Goal: Task Accomplishment & Management: Use online tool/utility

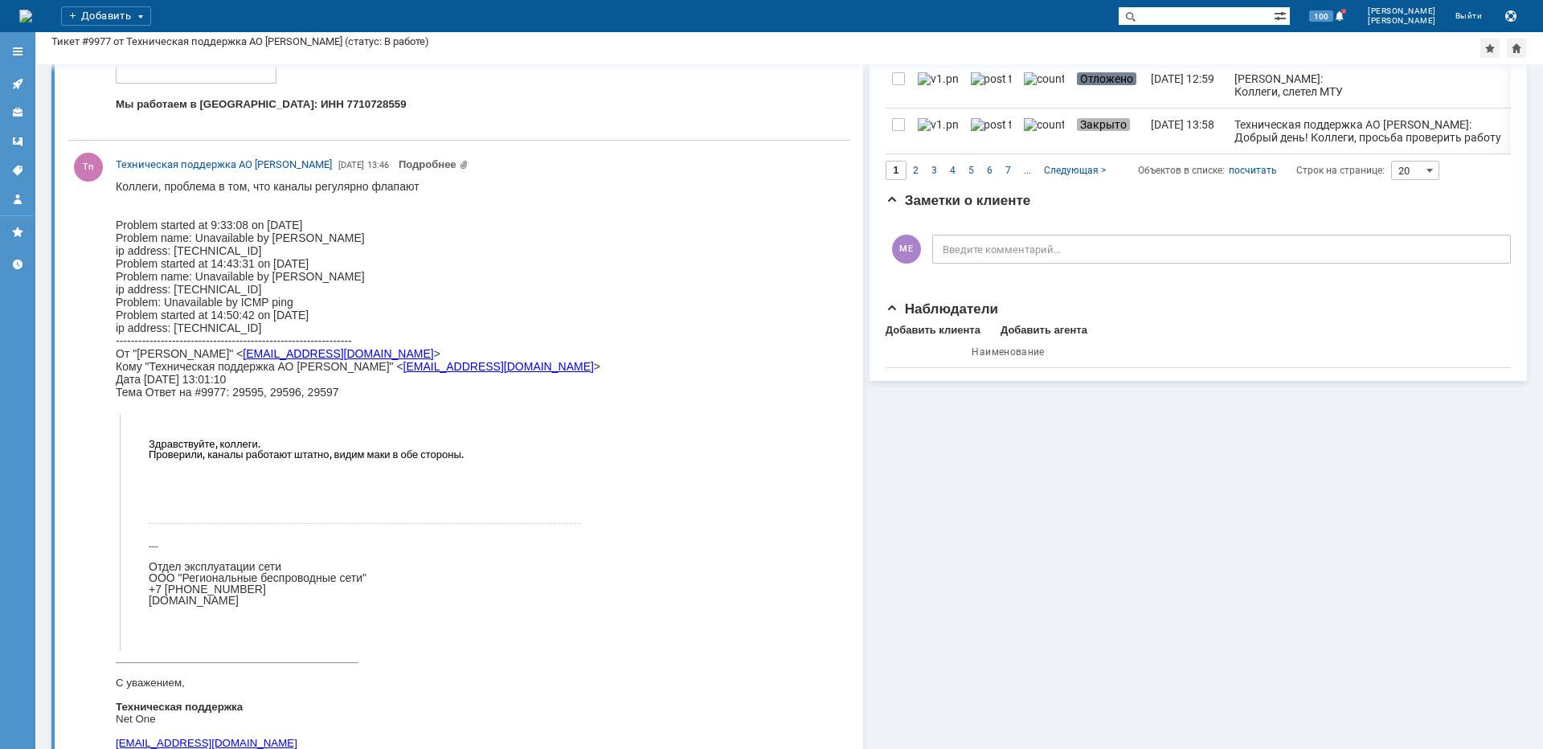
scroll to position [1286, 0]
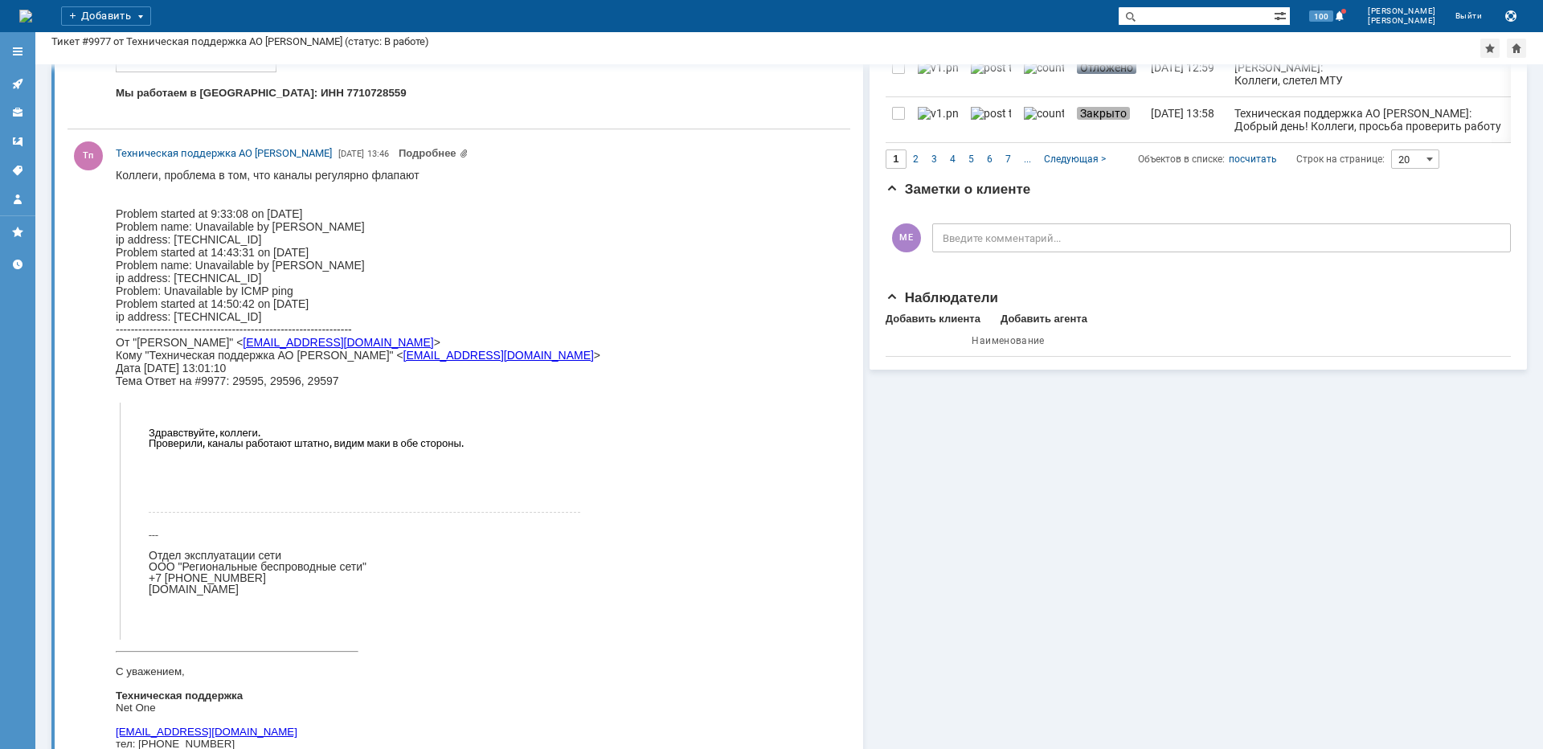
click at [18, 72] on link at bounding box center [18, 84] width 26 height 26
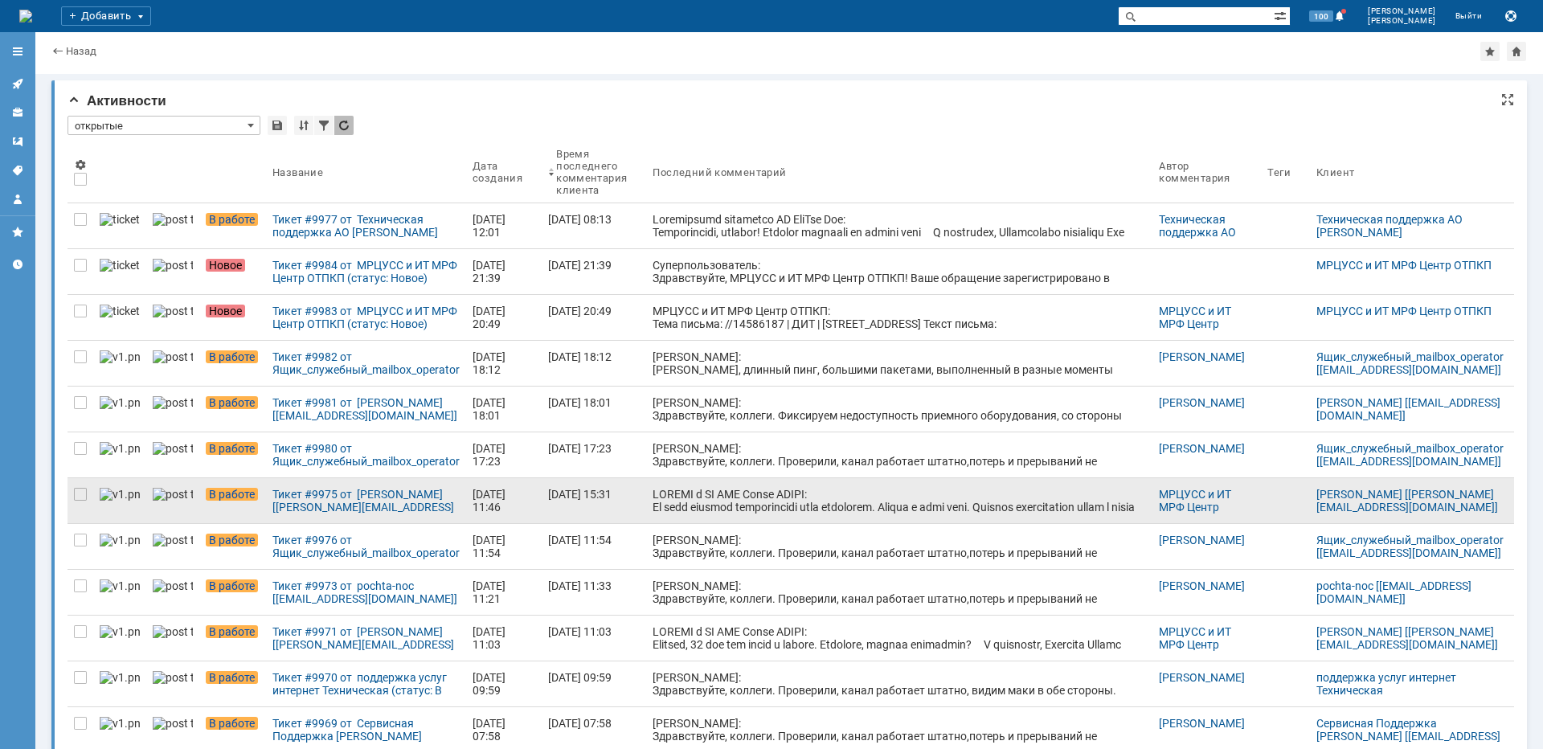
click at [726, 495] on div at bounding box center [898, 597] width 493 height 219
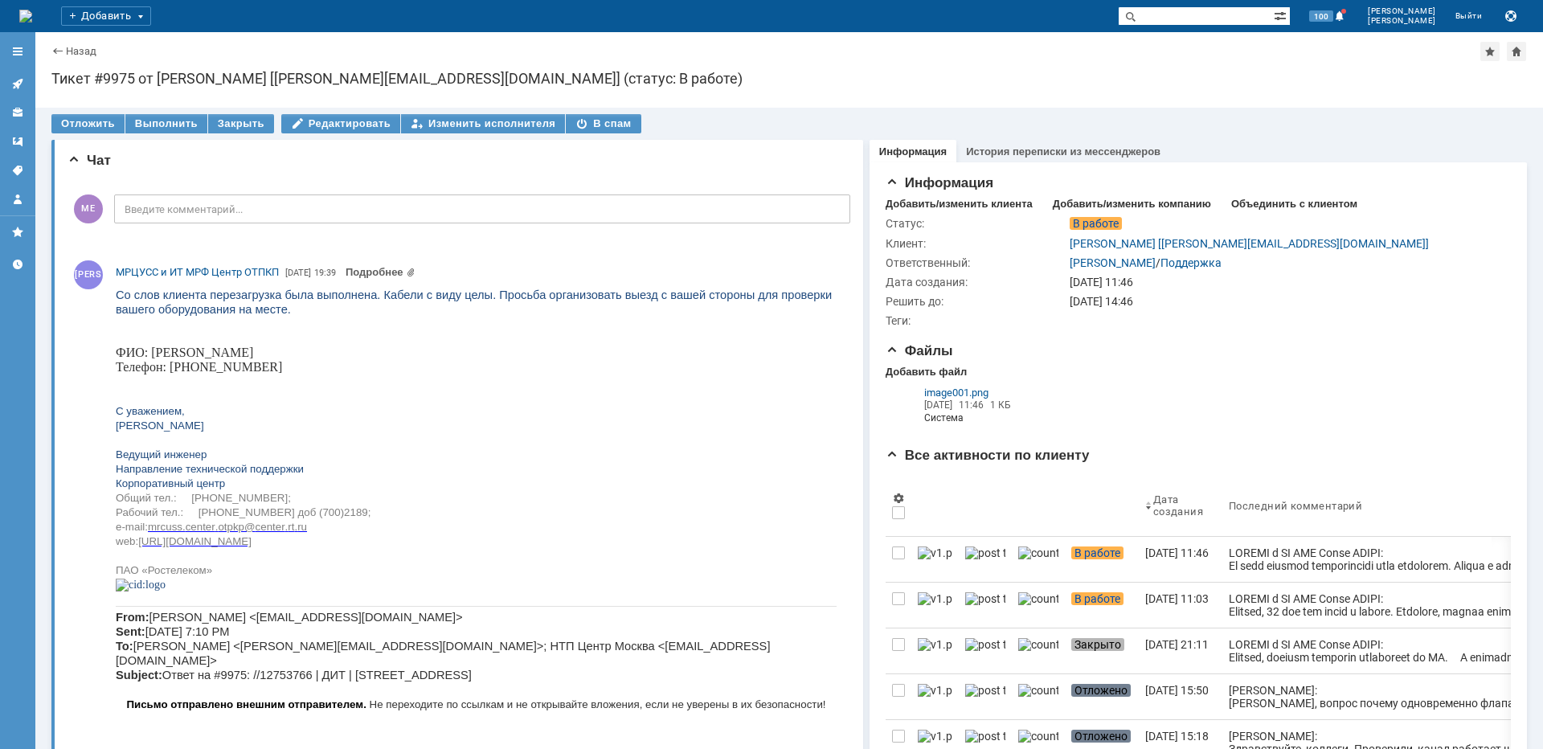
click at [11, 84] on icon at bounding box center [17, 83] width 13 height 13
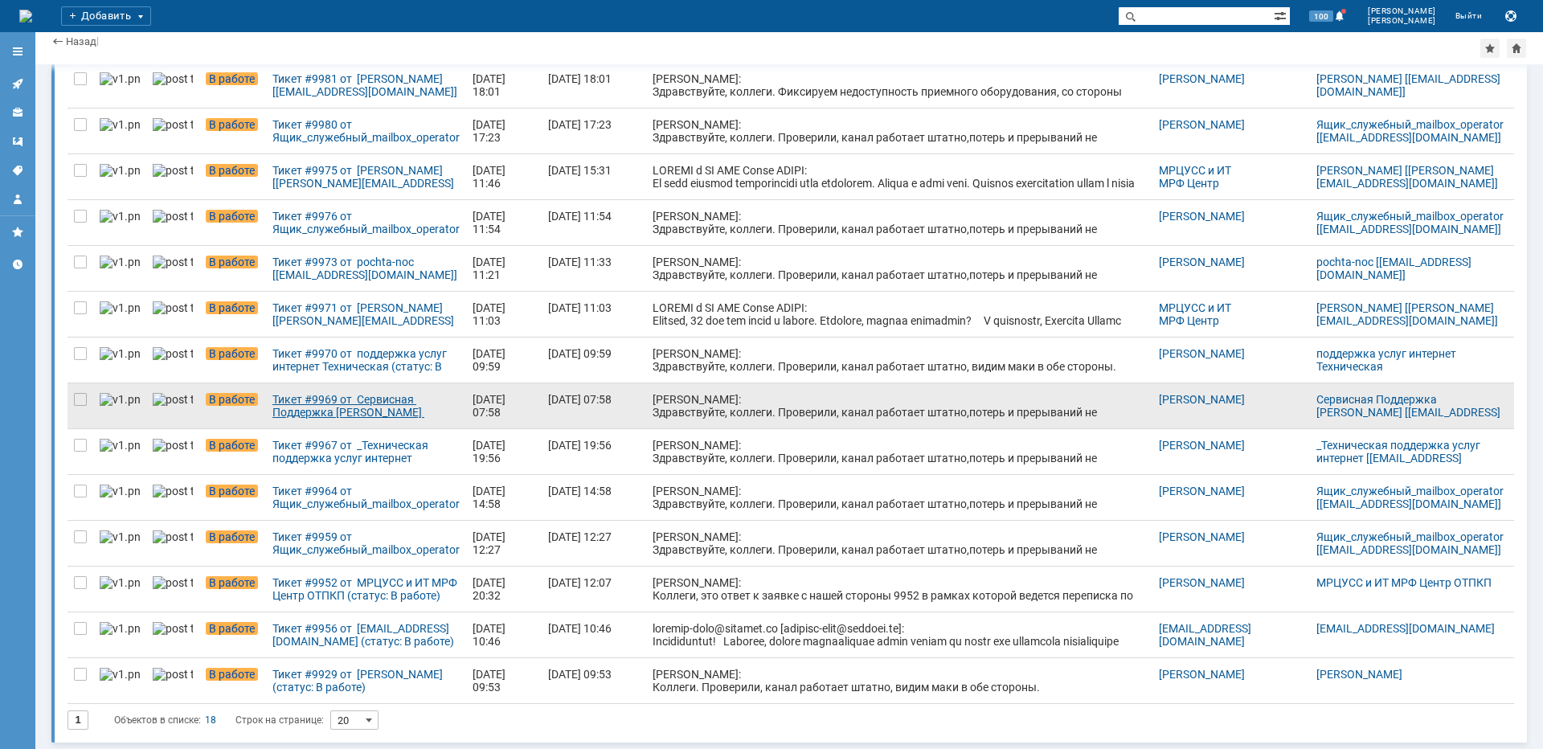
scroll to position [314, 0]
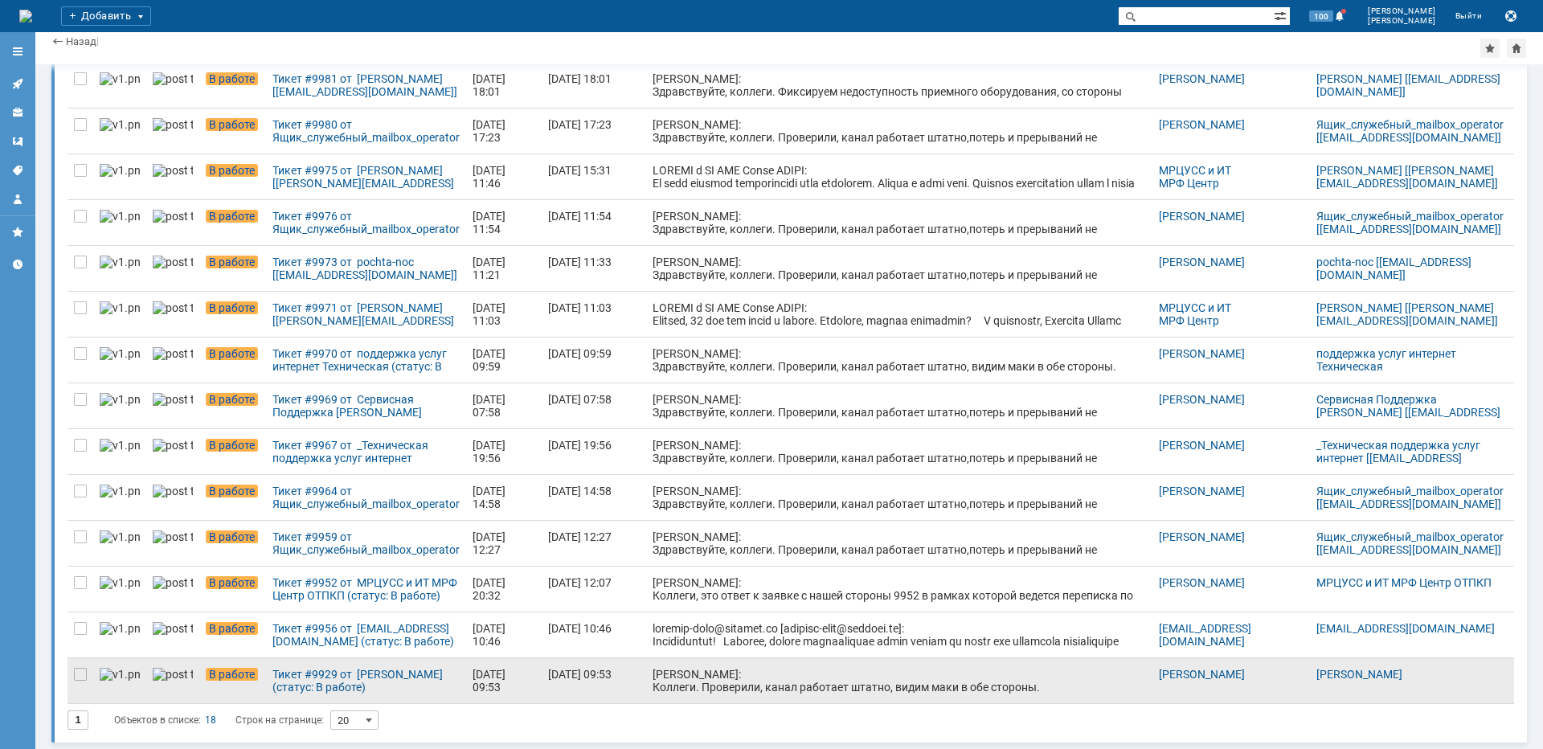
click at [78, 681] on div at bounding box center [80, 680] width 26 height 45
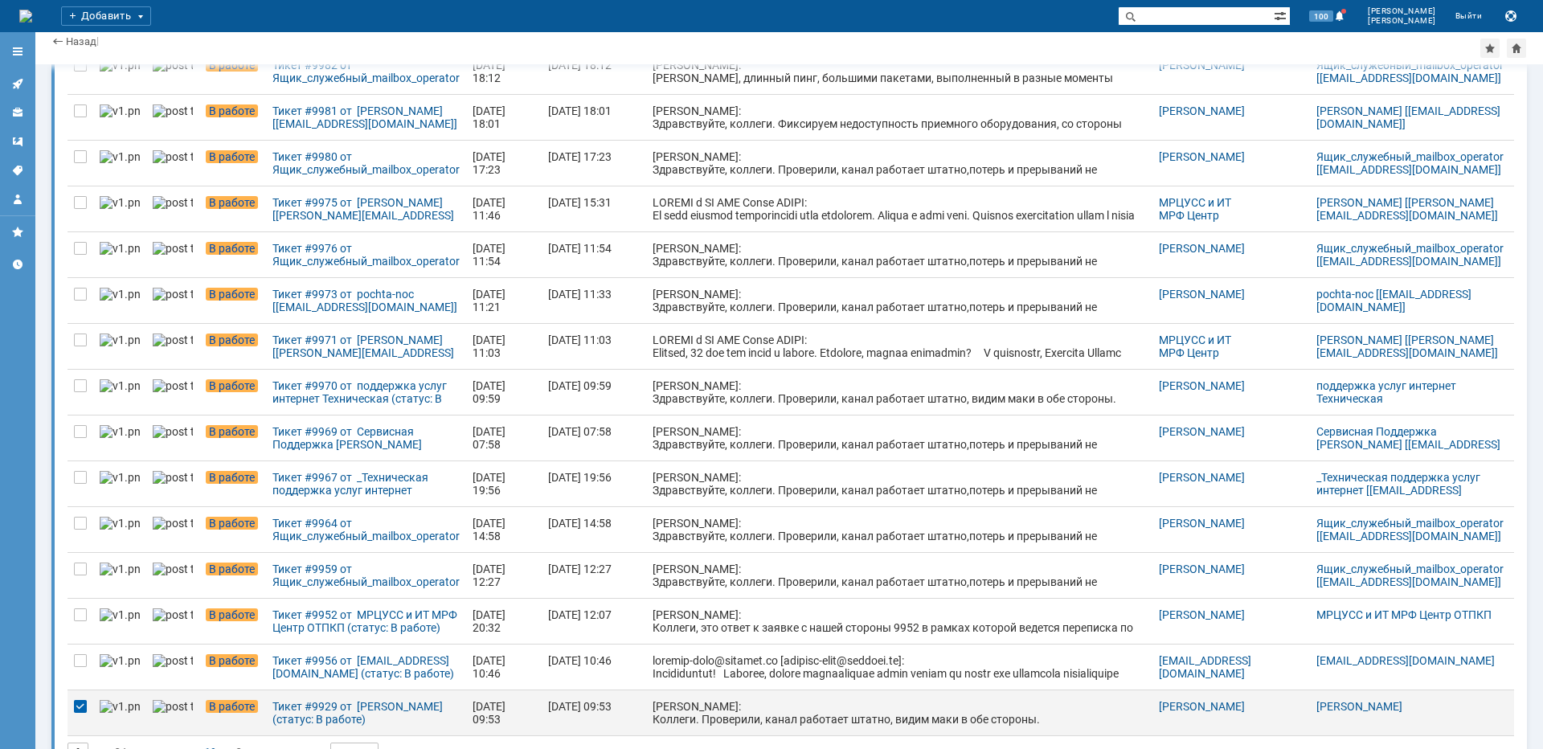
scroll to position [346, 0]
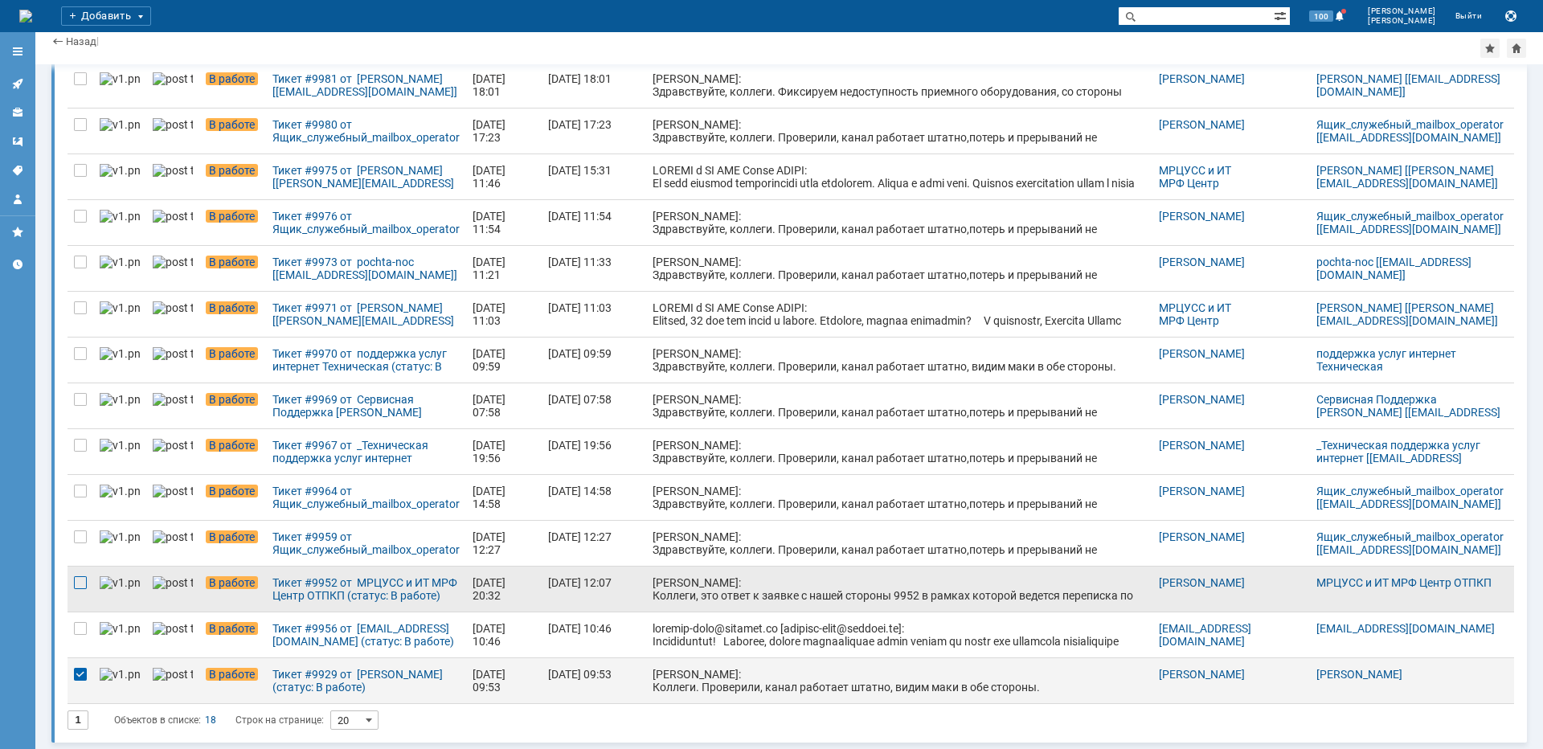
click at [81, 586] on div at bounding box center [80, 582] width 13 height 13
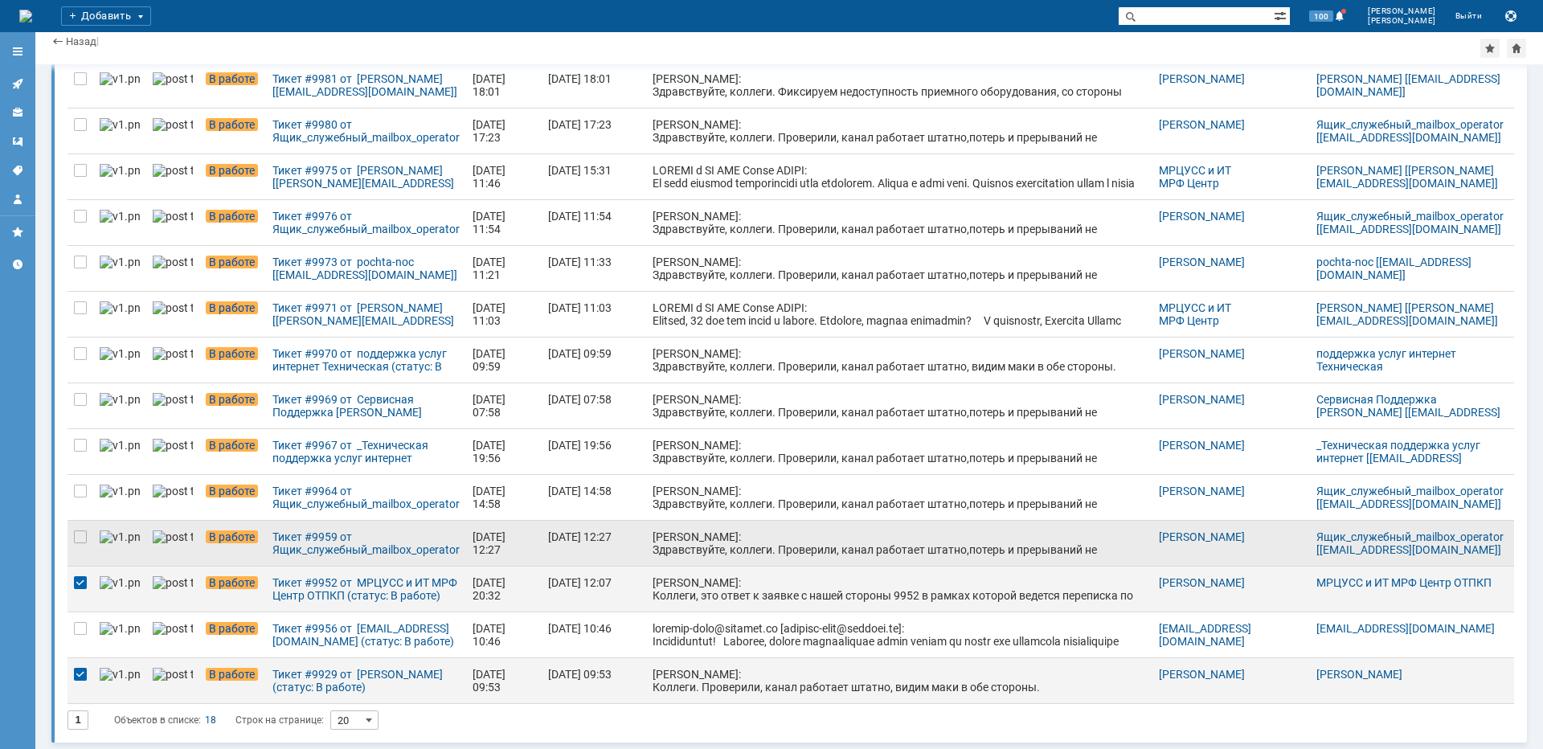
scroll to position [284, 0]
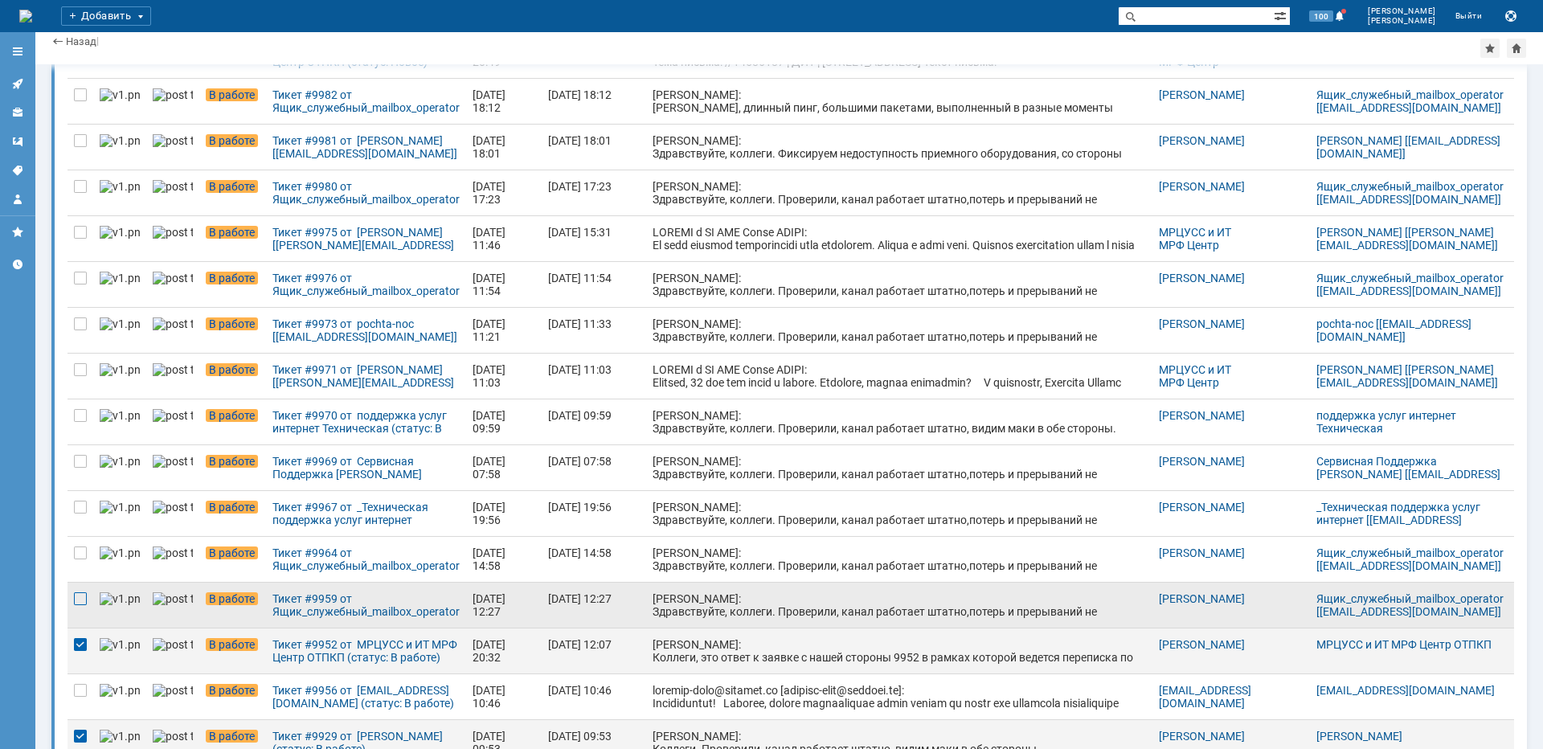
click at [75, 605] on div at bounding box center [80, 598] width 13 height 13
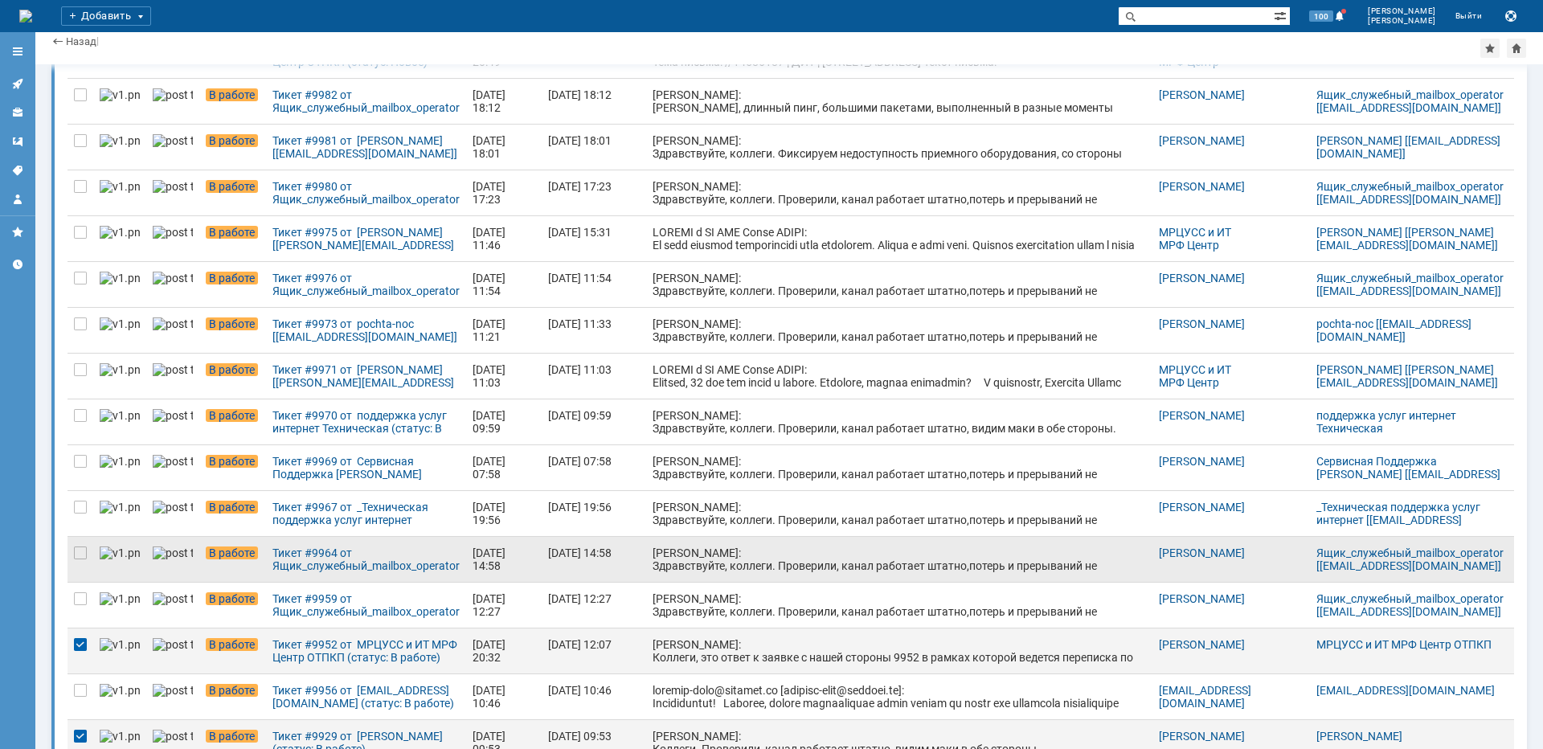
scroll to position [223, 0]
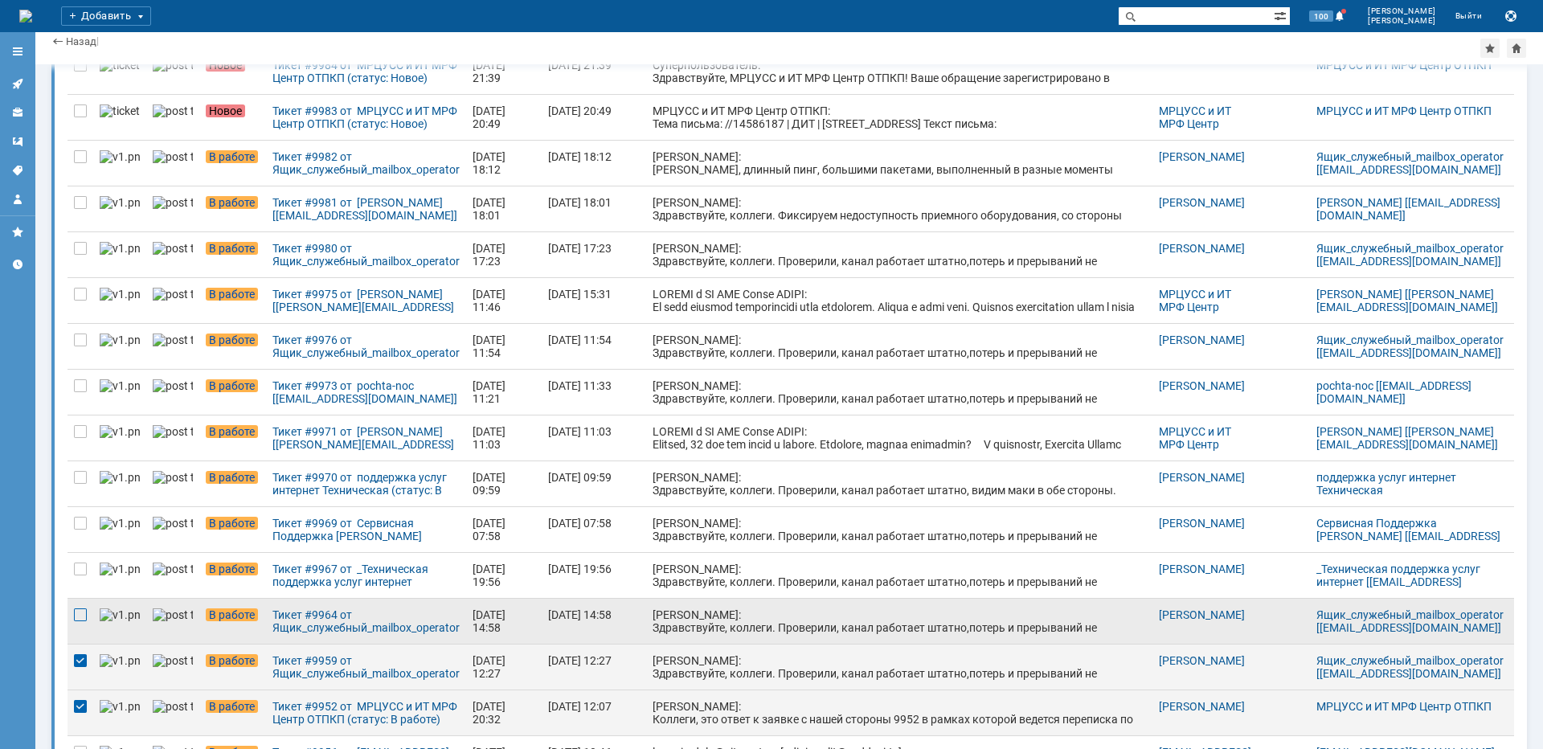
click at [84, 609] on div at bounding box center [80, 614] width 13 height 13
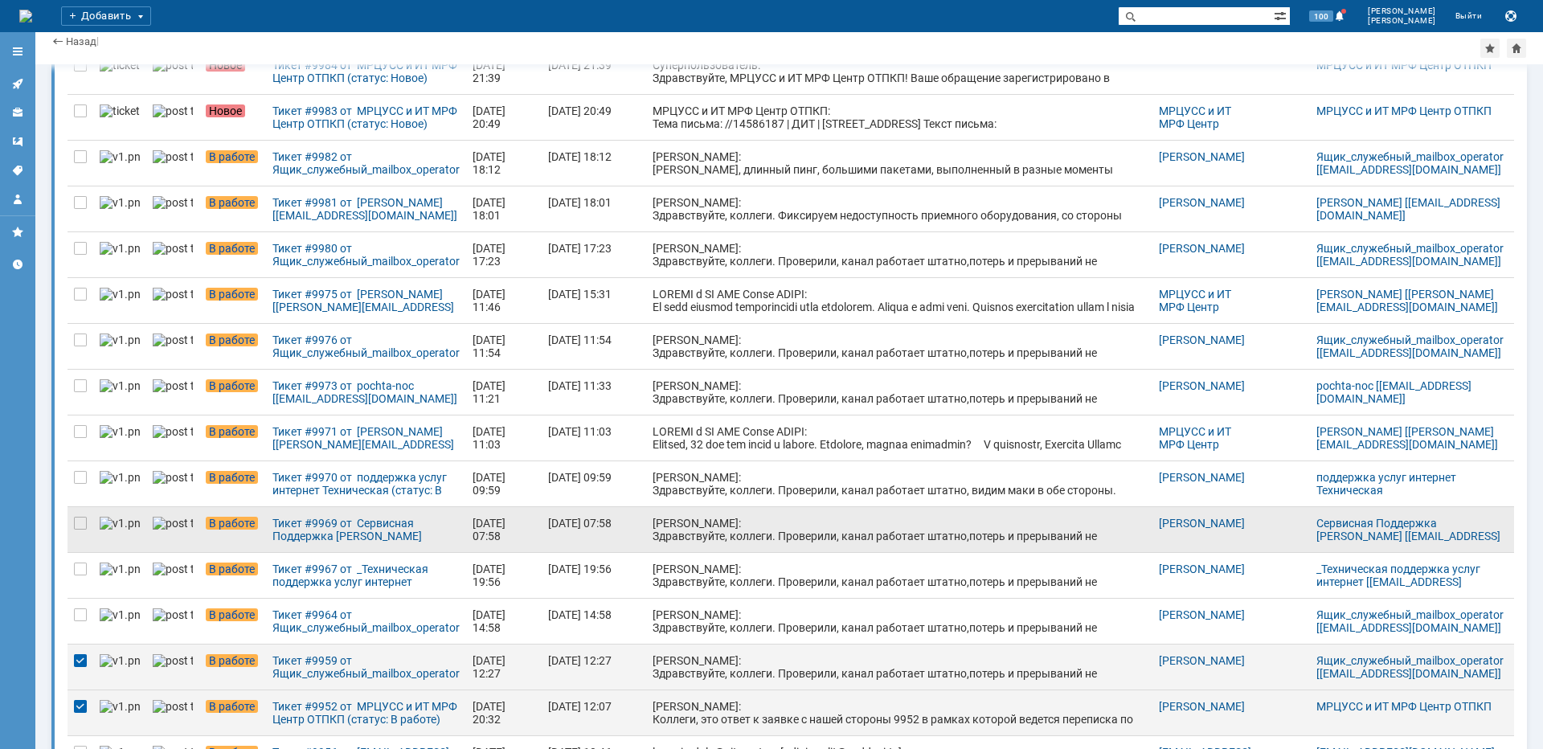
scroll to position [161, 0]
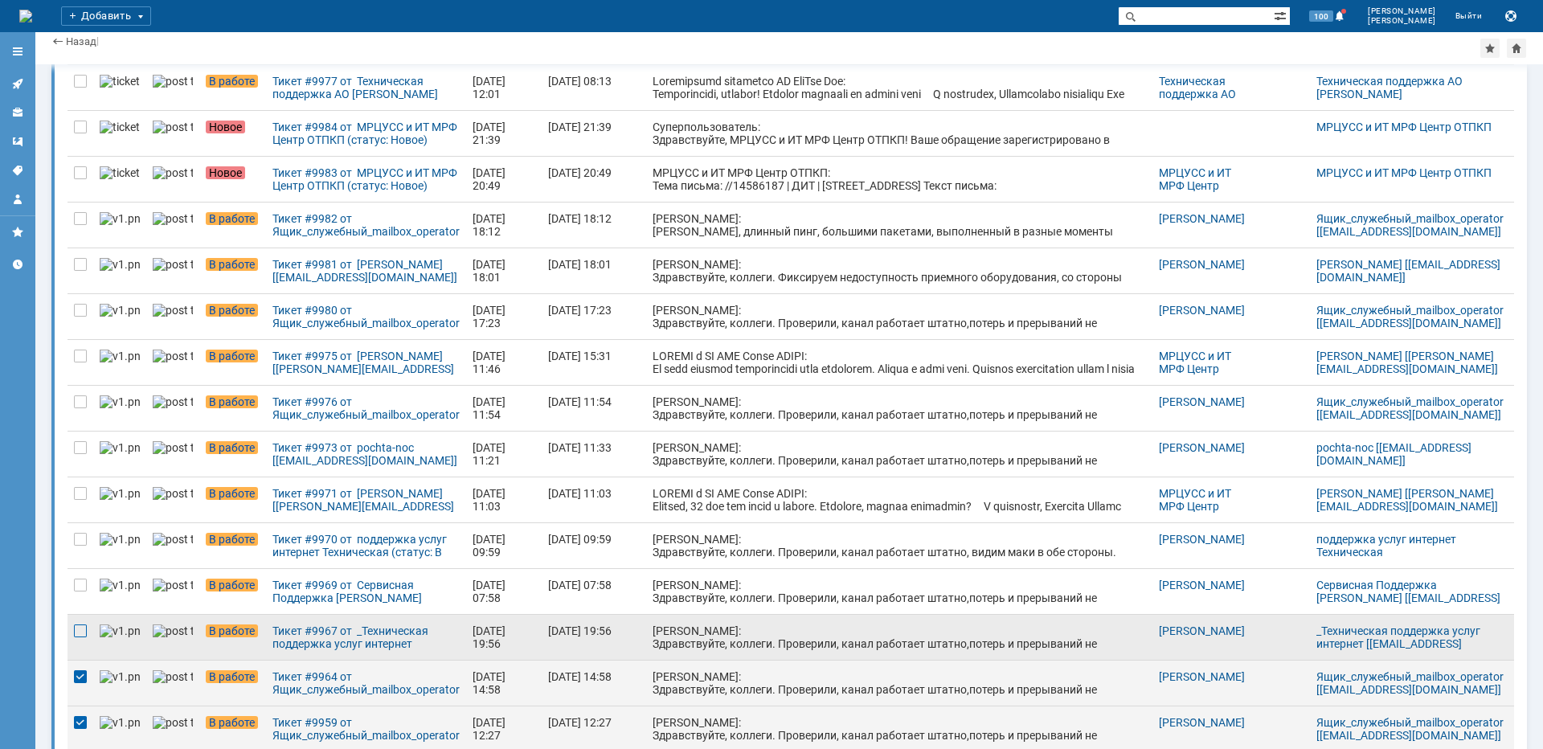
click at [80, 629] on div at bounding box center [80, 630] width 13 height 13
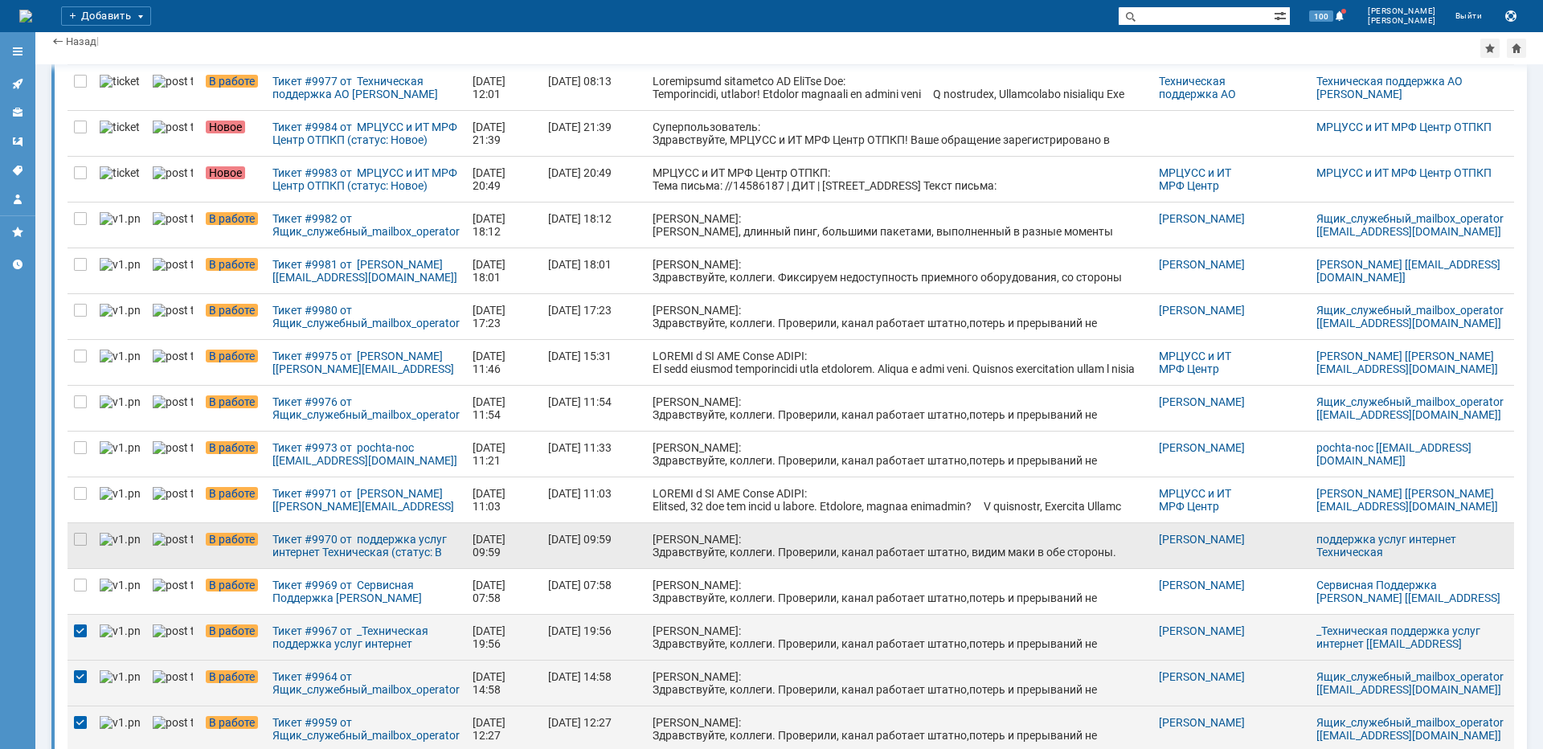
scroll to position [99, 0]
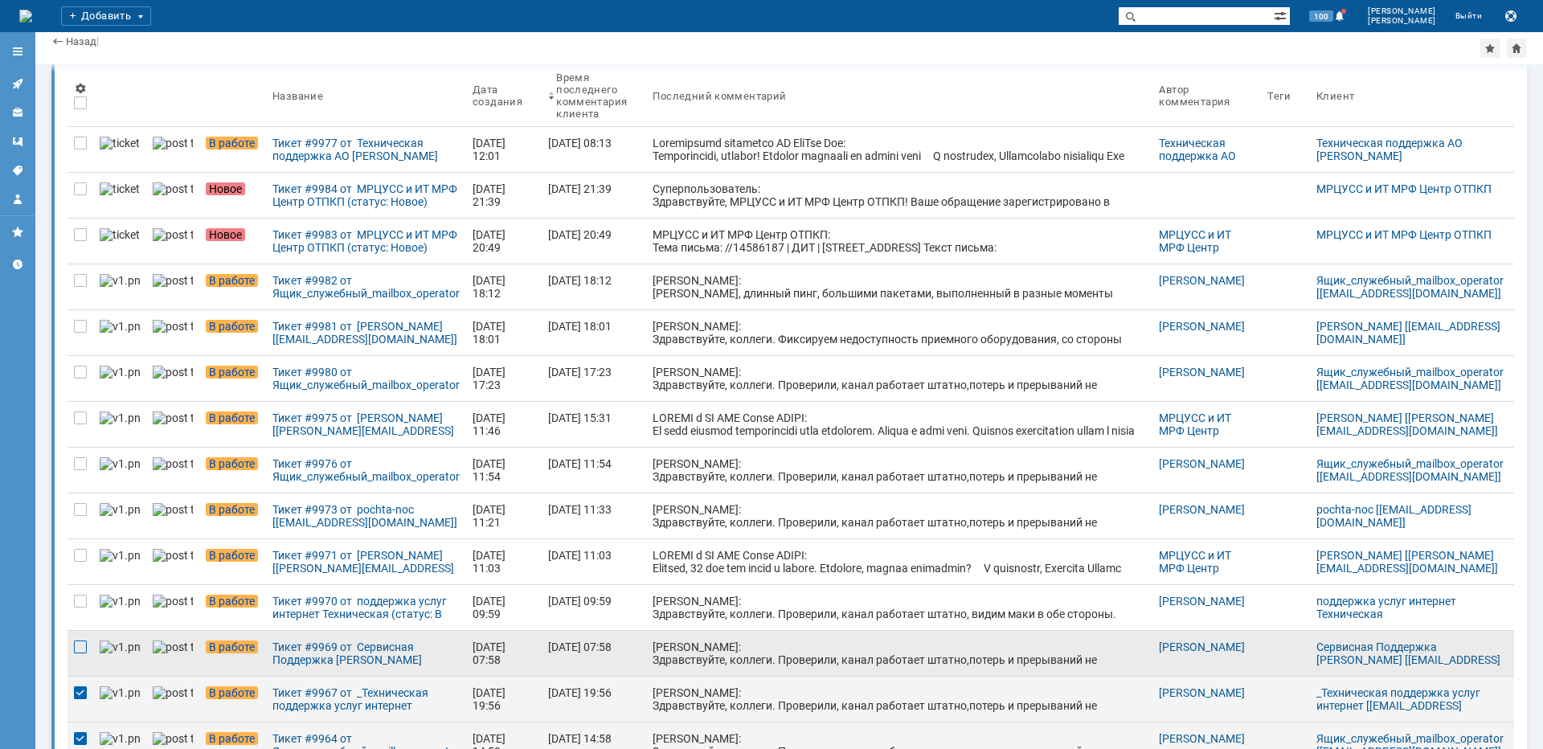
click at [86, 653] on div at bounding box center [80, 646] width 13 height 13
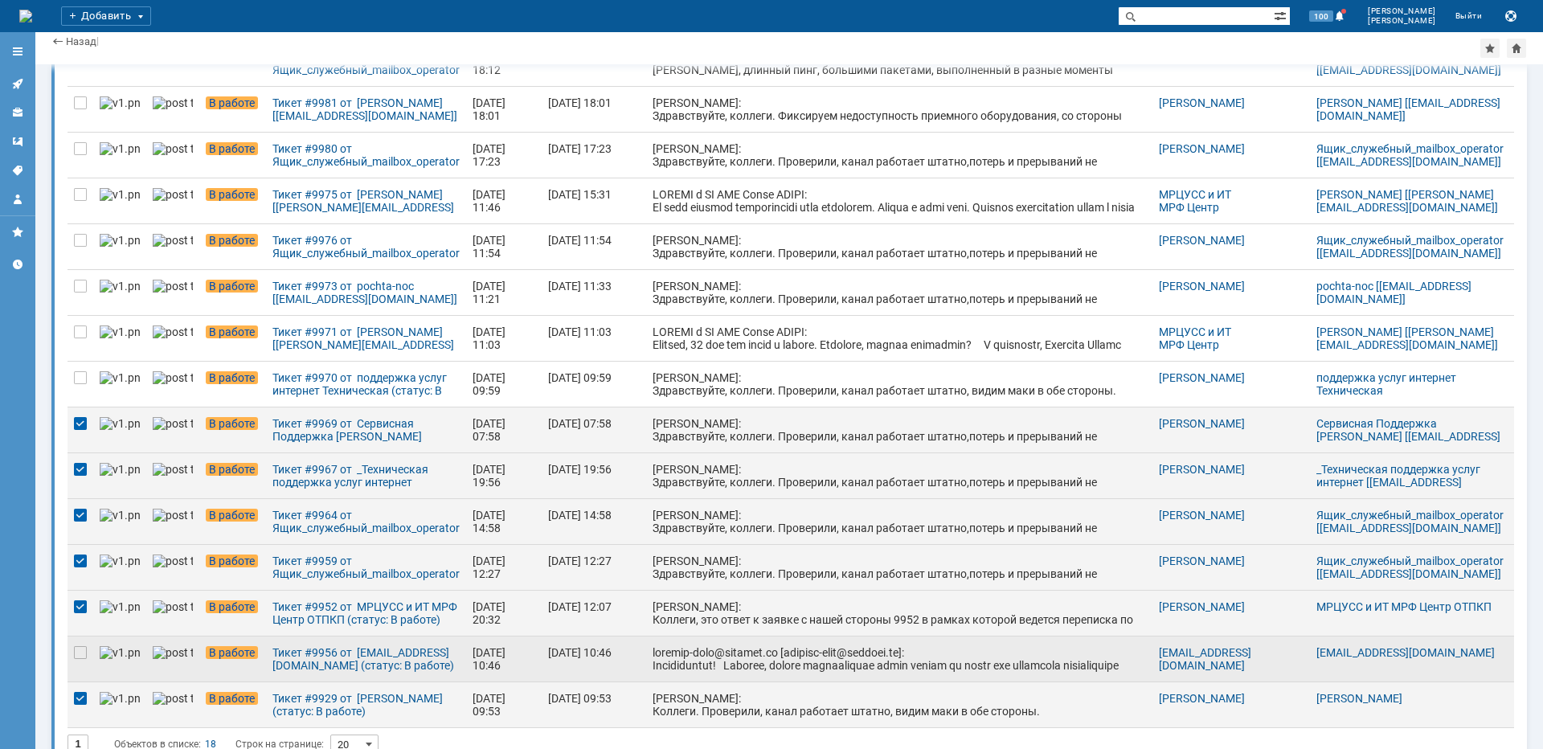
scroll to position [346, 0]
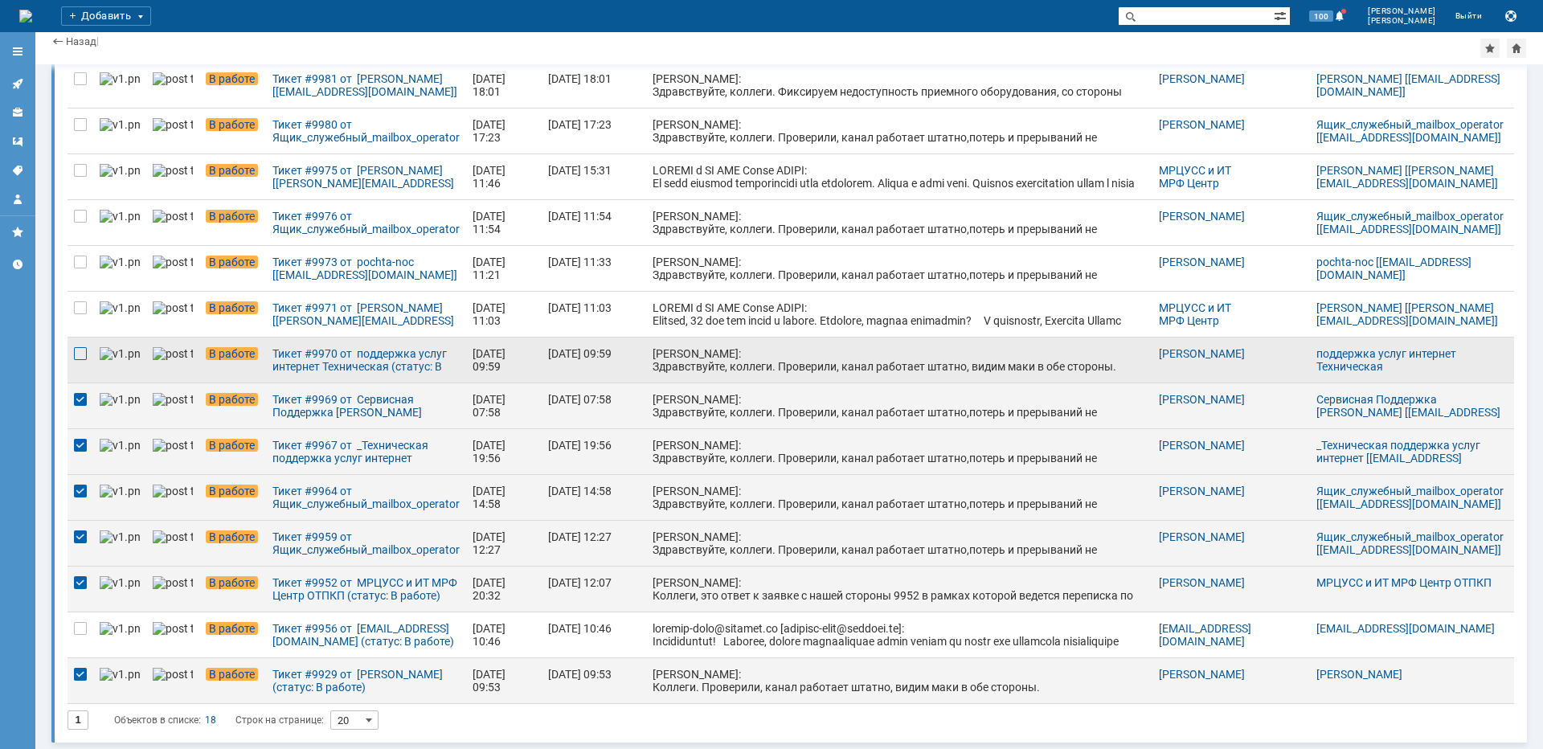
click at [85, 359] on div at bounding box center [80, 353] width 13 height 13
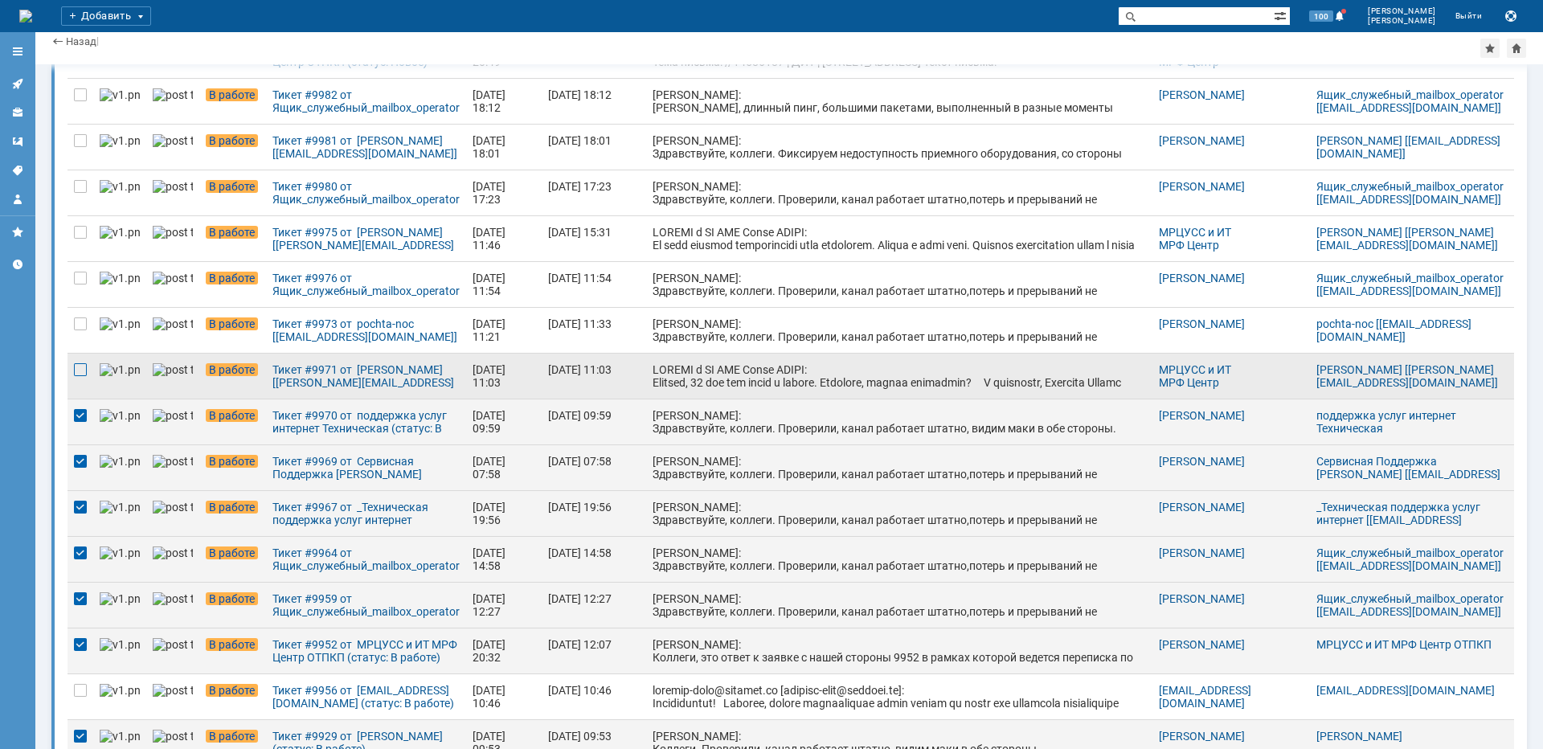
click at [84, 366] on div at bounding box center [80, 369] width 13 height 13
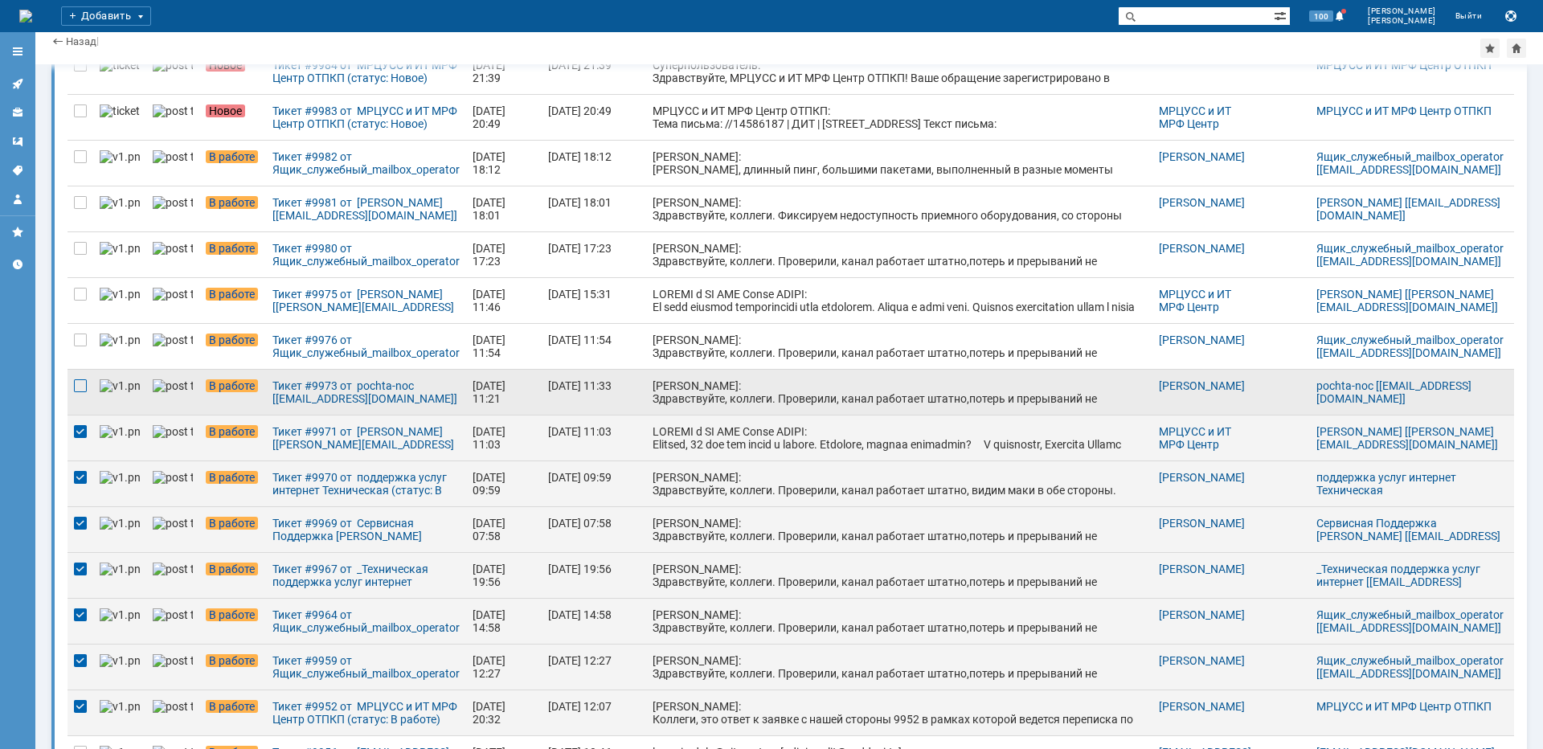
click at [76, 391] on div at bounding box center [80, 385] width 13 height 13
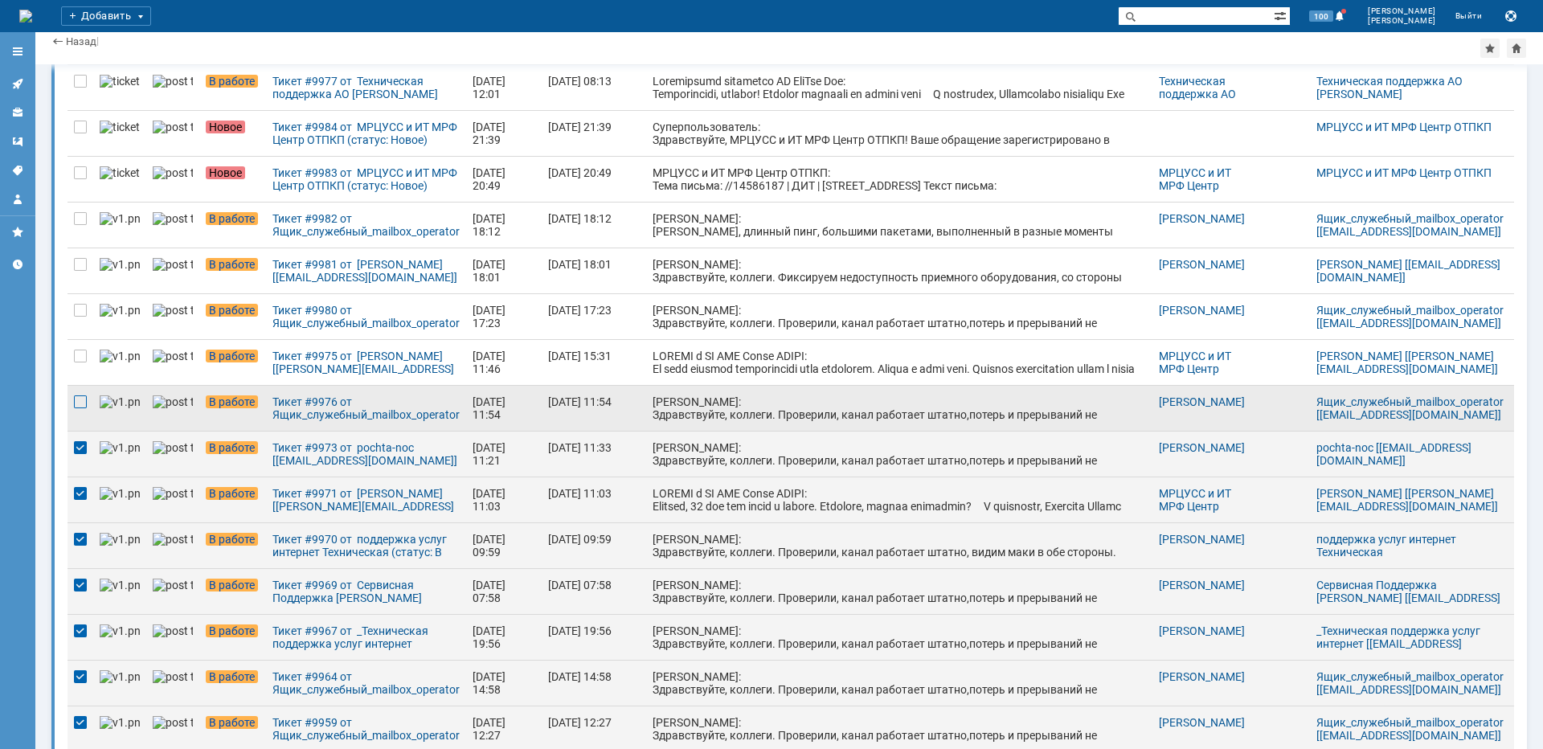
click at [76, 400] on div at bounding box center [80, 401] width 13 height 13
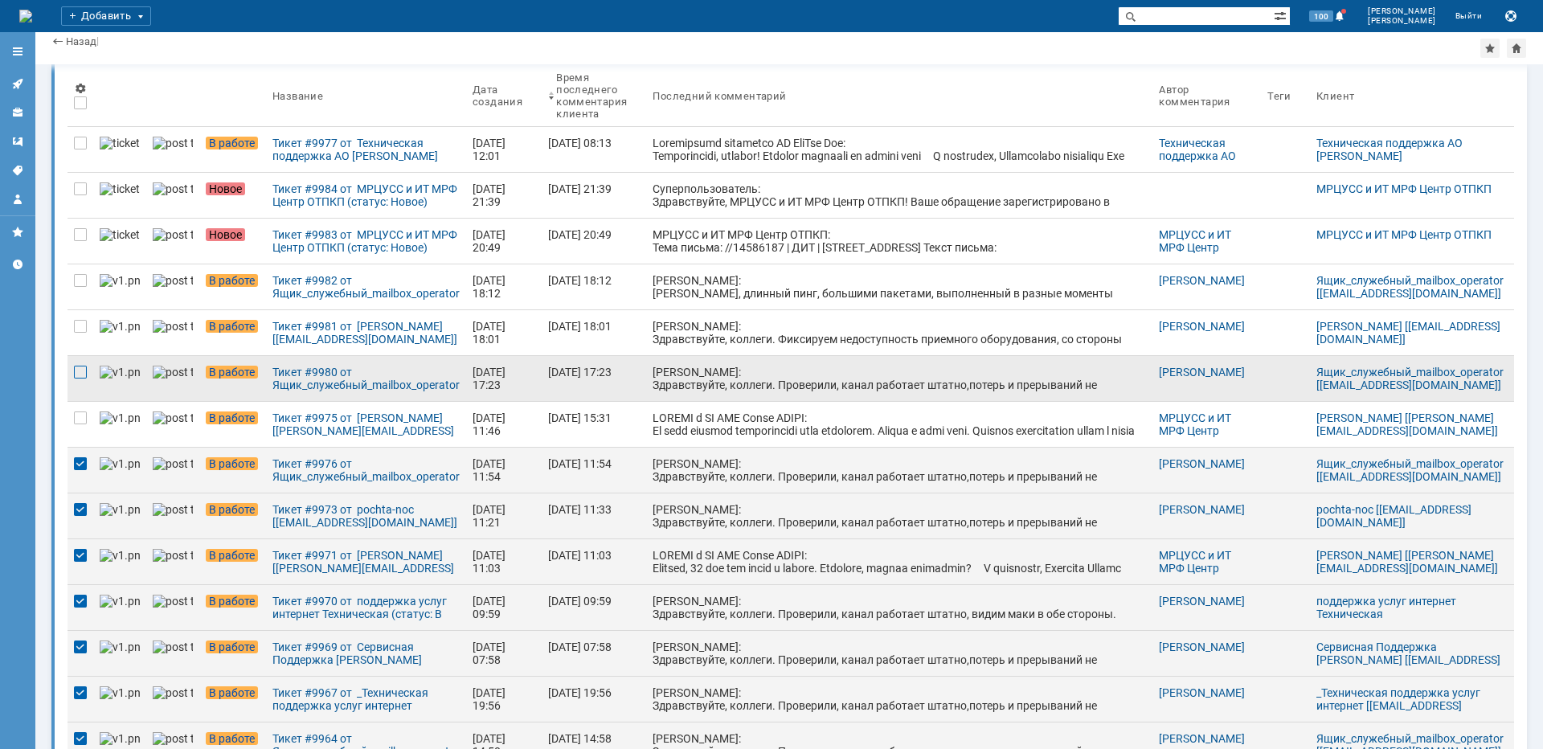
click at [78, 378] on div at bounding box center [80, 372] width 13 height 13
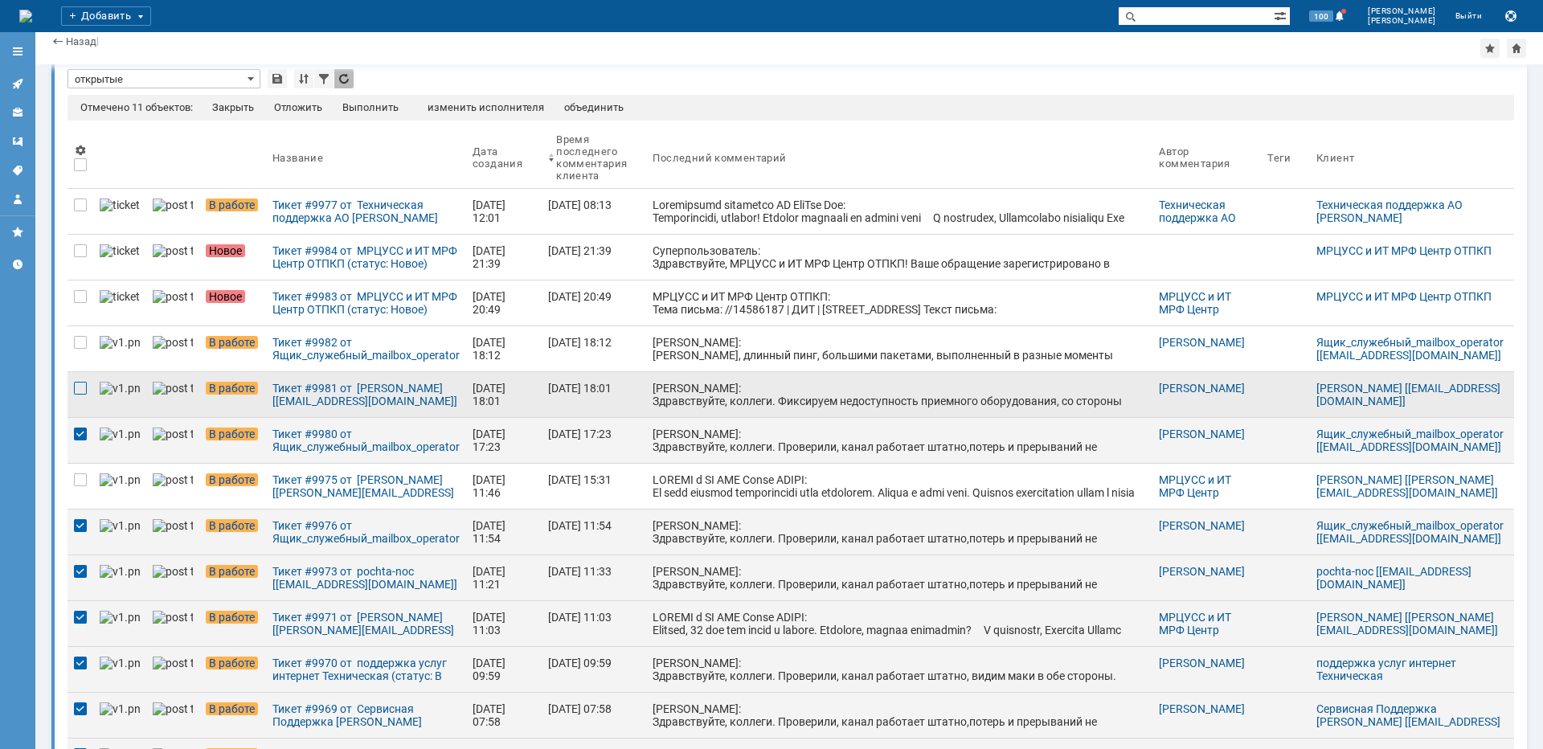
click at [78, 390] on div at bounding box center [80, 388] width 13 height 13
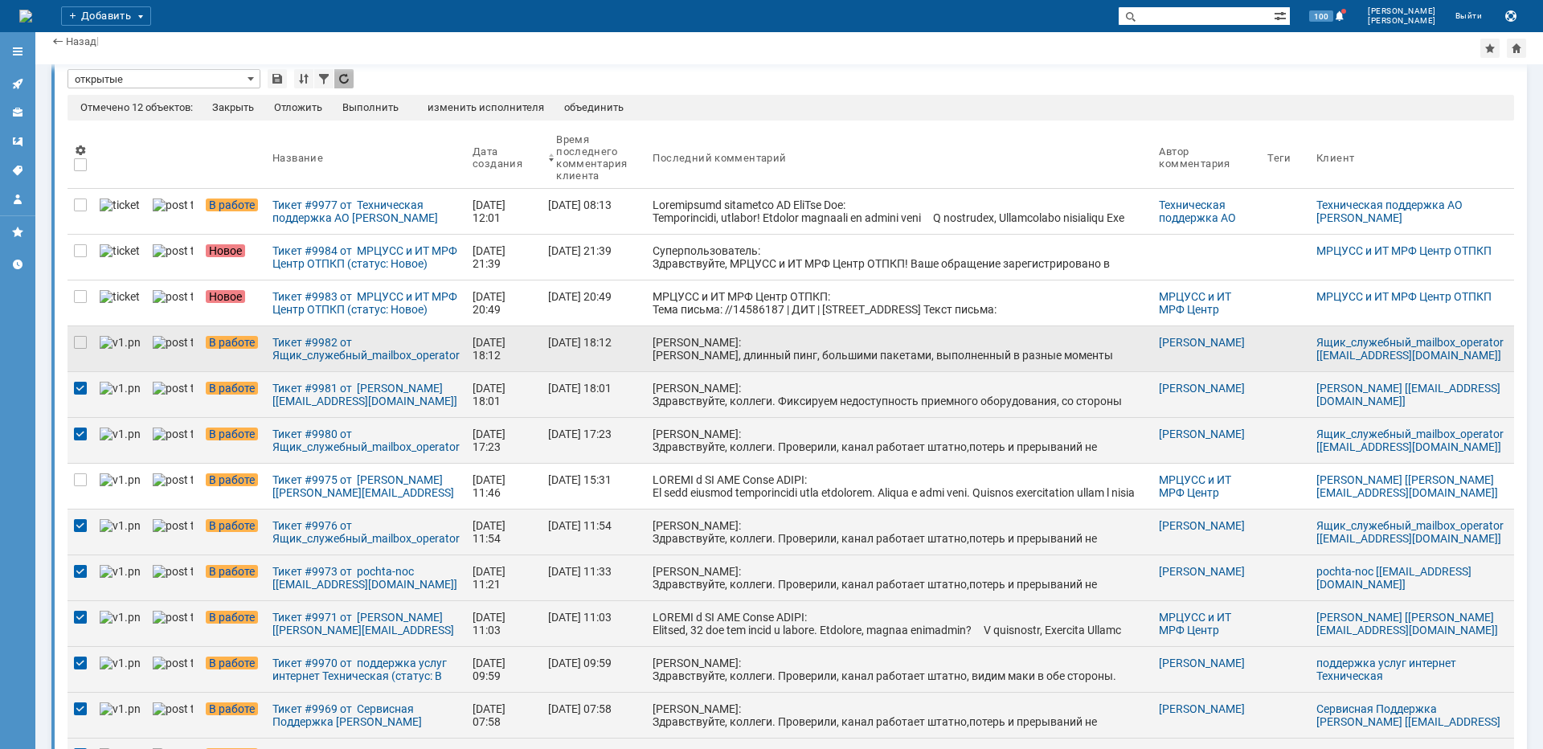
click at [80, 350] on div at bounding box center [80, 348] width 26 height 45
click at [291, 110] on div "Отложить" at bounding box center [298, 107] width 48 height 13
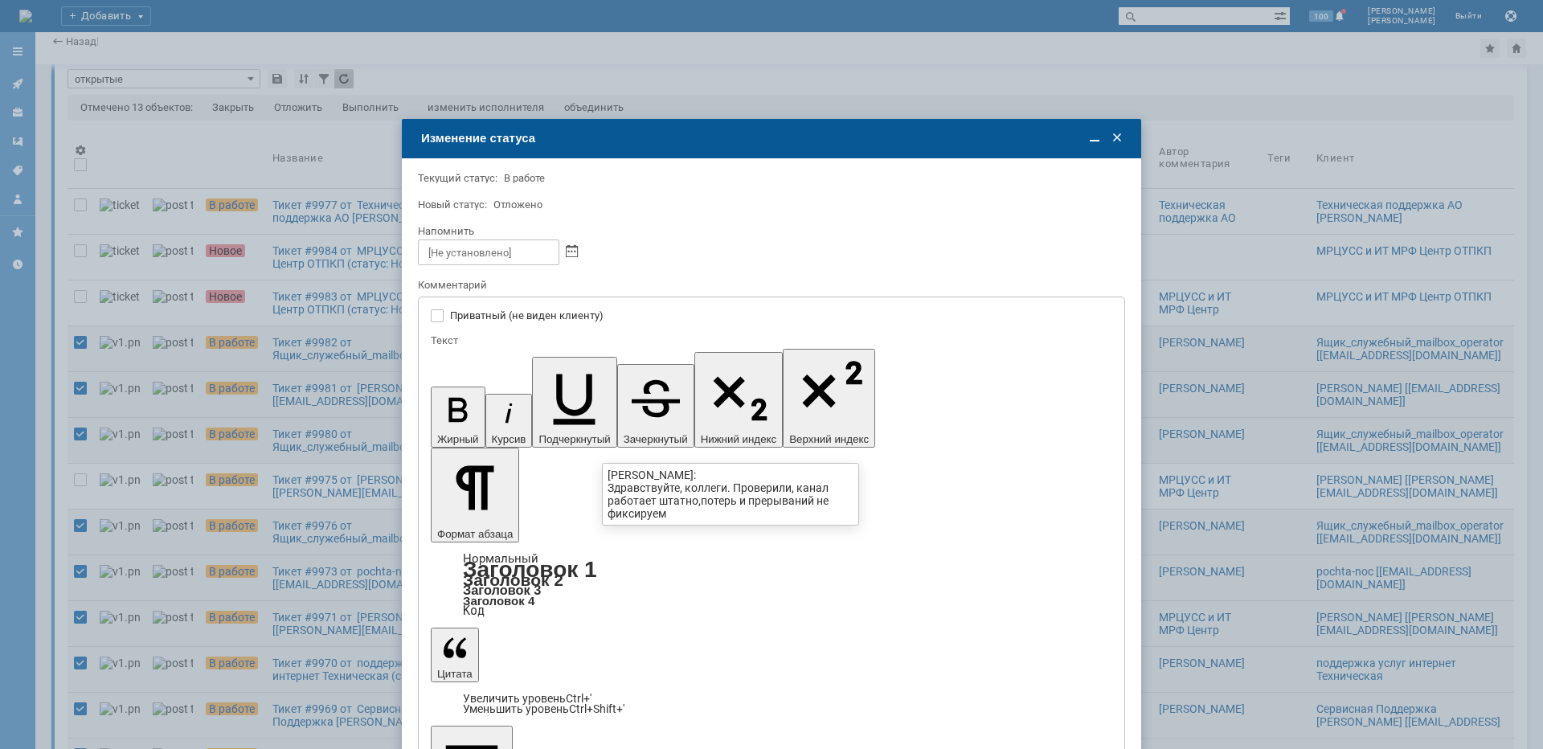
scroll to position [0, 0]
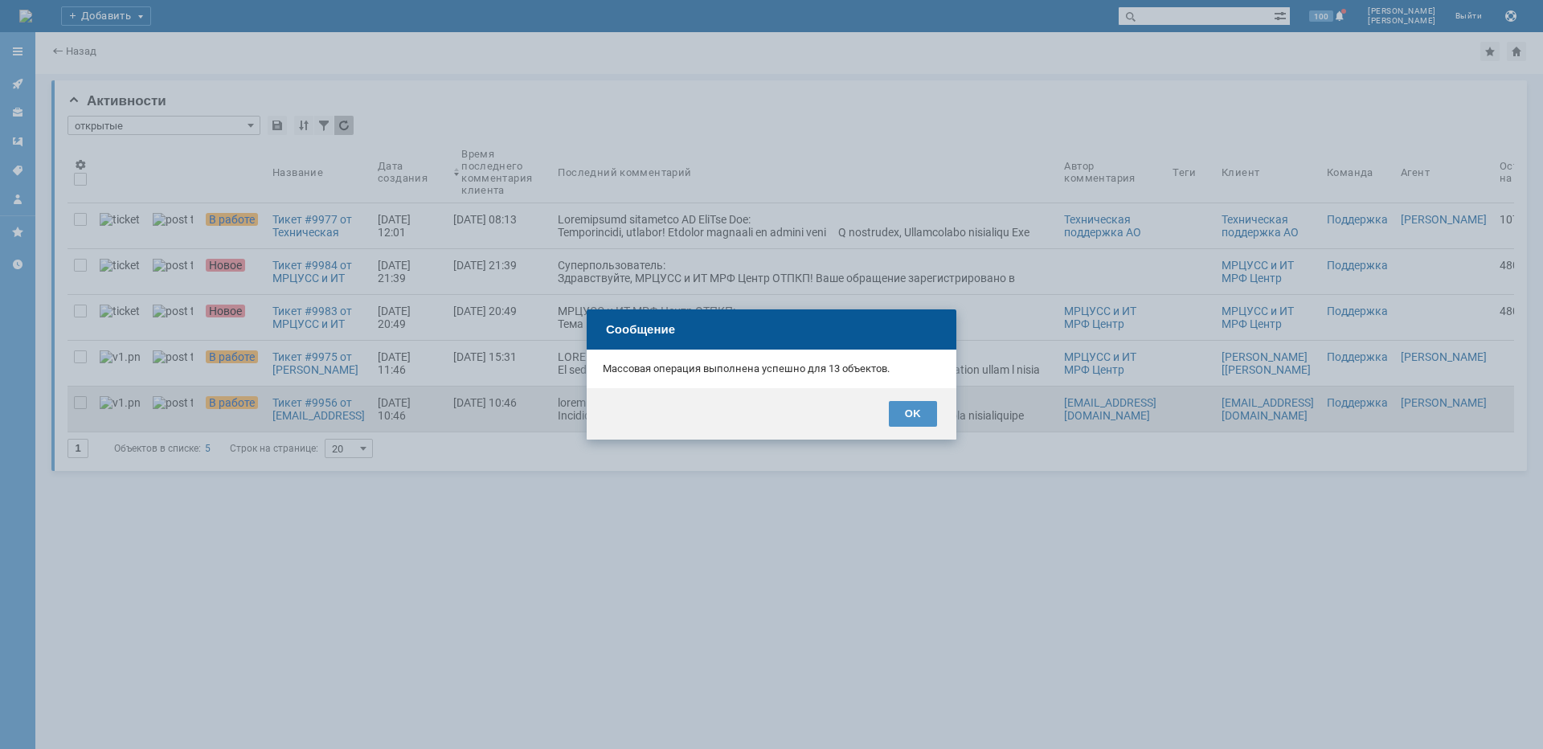
click at [922, 416] on div "OK" at bounding box center [913, 414] width 48 height 26
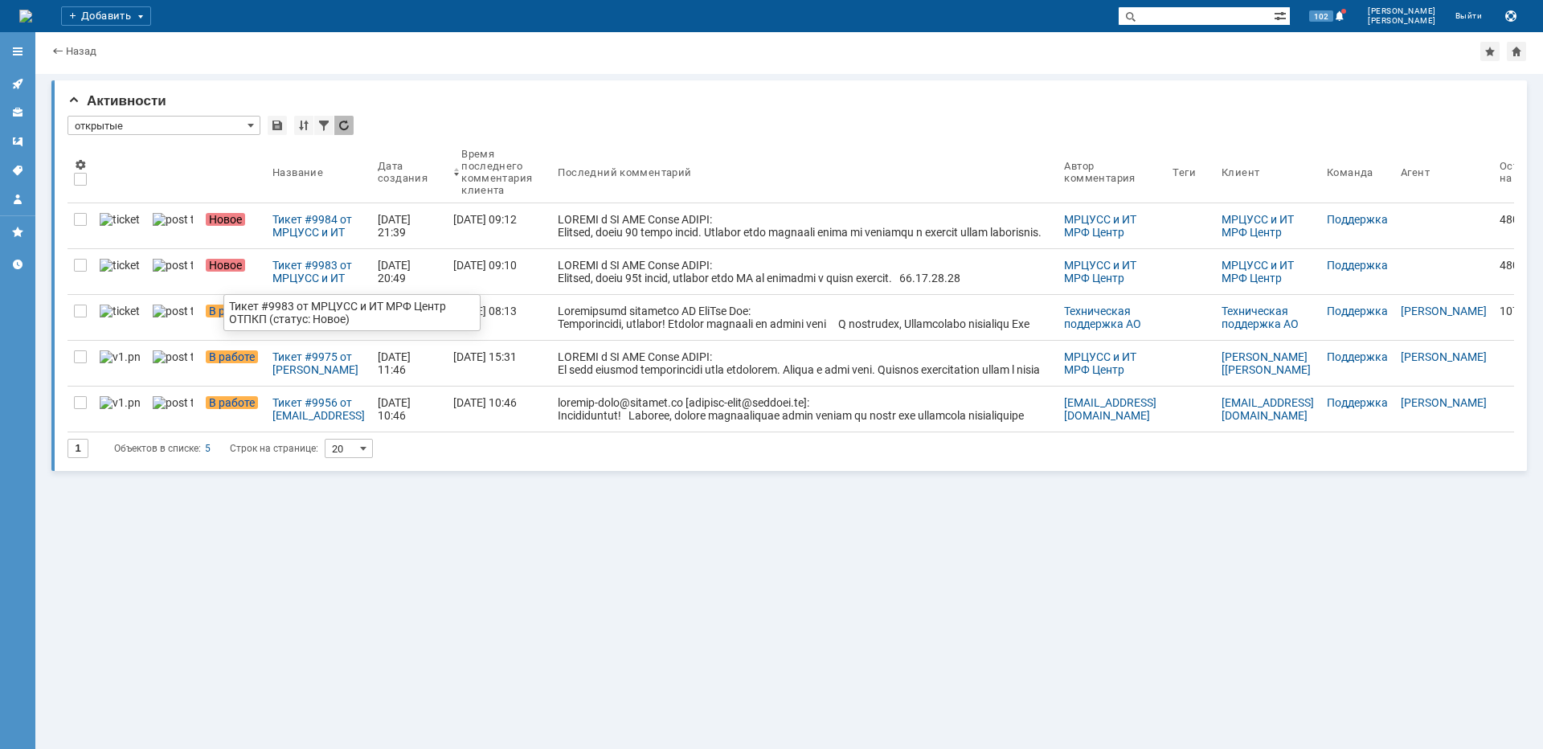
click at [287, 272] on div "Тикет #9983 от МРЦУСС и ИТ МРФ Центр ОТПКП (статус: Новое)" at bounding box center [318, 272] width 92 height 26
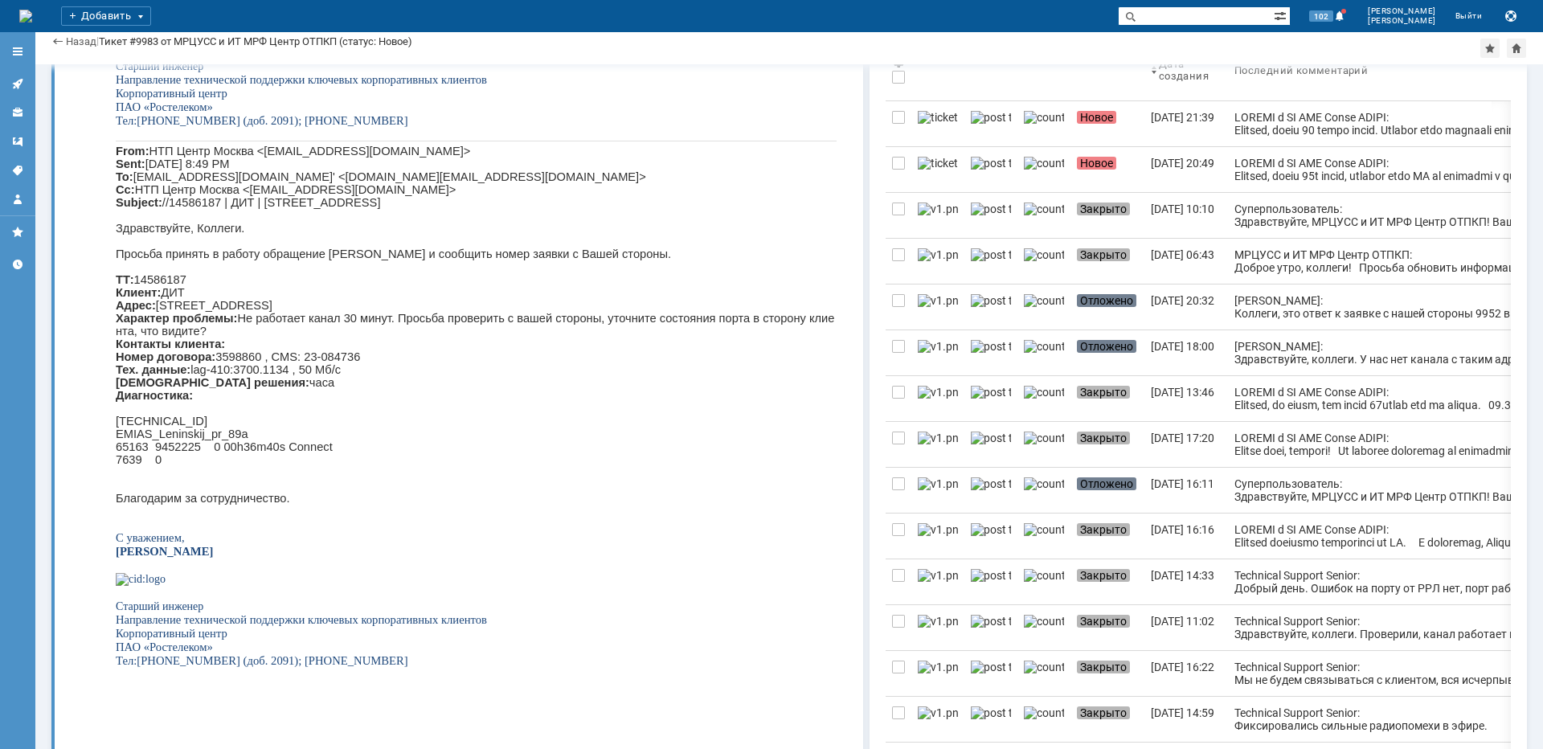
scroll to position [402, 0]
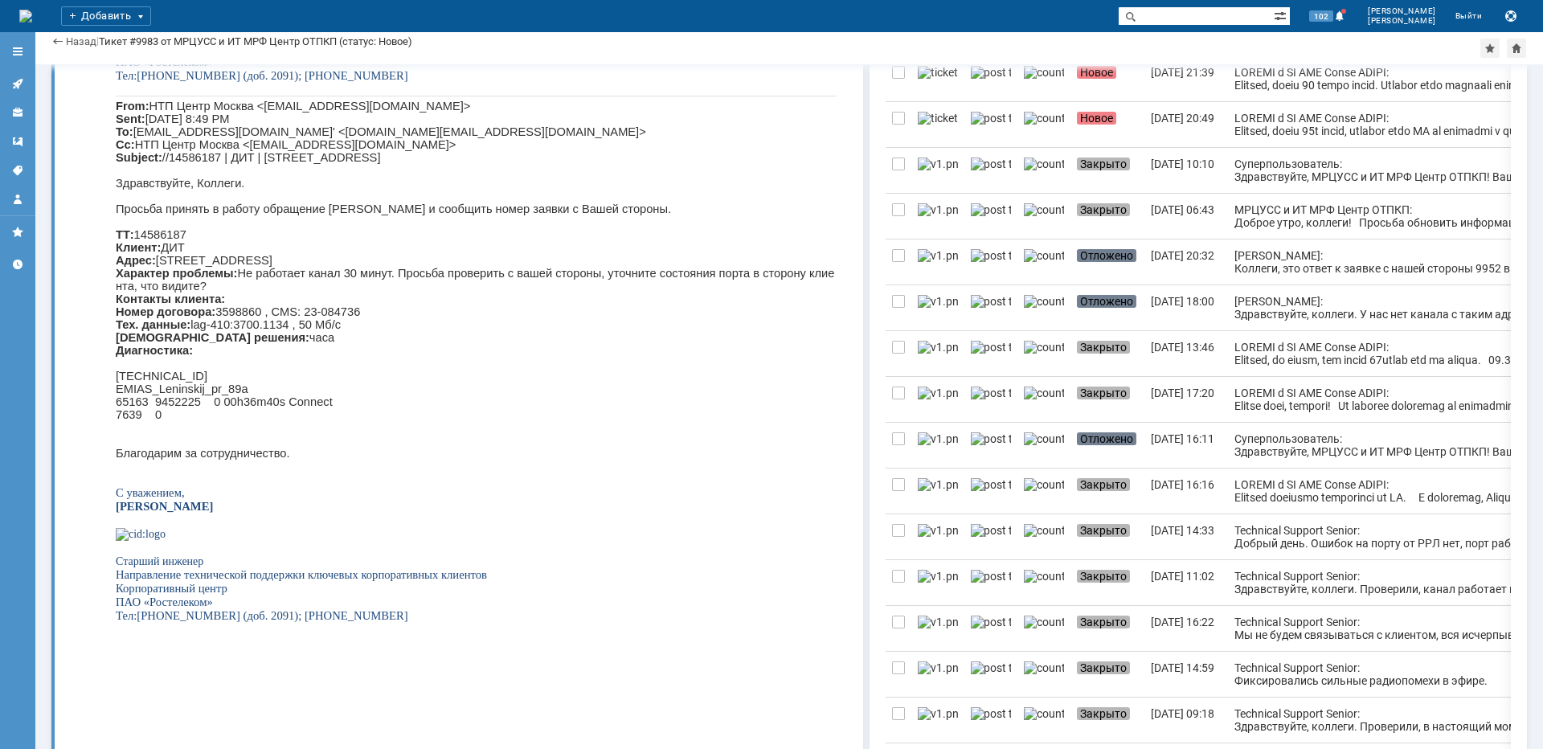
click at [534, 164] on span "НТП Центр Москва <mrcuss.center.otpkp@center.rt.ru> Sent: Wednesday, October 1,…" at bounding box center [381, 132] width 530 height 64
copy span "Ленинский"
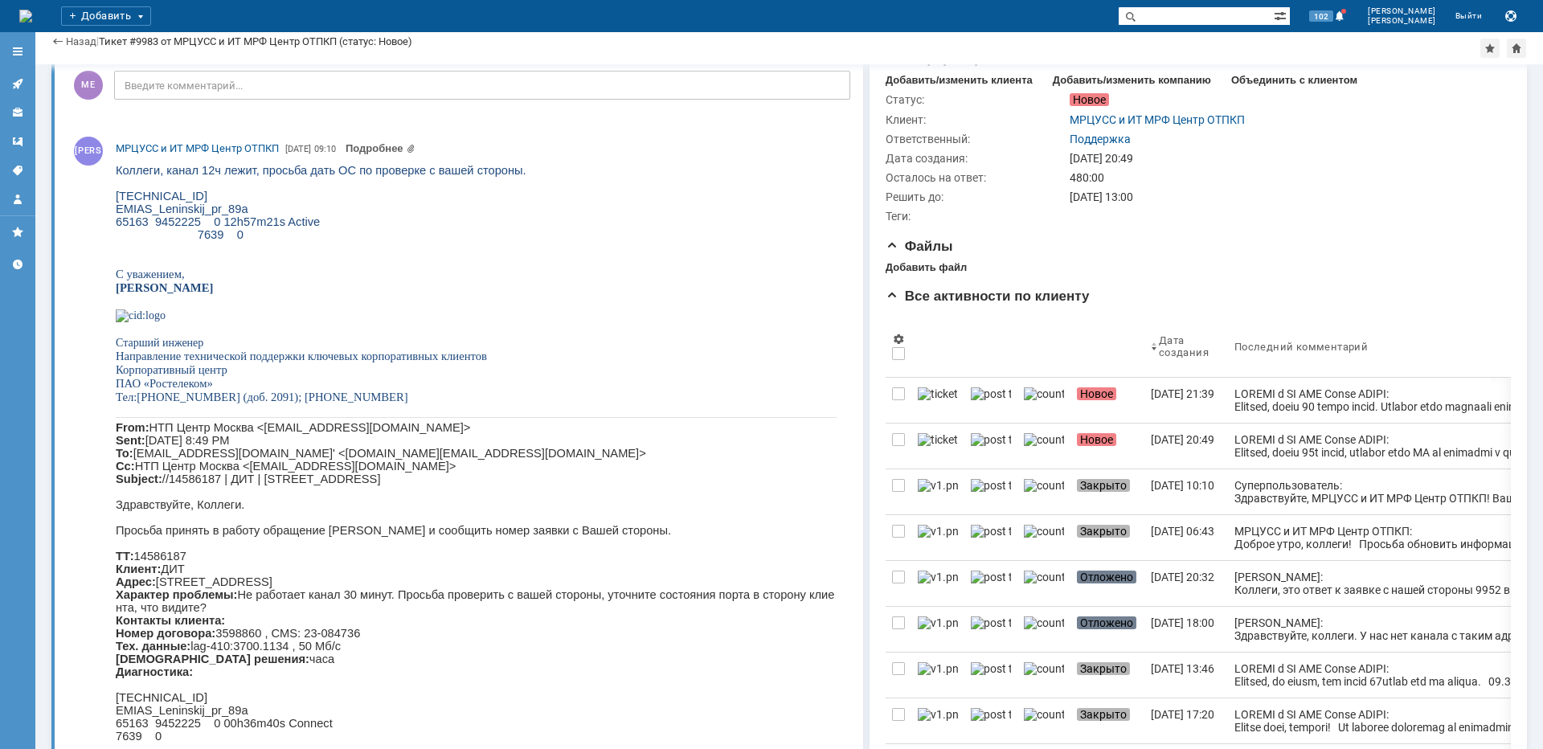
scroll to position [0, 0]
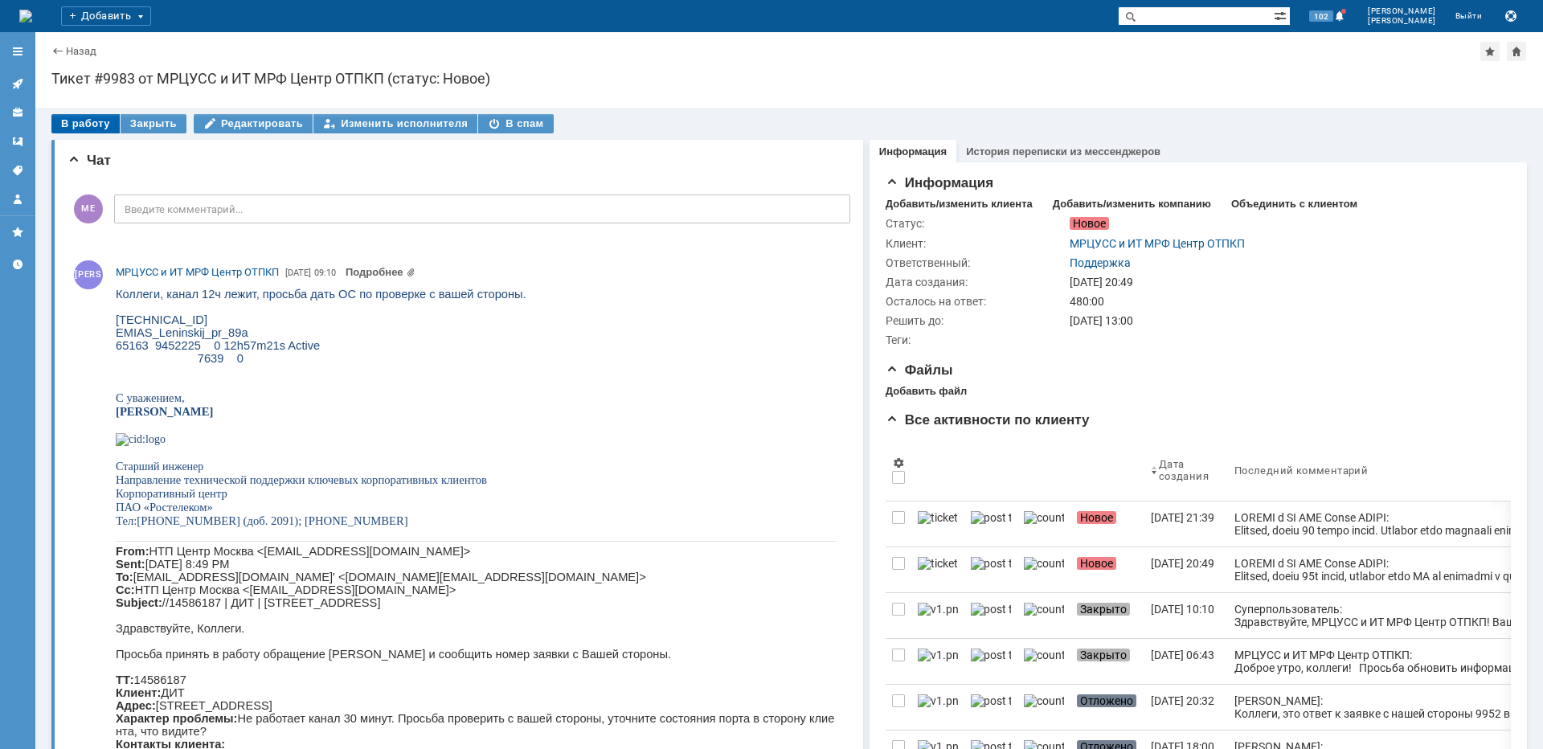
click at [87, 114] on div "В работу" at bounding box center [85, 123] width 68 height 19
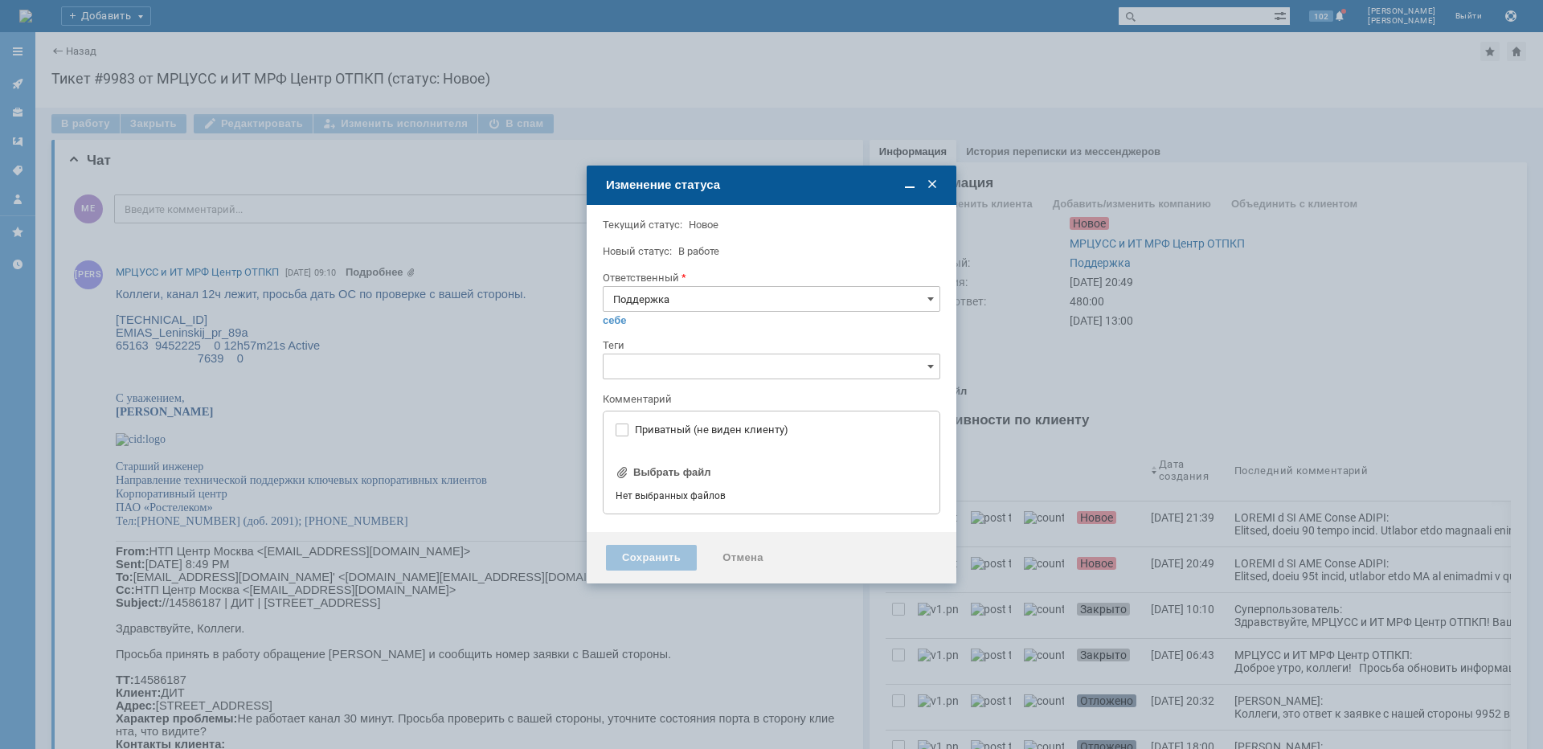
type input "[не указано]"
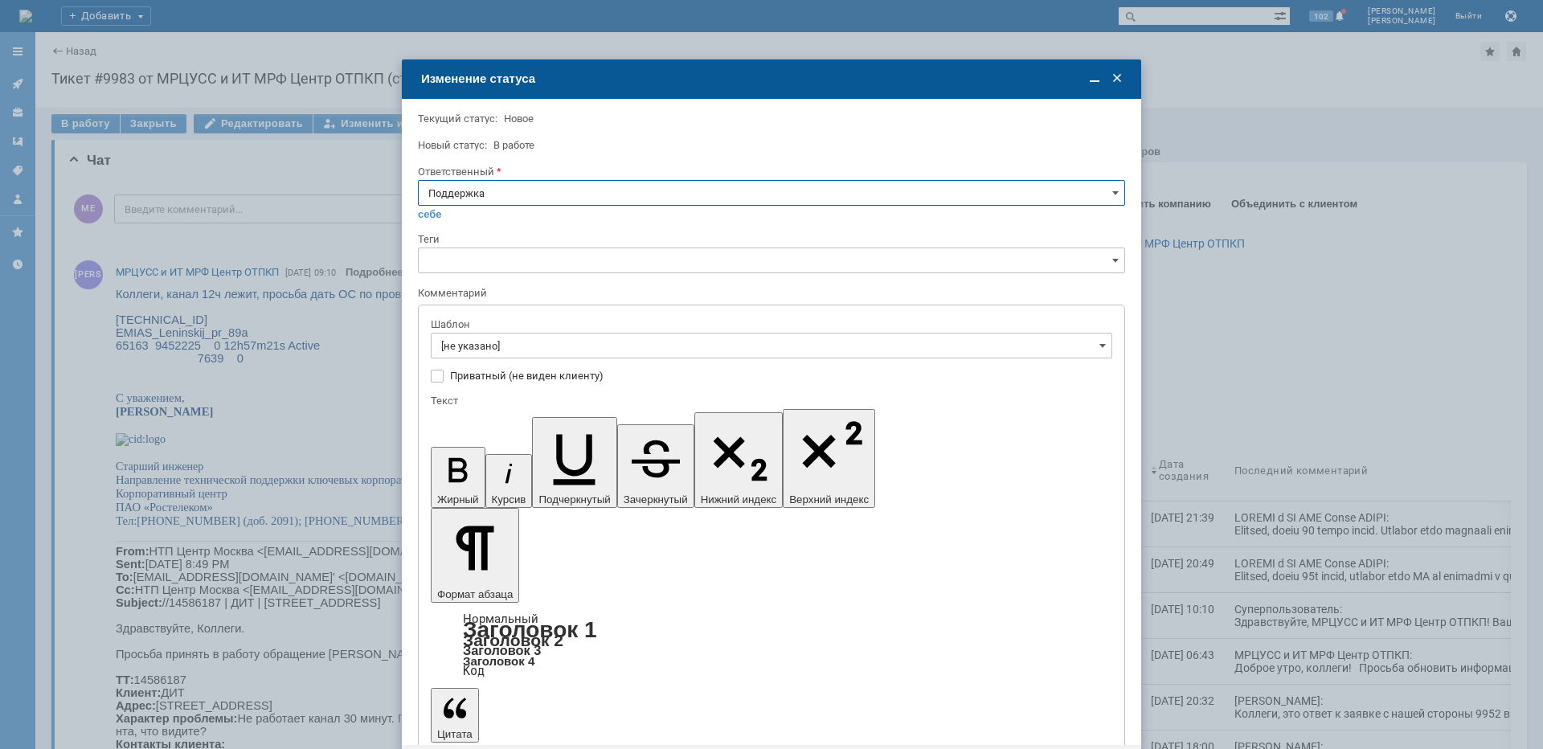
click at [496, 187] on input "Поддержка" at bounding box center [771, 193] width 707 height 26
click at [491, 353] on span "[PERSON_NAME]" at bounding box center [771, 355] width 686 height 13
type input "[PERSON_NAME]"
click at [493, 346] on input "[не указано]" at bounding box center [771, 346] width 681 height 26
type input "[PERSON_NAME]"
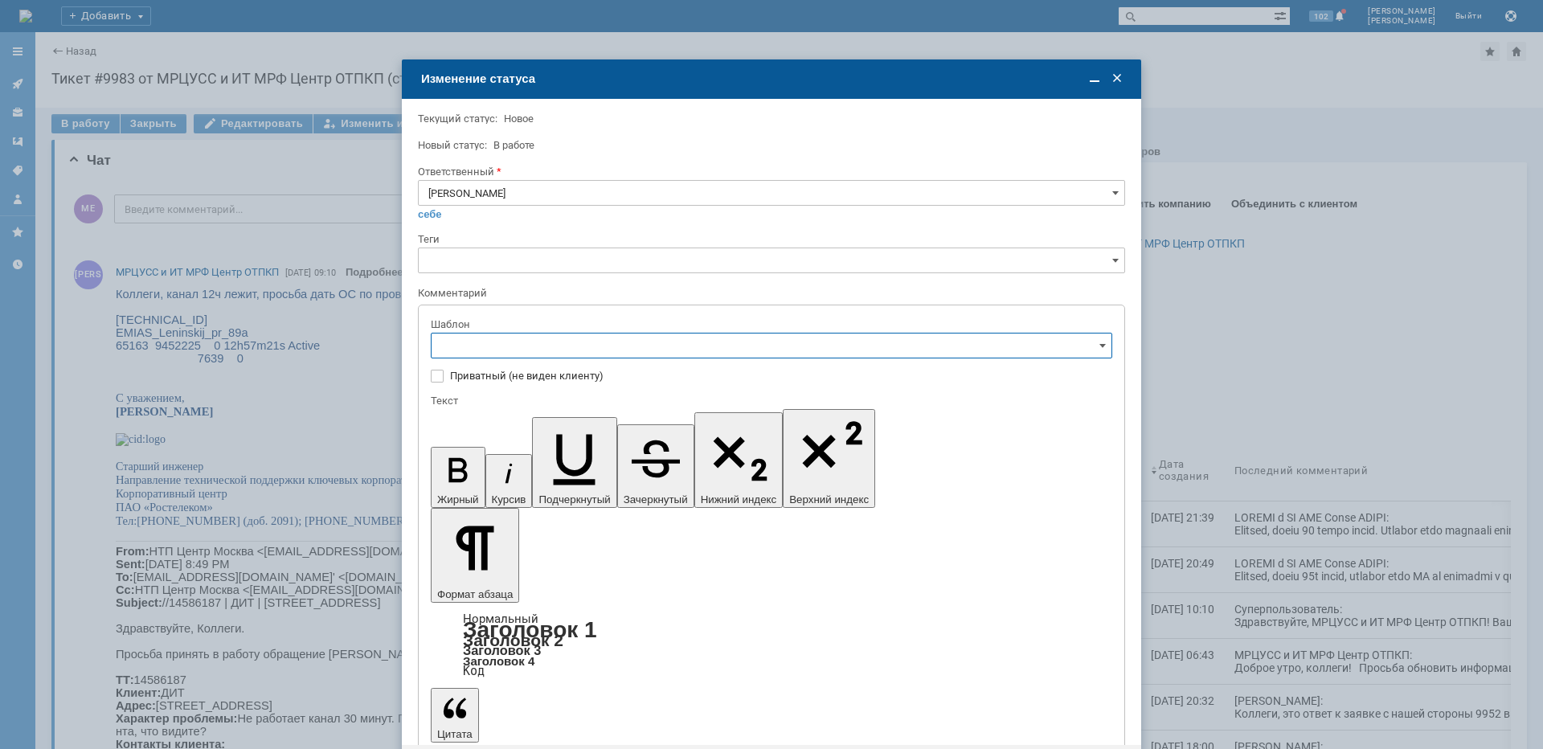
scroll to position [161, 0]
click at [653, 414] on div "[операторы] антенна штатно, порт лежит" at bounding box center [771, 426] width 680 height 27
type input "[операторы] антенна штатно, порт лежит"
drag, startPoint x: 734, startPoint y: 4622, endPoint x: 702, endPoint y: 4618, distance: 32.4
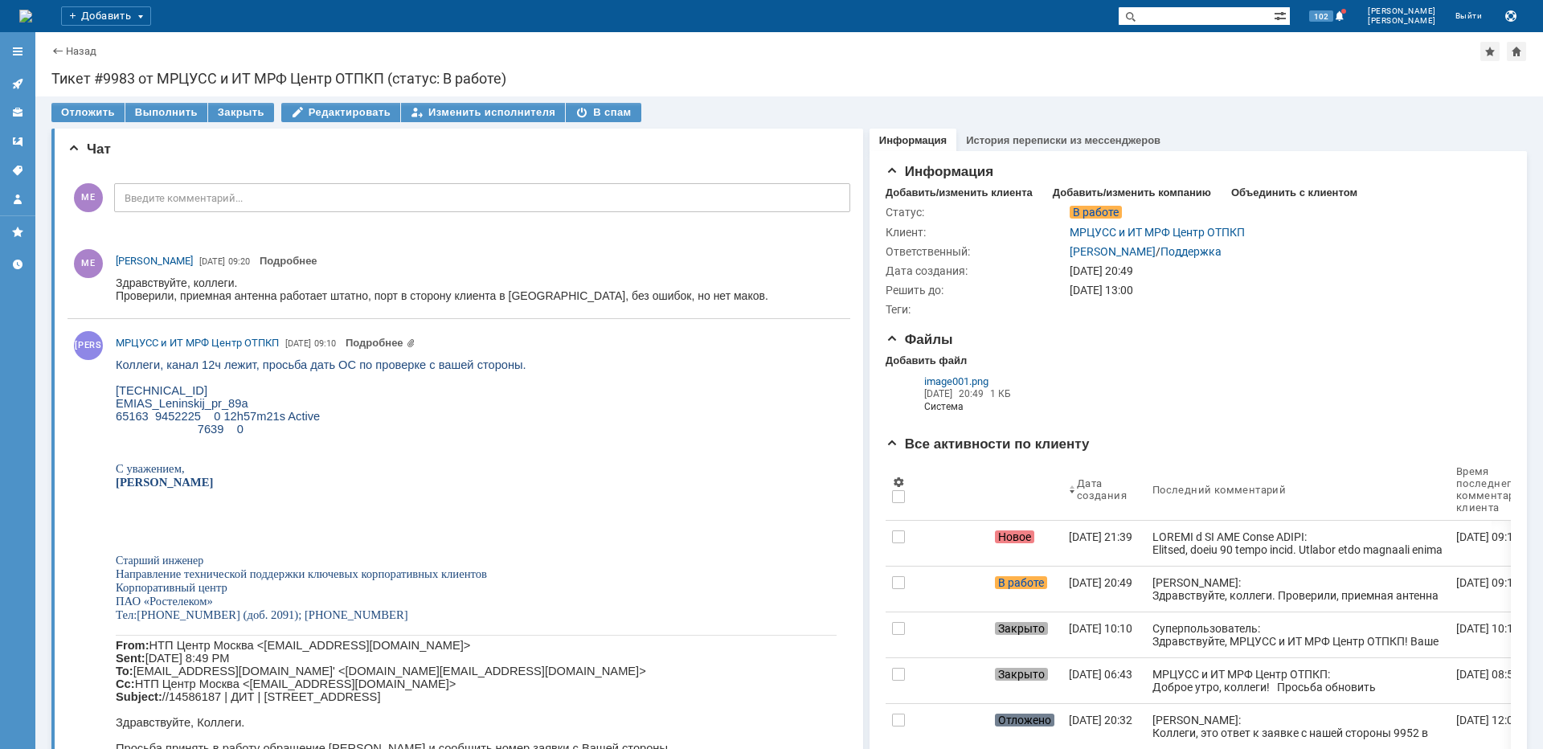
scroll to position [0, 0]
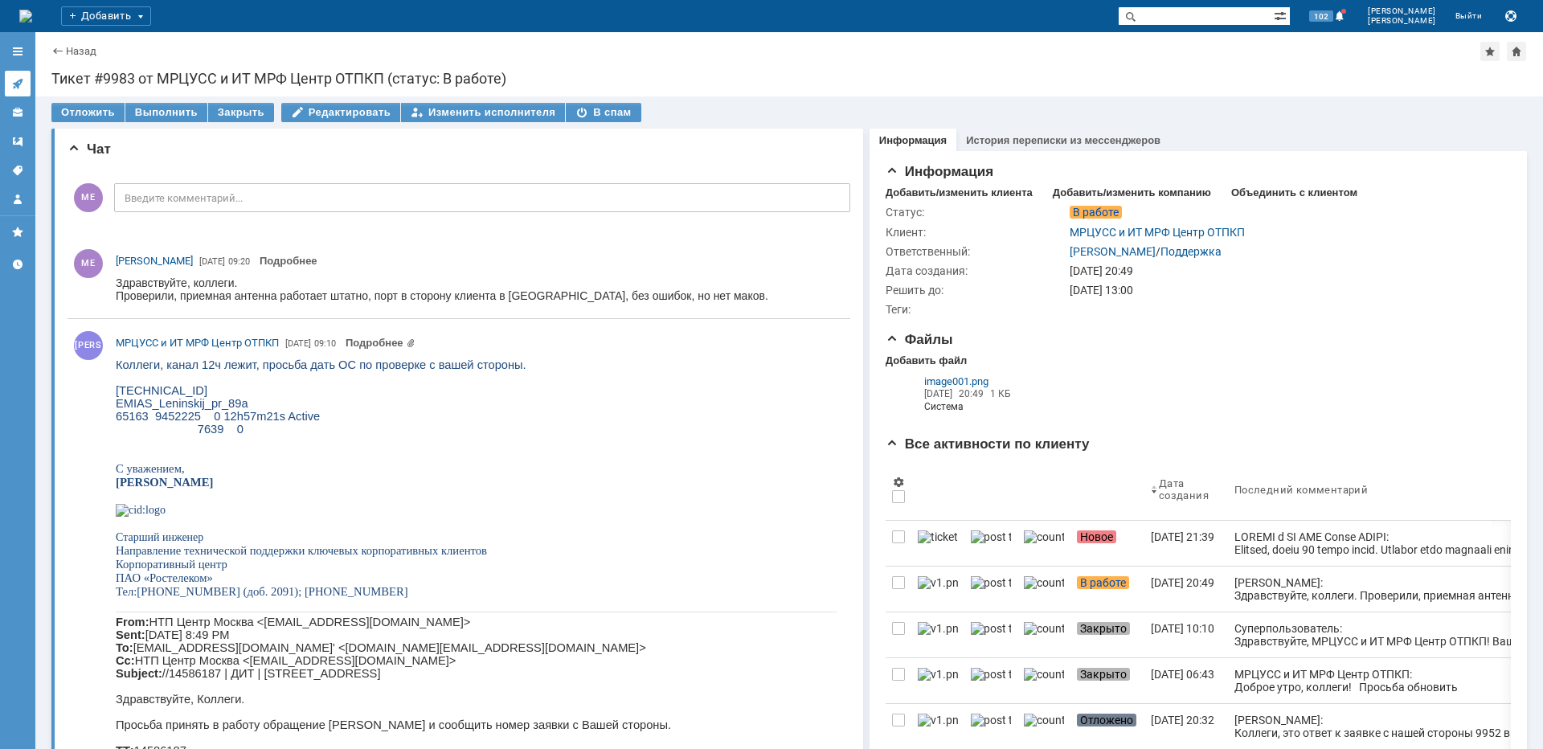
click at [20, 90] on div at bounding box center [17, 83] width 13 height 13
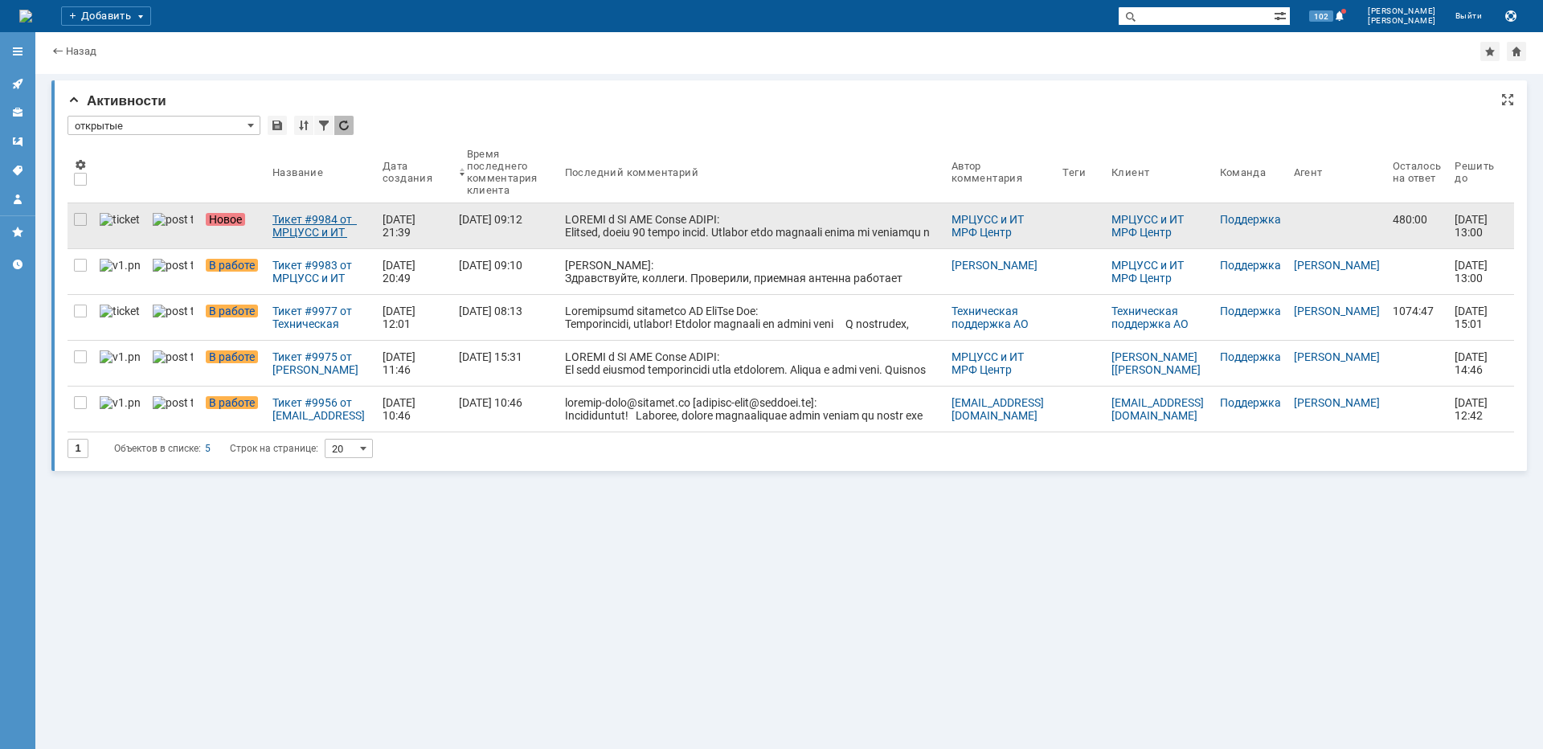
click at [280, 213] on div "Тикет #9984 от МРЦУСС и ИТ МРФ Центр ОТПКП (статус: Новое)" at bounding box center [320, 226] width 97 height 26
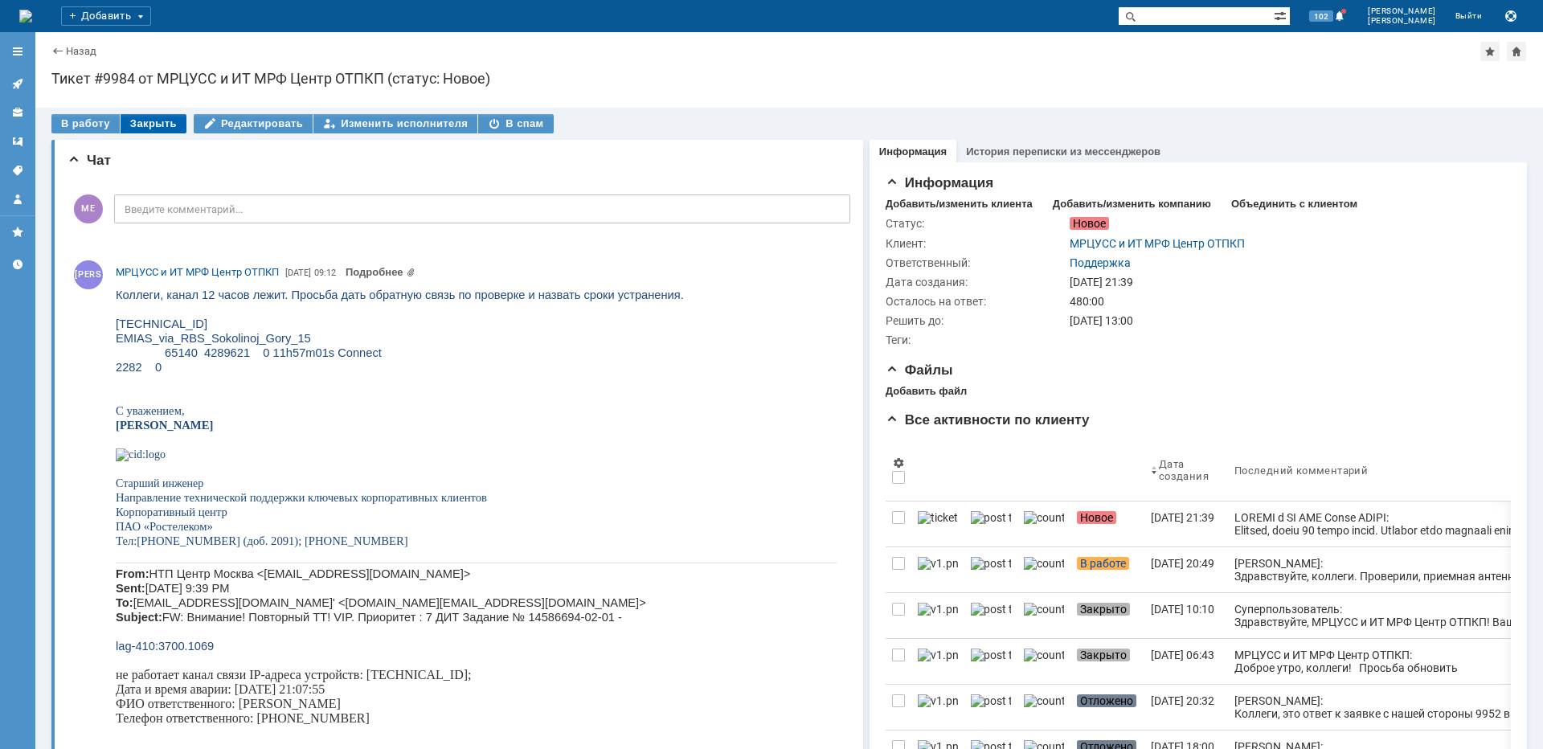
click at [141, 126] on div "Закрыть" at bounding box center [154, 123] width 66 height 19
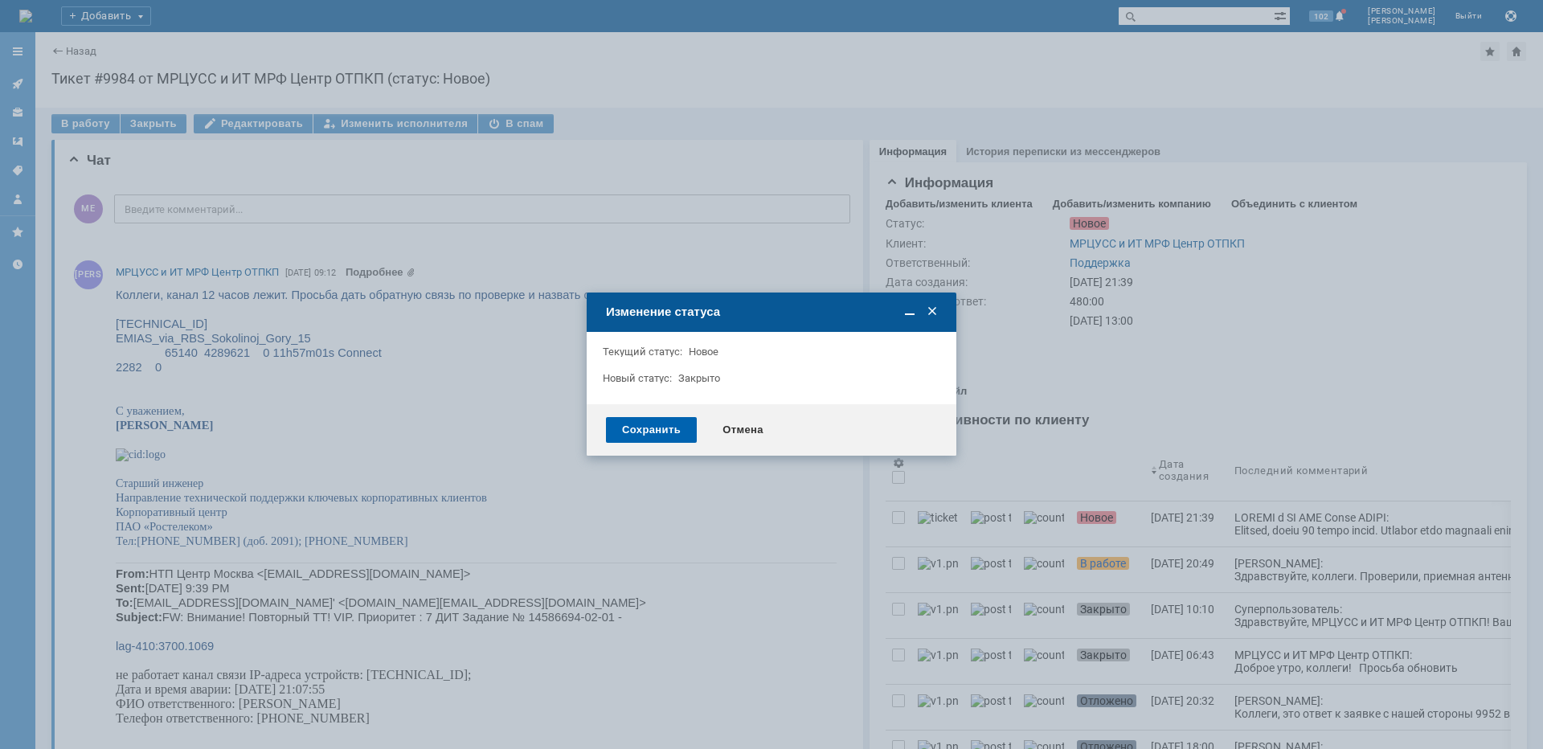
click at [645, 430] on div "Сохранить" at bounding box center [651, 430] width 91 height 26
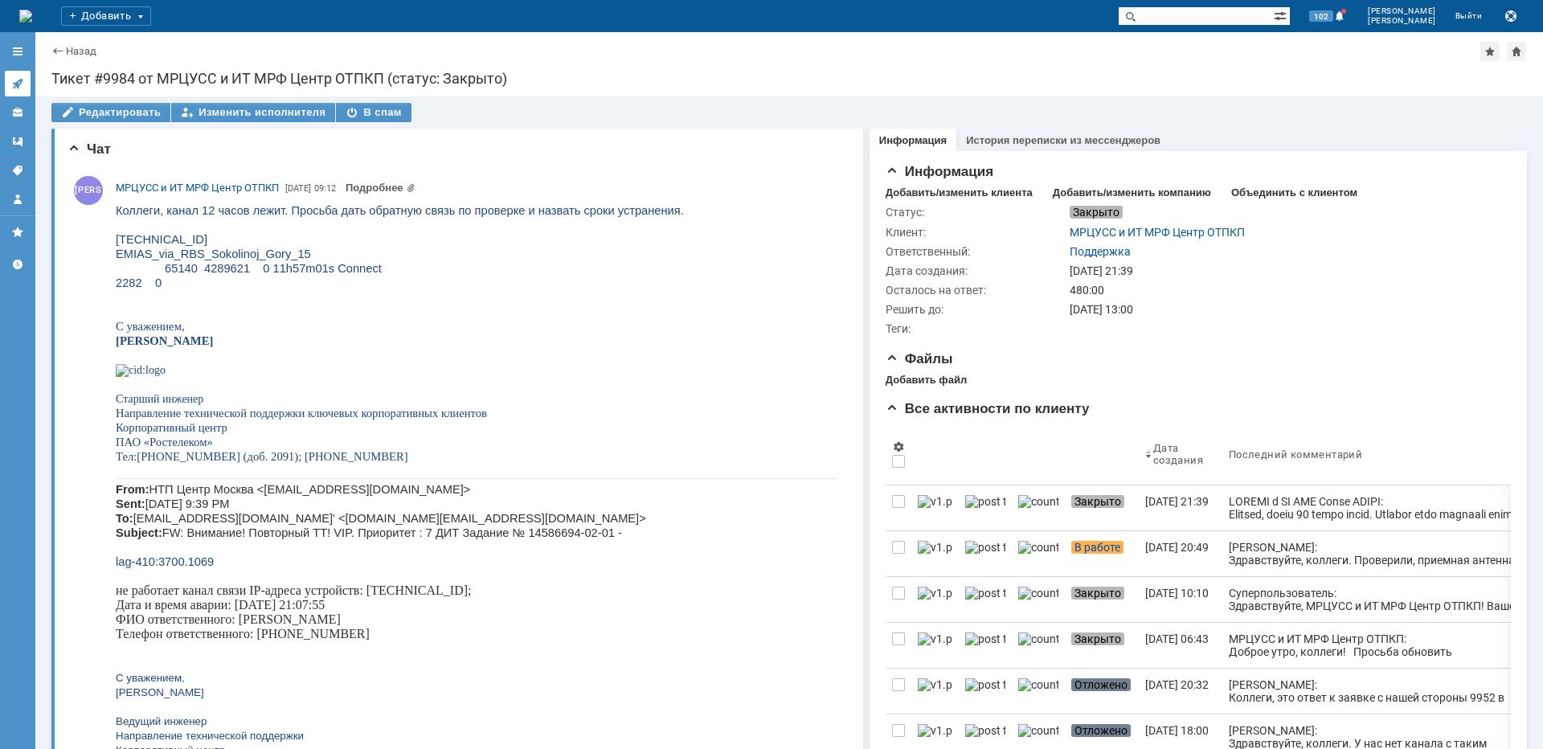
click at [23, 84] on icon at bounding box center [17, 83] width 13 height 13
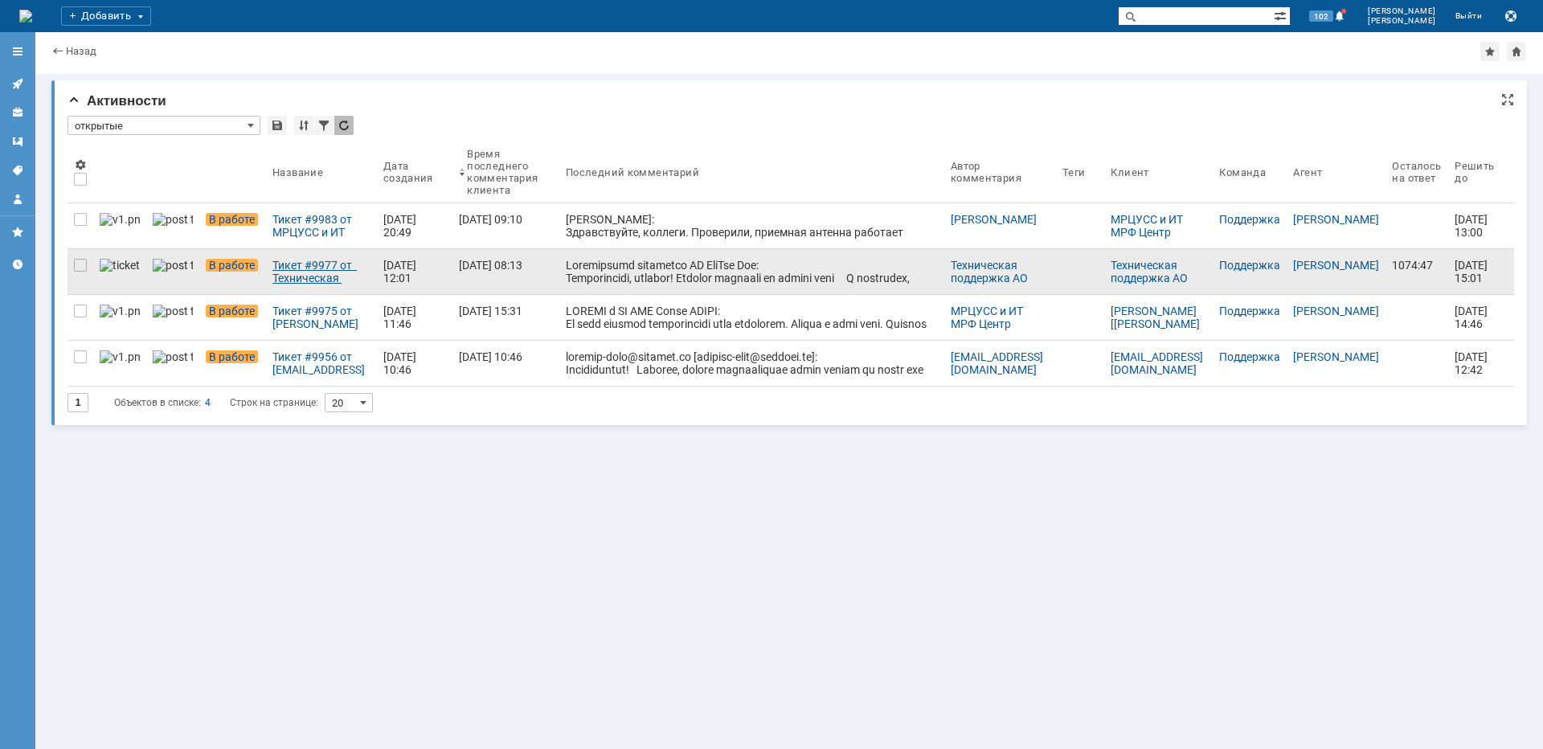
click at [267, 251] on link "Тикет #9977 от Техническая поддержка АО НэтУан Рус (статус: В работе)" at bounding box center [321, 271] width 111 height 45
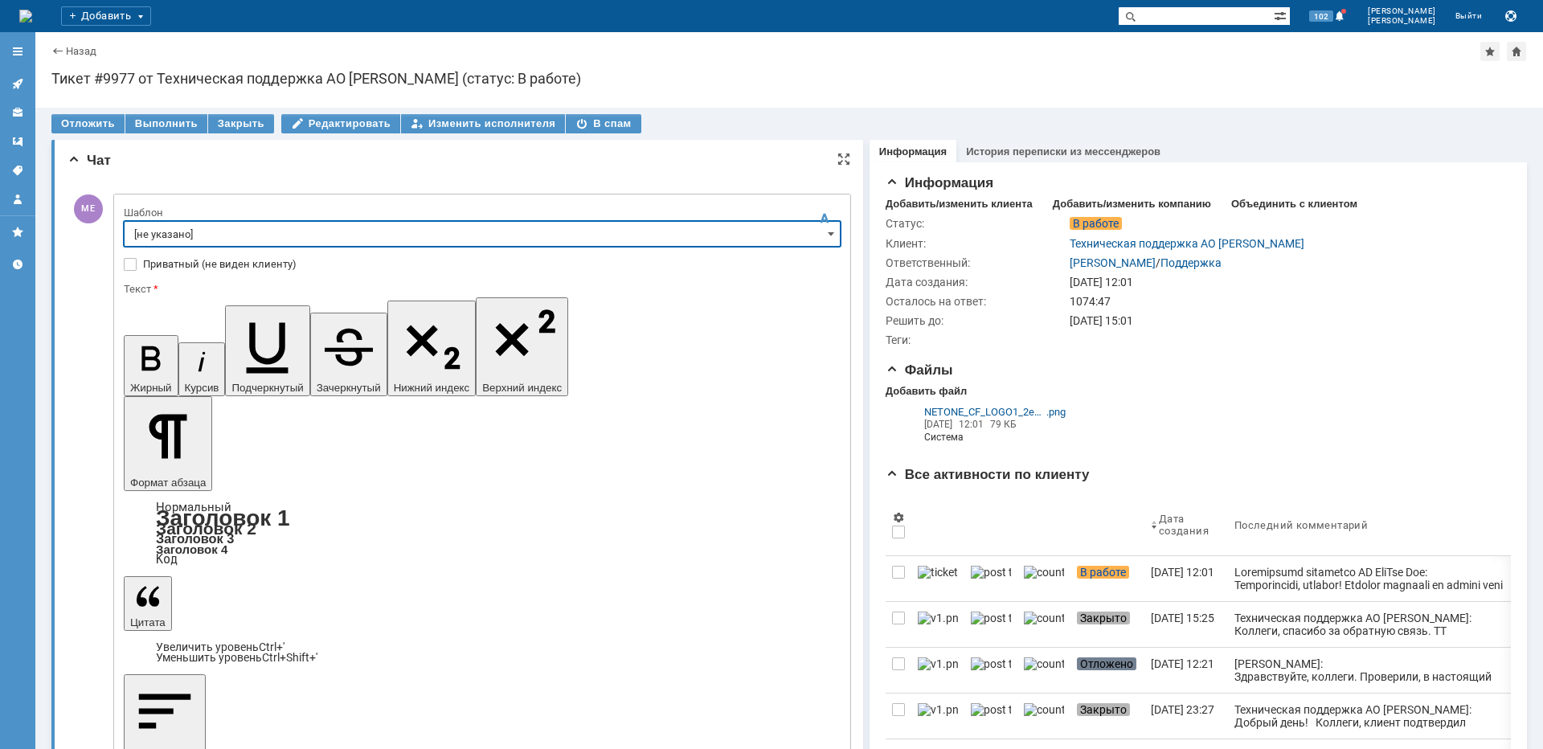
drag, startPoint x: 159, startPoint y: 224, endPoint x: 170, endPoint y: 242, distance: 21.0
click at [159, 226] on input "[не указано]" at bounding box center [482, 234] width 717 height 26
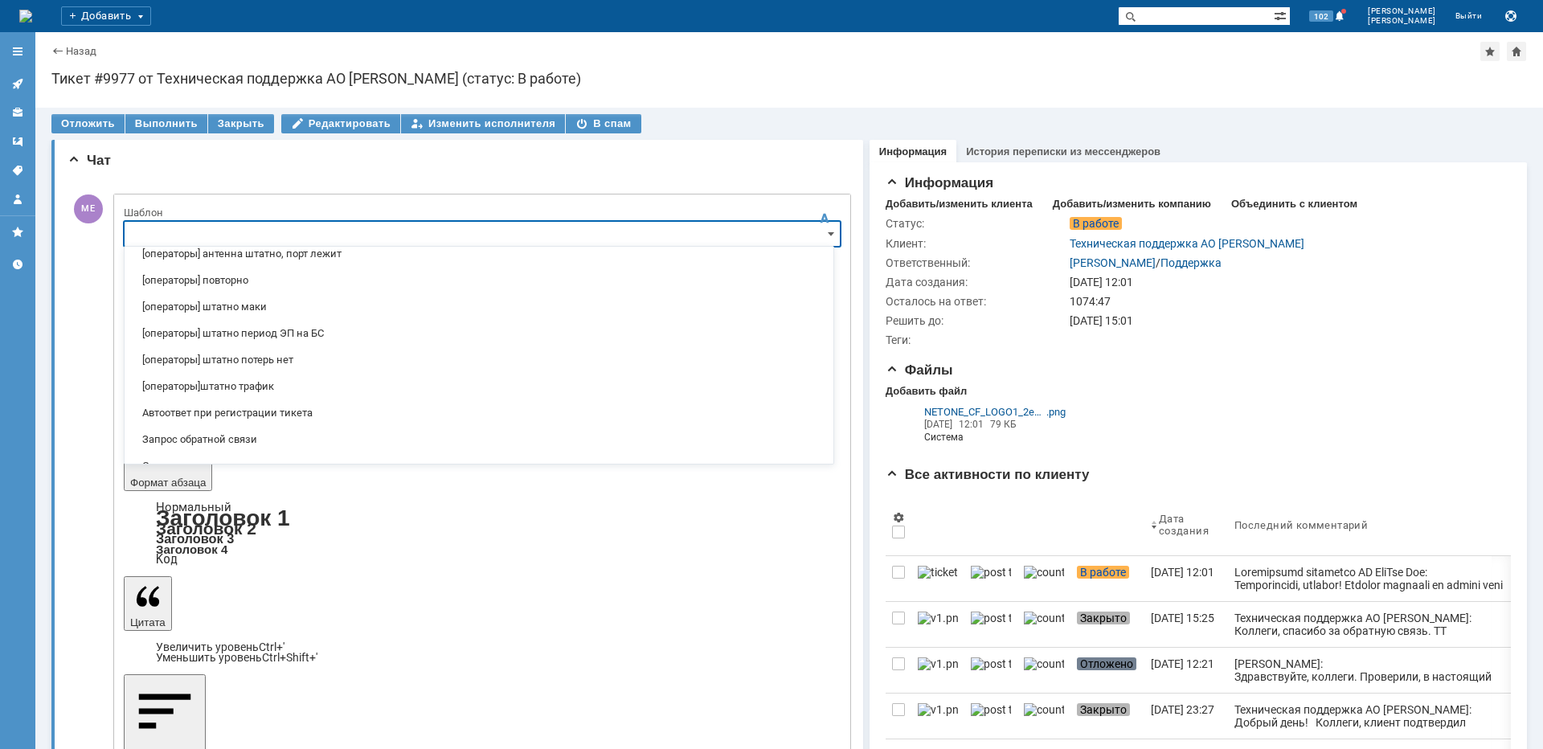
scroll to position [241, 0]
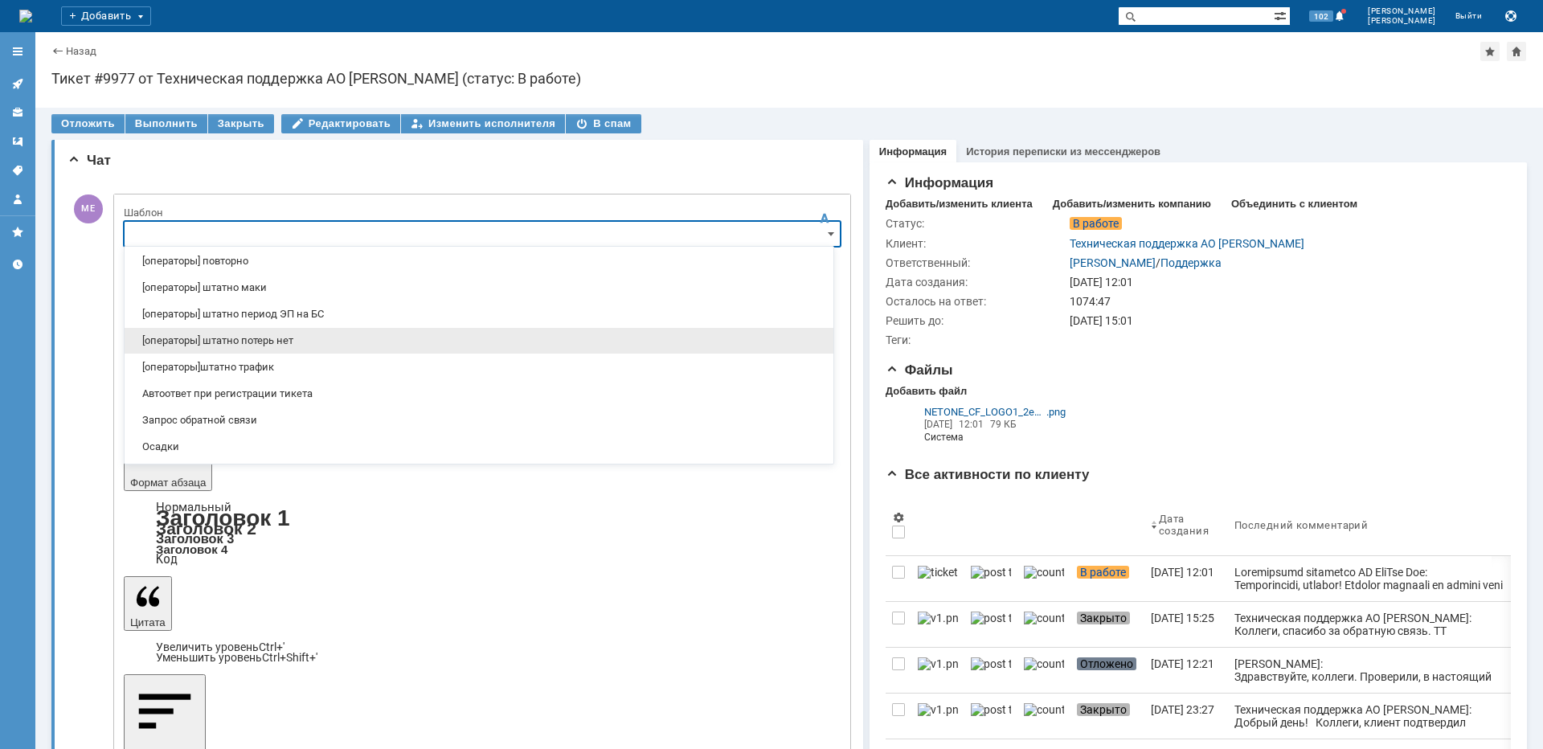
click at [235, 334] on span "[операторы] штатно потерь нет" at bounding box center [478, 340] width 689 height 13
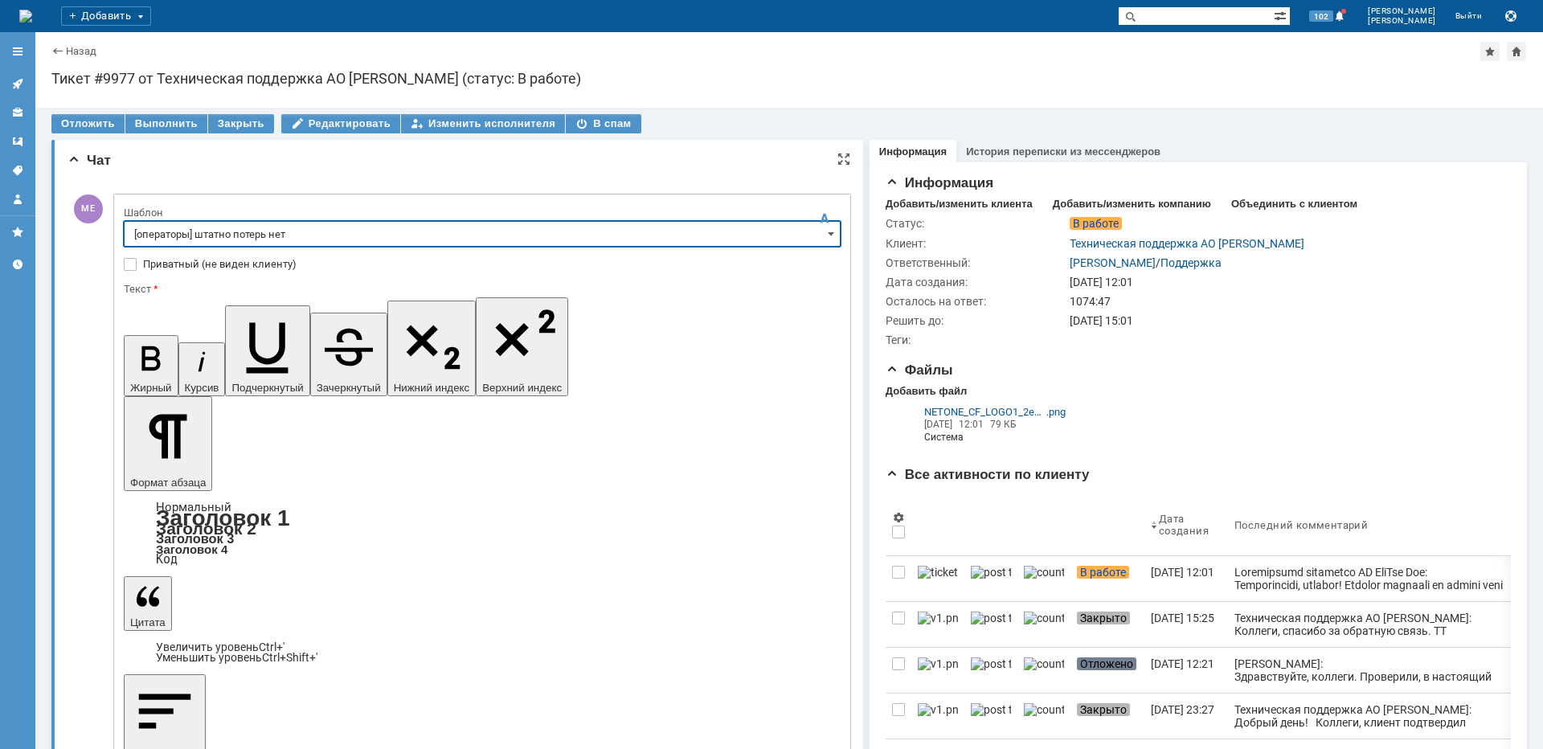
type input "[операторы] штатно потерь нет"
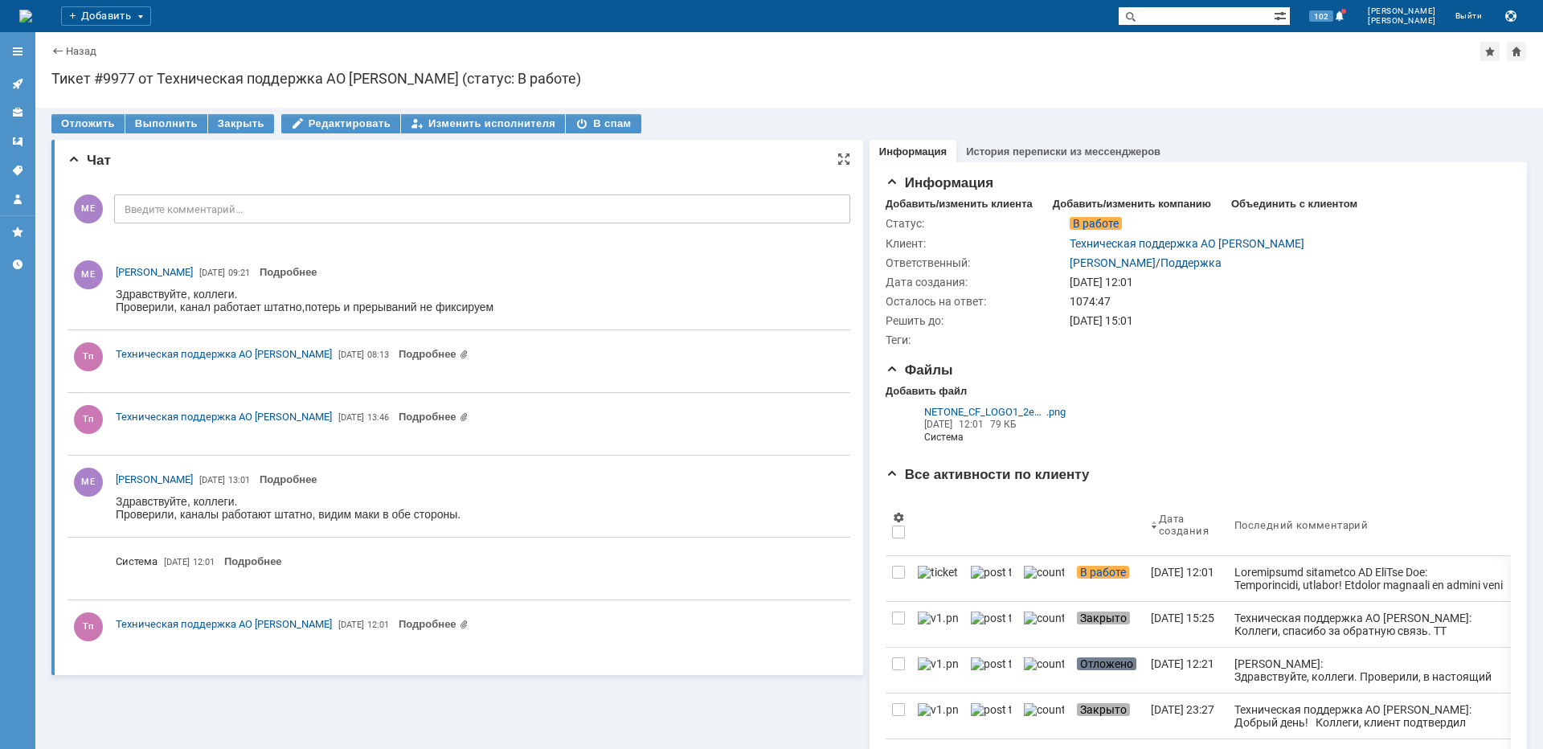
scroll to position [0, 0]
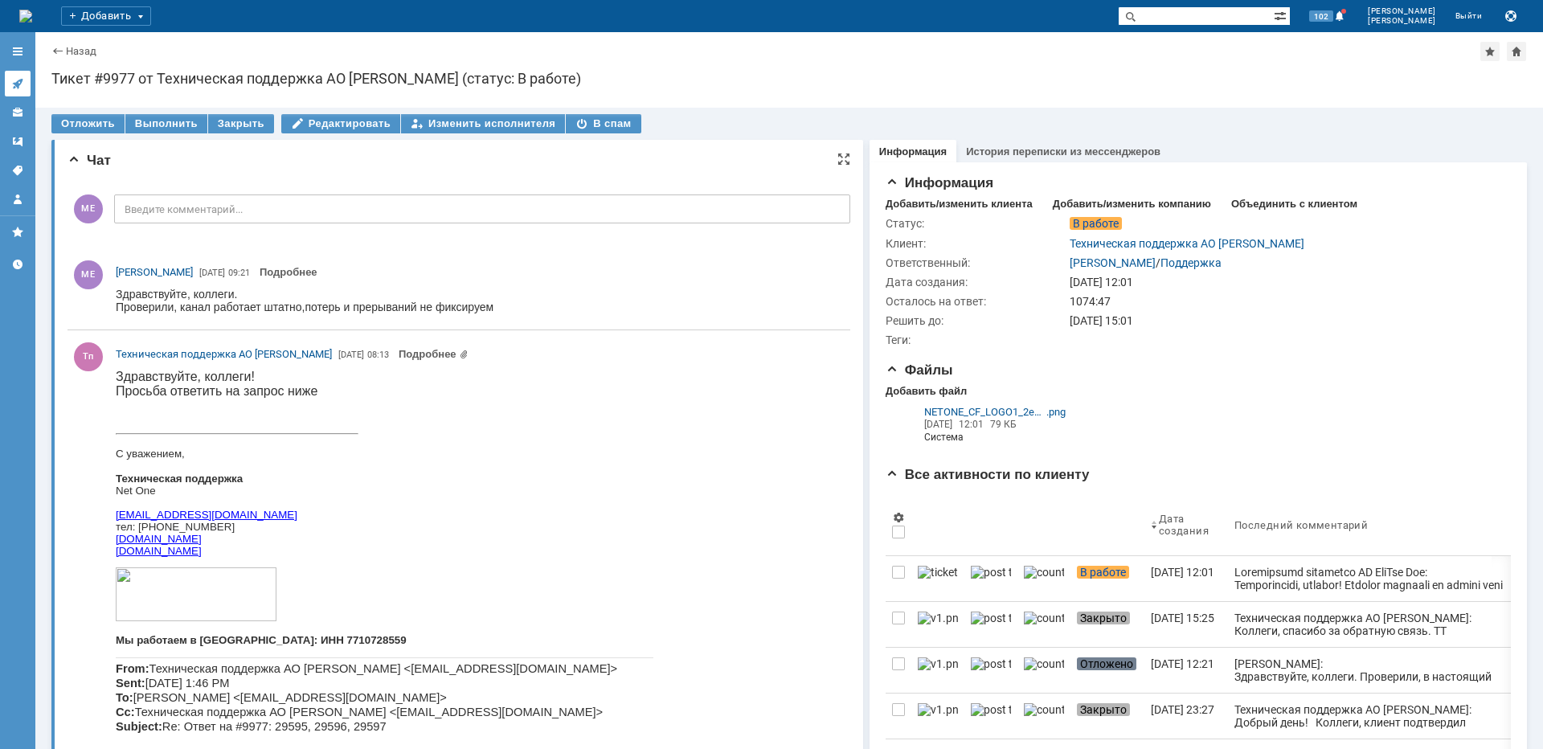
click at [21, 83] on icon at bounding box center [17, 84] width 10 height 10
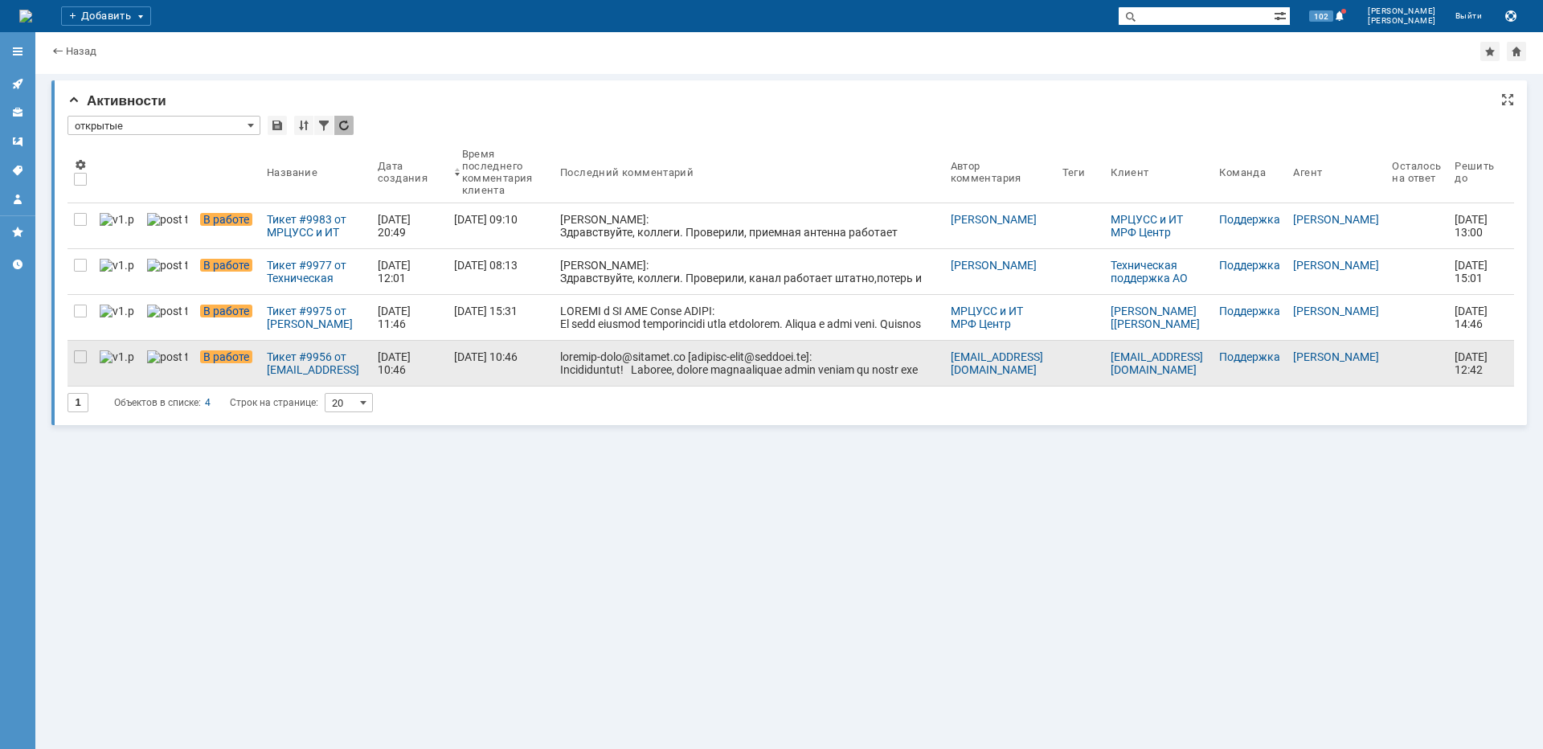
click at [684, 366] on div at bounding box center [748, 678] width 377 height 656
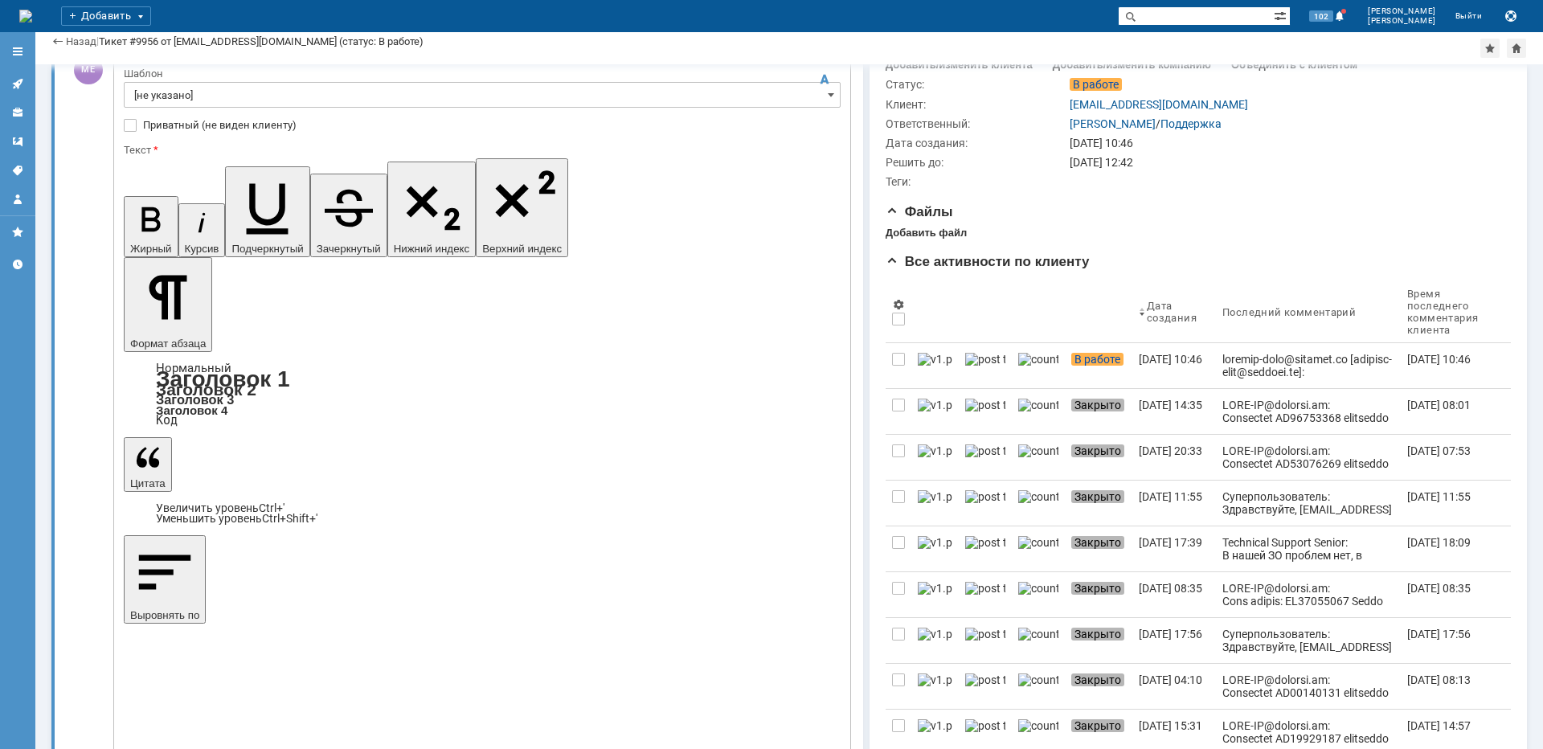
scroll to position [80, 0]
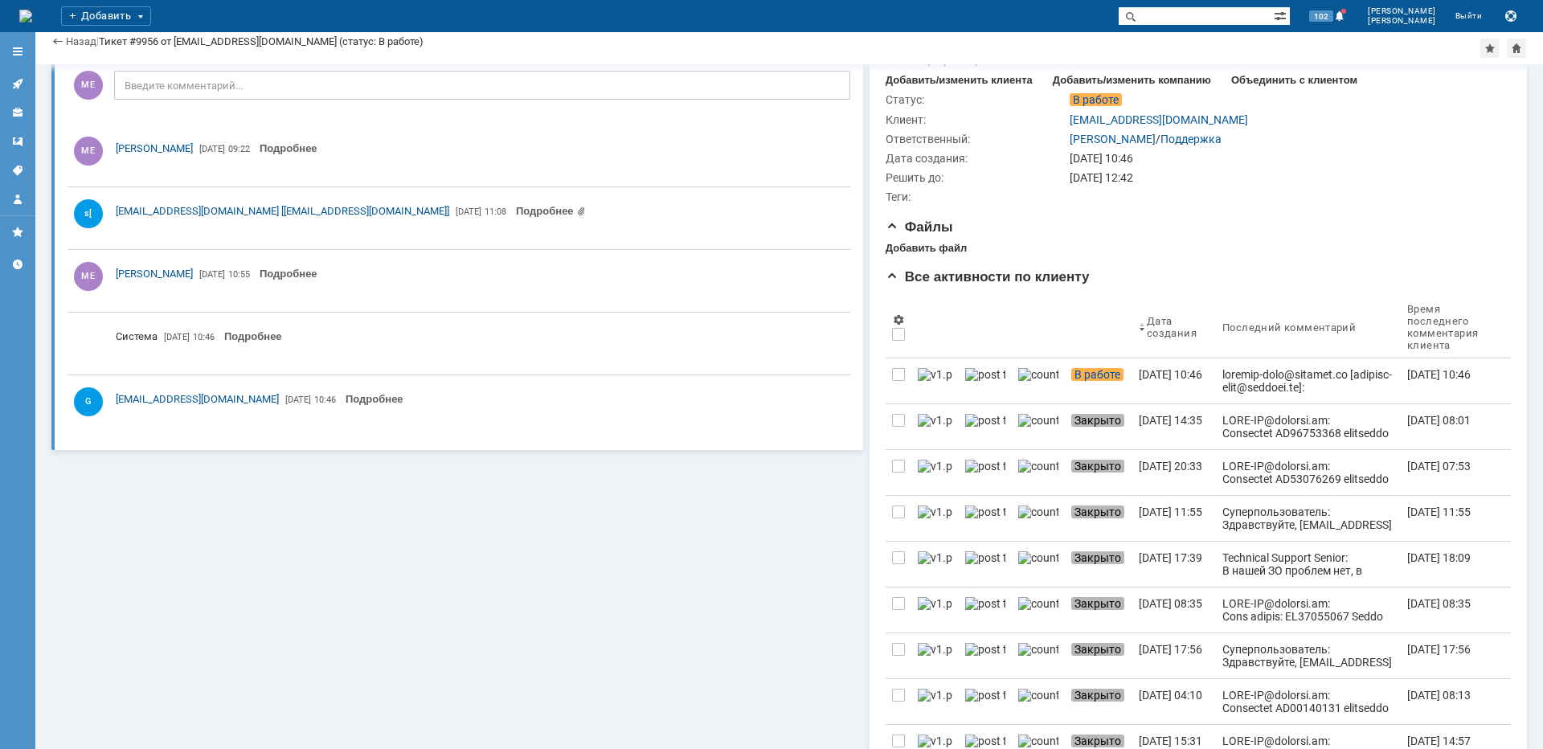
scroll to position [0, 0]
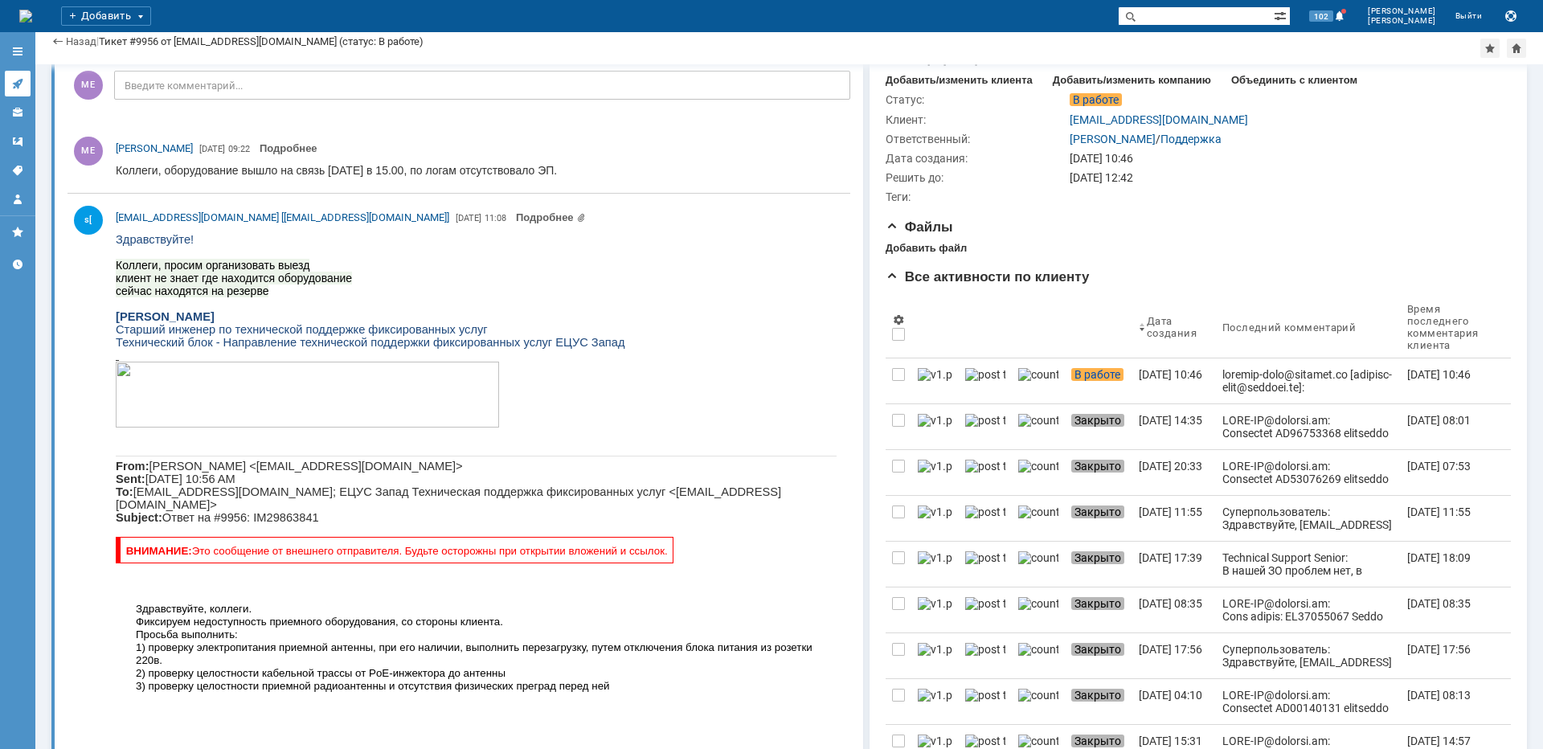
click at [22, 87] on icon at bounding box center [17, 83] width 13 height 13
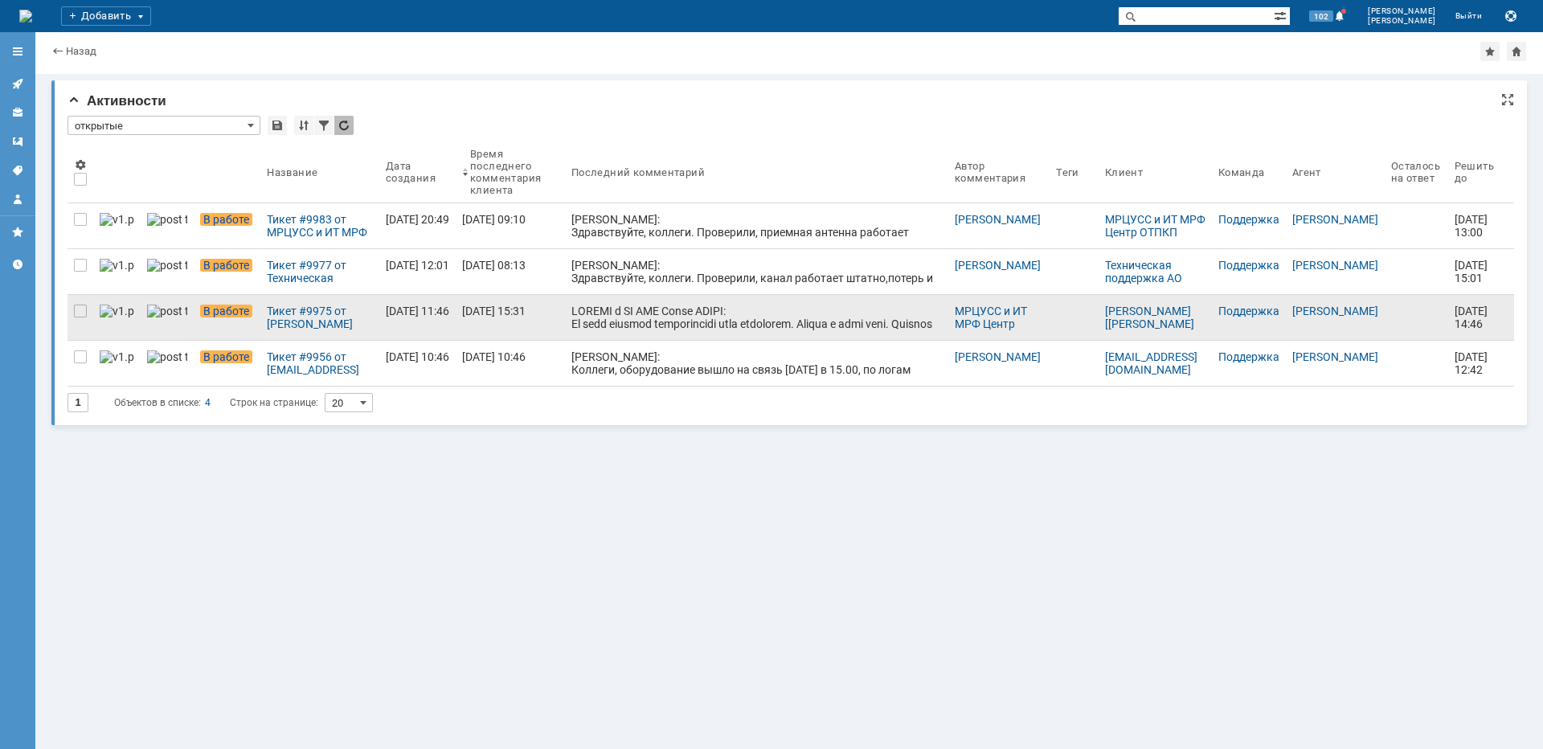
click at [693, 316] on div at bounding box center [756, 440] width 370 height 270
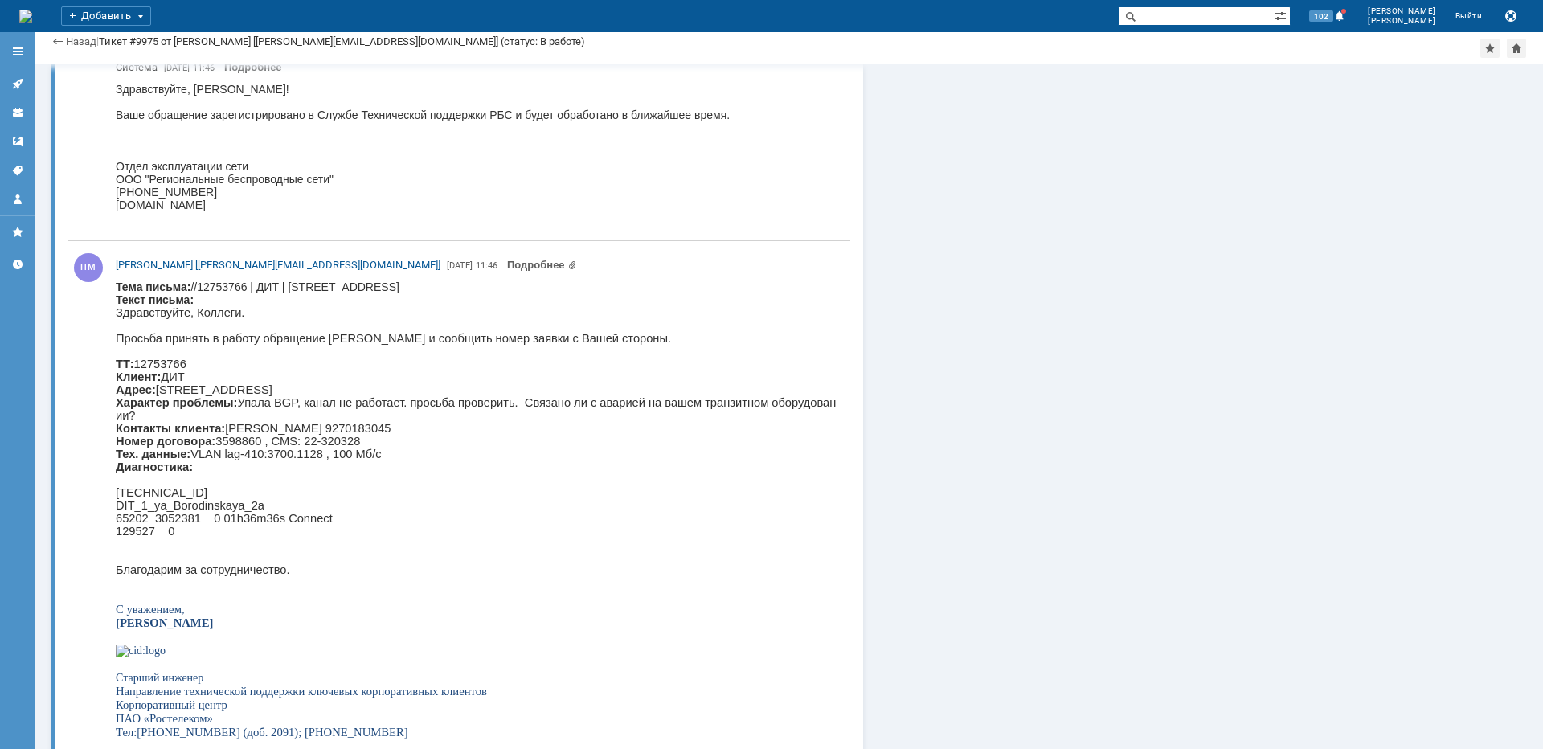
scroll to position [8945, 0]
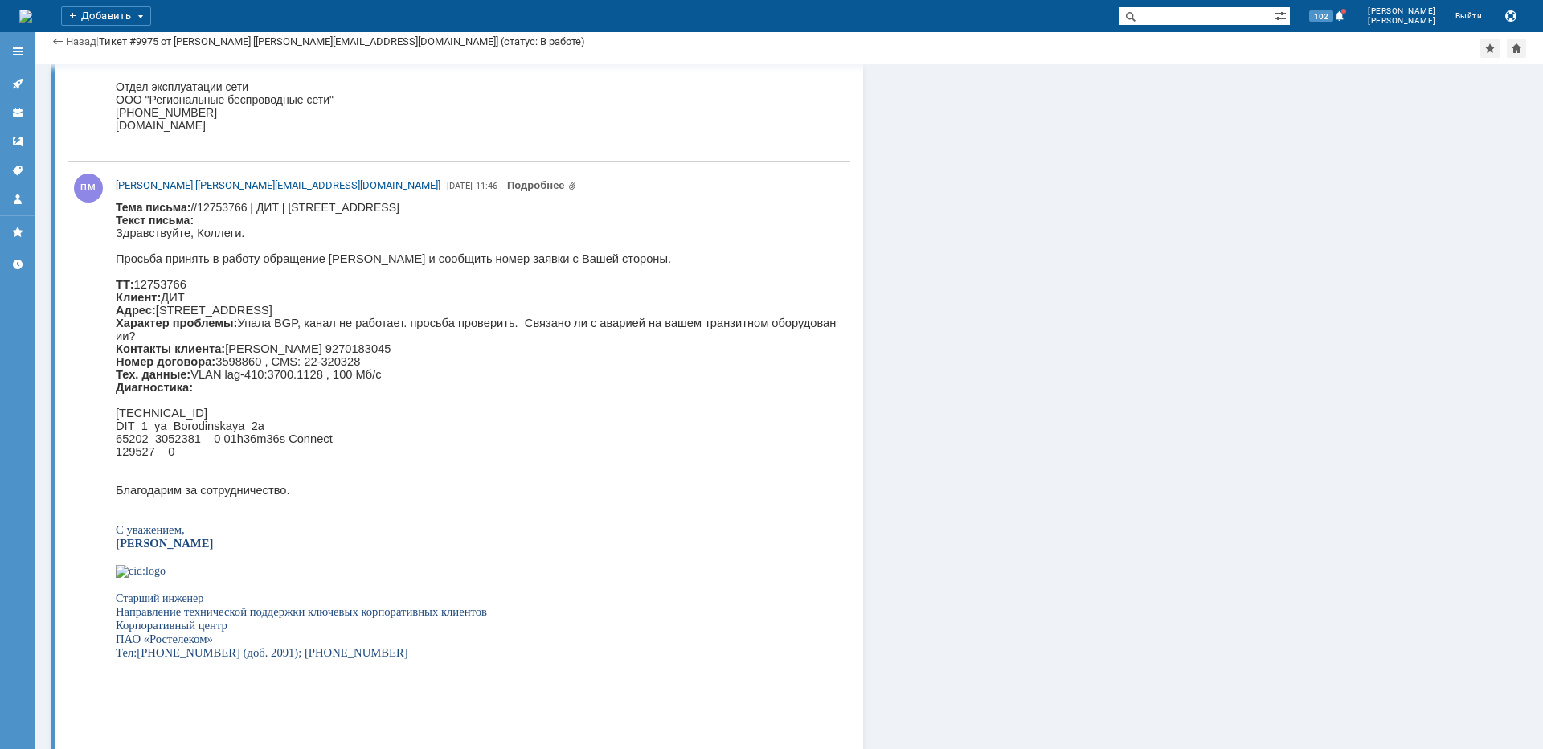
click at [448, 322] on p "Здравствуйте, Коллеги. Просьба принять в работу обращение Клиента и сообщить но…" at bounding box center [476, 362] width 721 height 270
copy p "Бородинская"
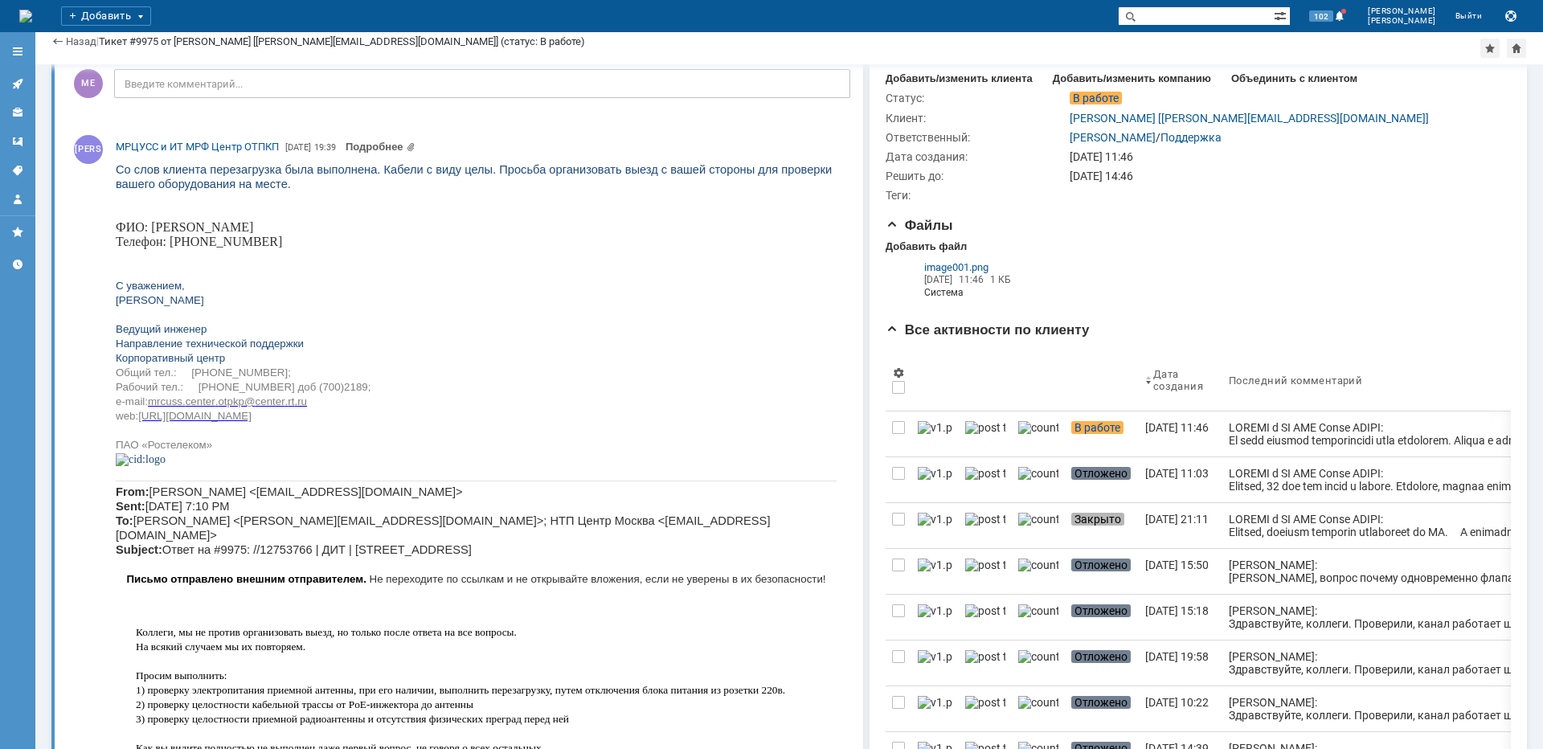
scroll to position [0, 0]
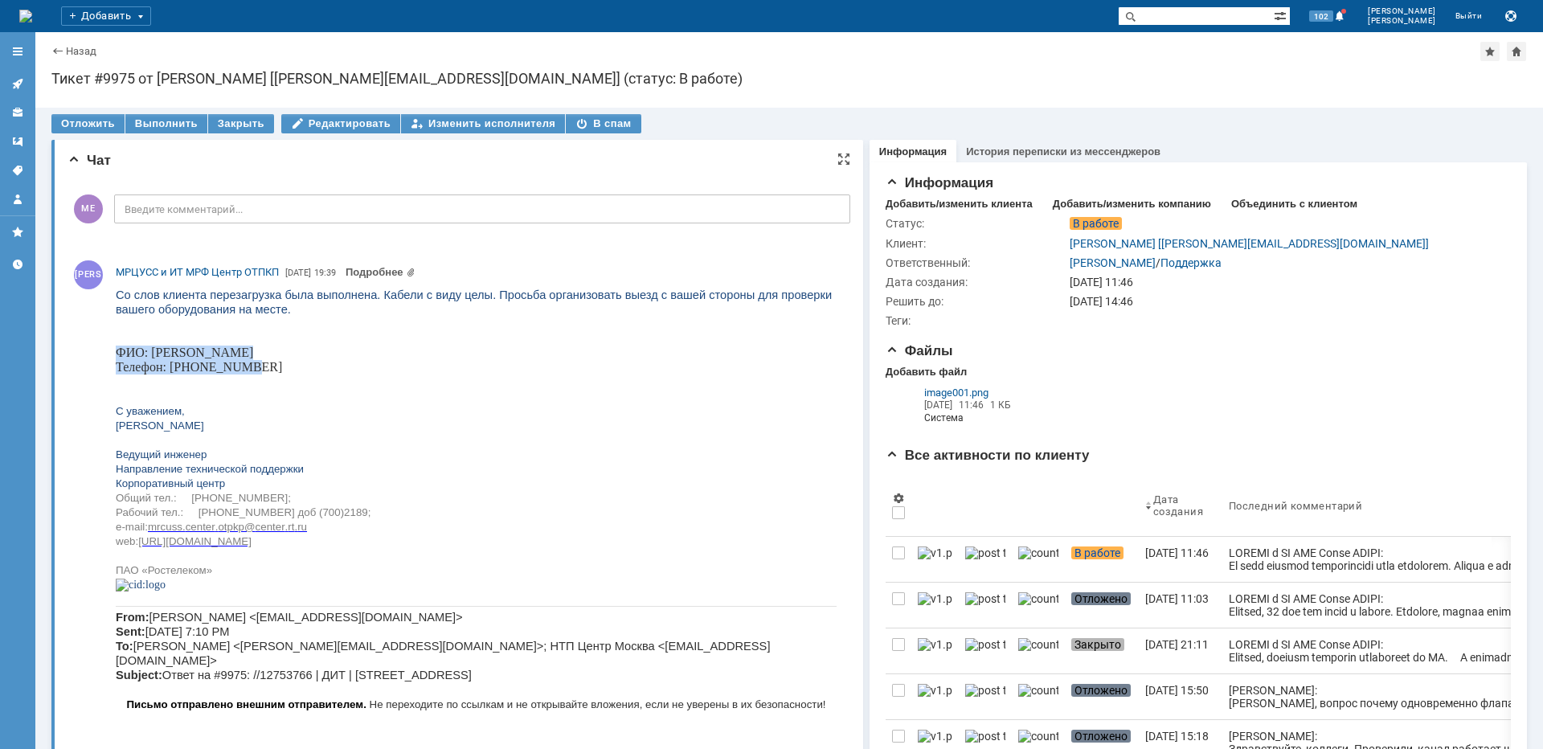
drag, startPoint x: 240, startPoint y: 366, endPoint x: 117, endPoint y: 349, distance: 124.2
click at [117, 349] on div "ФИО: Есипова Анна Дмитриевна Телефон: 89270183045 С уважением, Сергей Полосухин…" at bounding box center [476, 461] width 721 height 260
copy div "ФИО: Есипова Анна Дмитриевна Телефон: 89270183045"
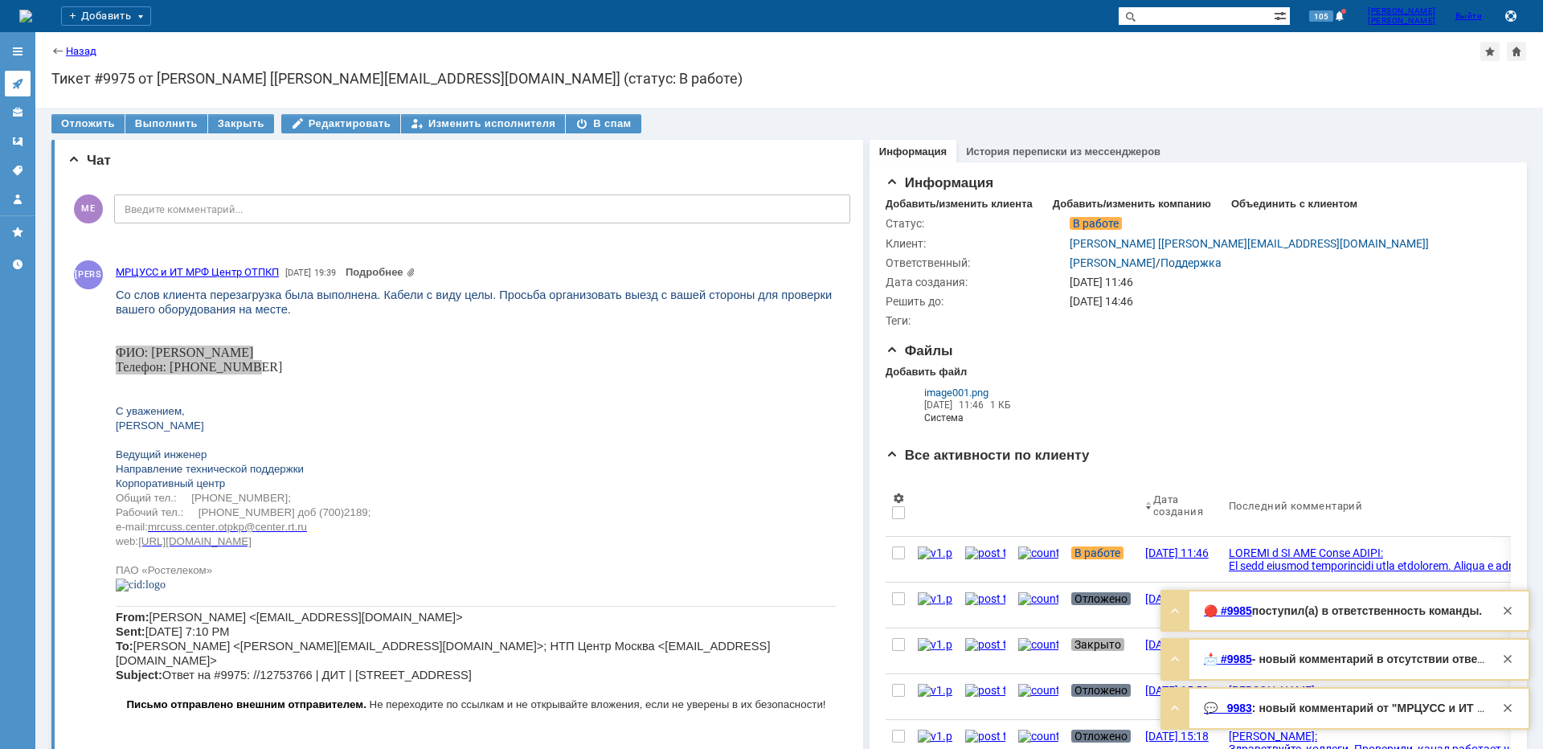
click at [16, 88] on icon at bounding box center [17, 83] width 13 height 13
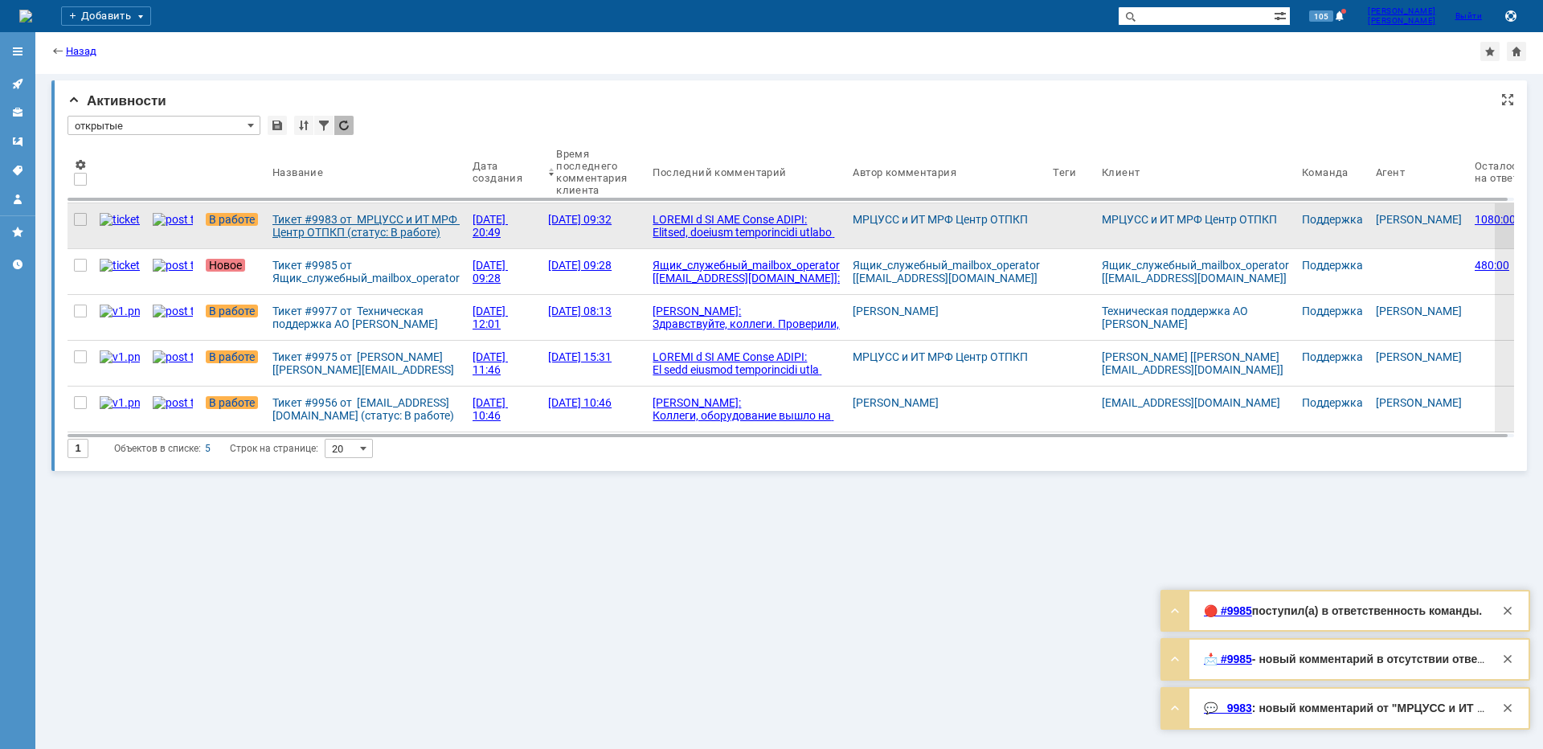
click at [310, 222] on div "Тикет #9983 от МРЦУСС и ИТ МРФ Центр ОТПКП (статус: В работе)" at bounding box center [365, 226] width 187 height 26
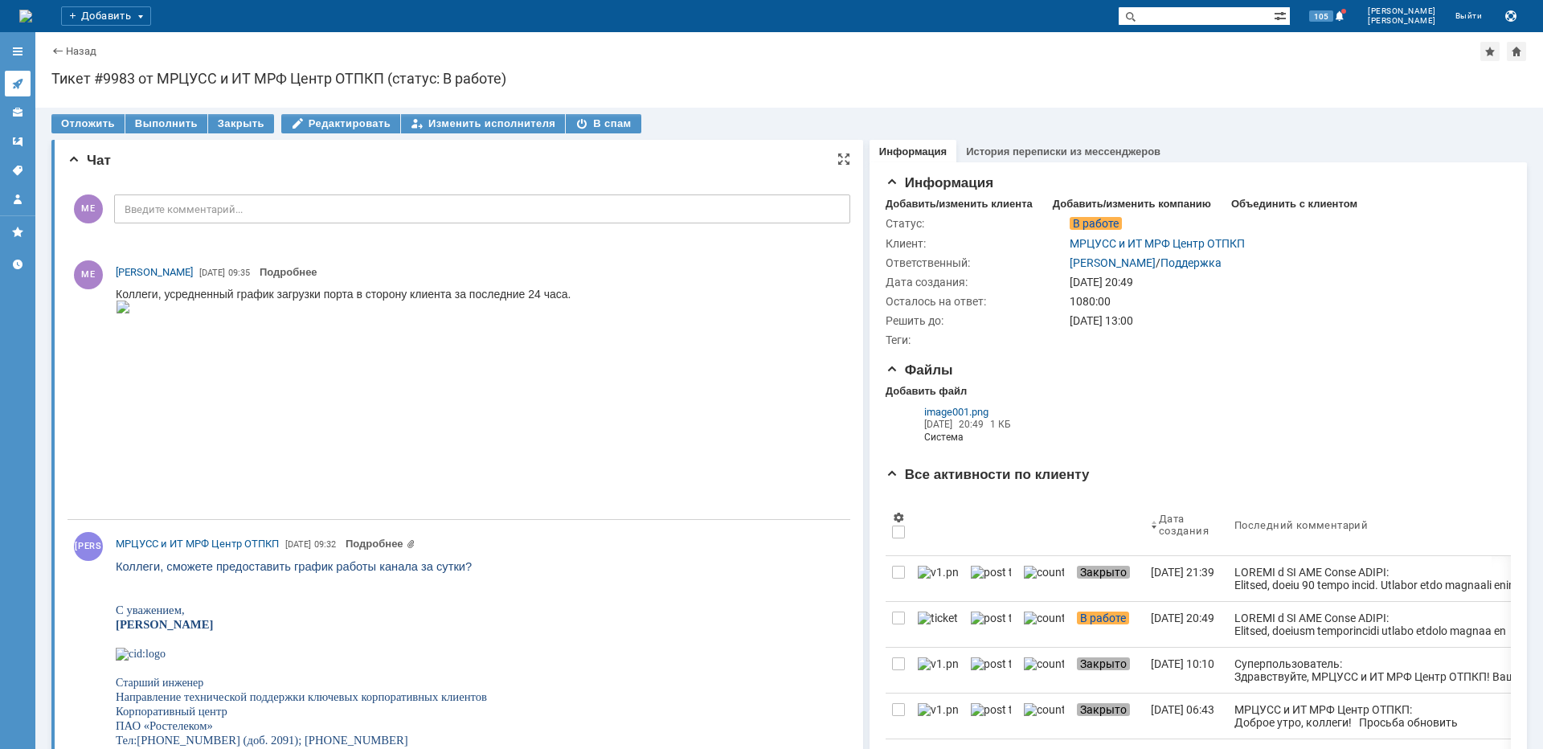
click at [22, 83] on icon at bounding box center [17, 83] width 13 height 13
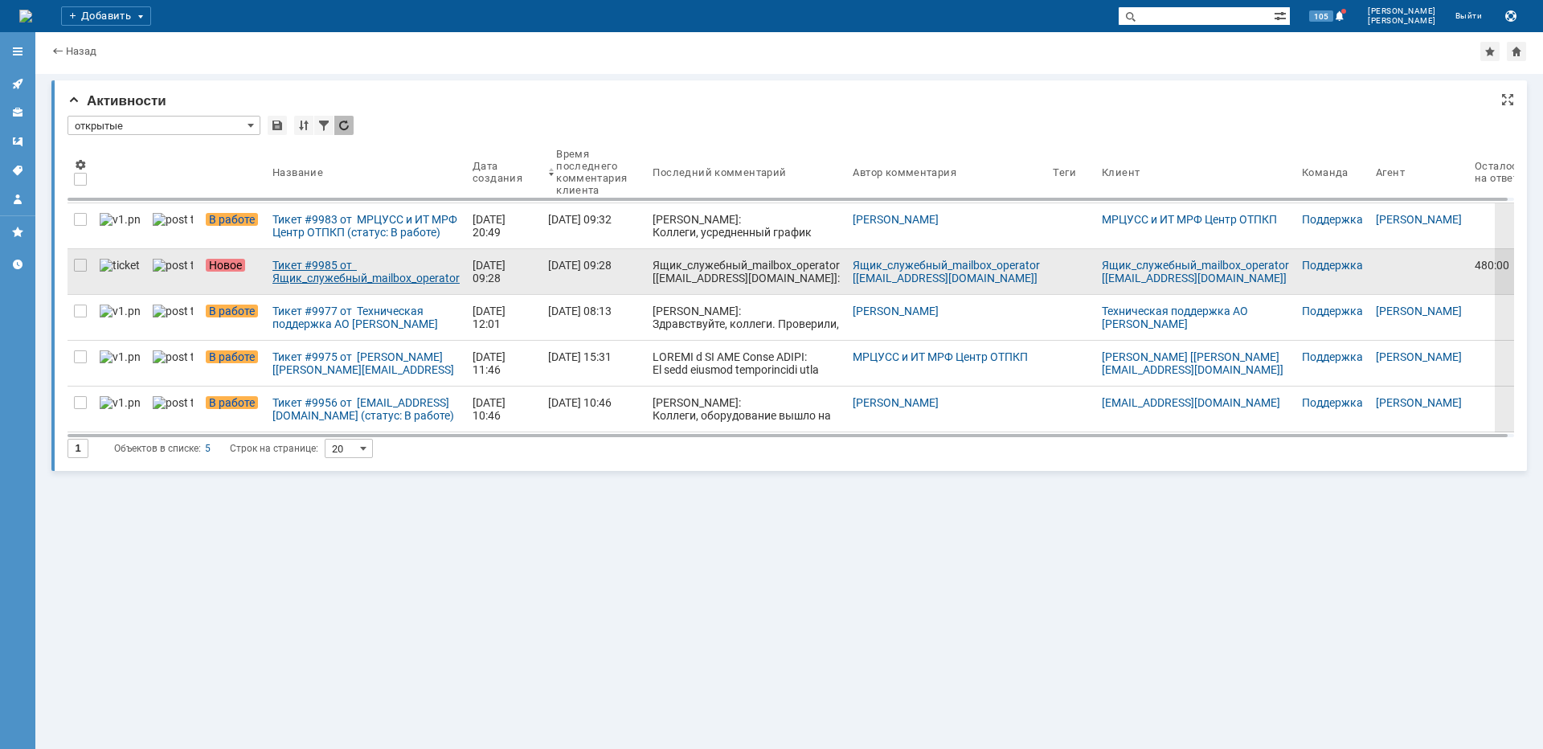
click at [347, 277] on div "Тикет #9985 от Ящик_служебный_mailbox_operator [operator@ertelecom.ru] (статус:…" at bounding box center [365, 272] width 187 height 26
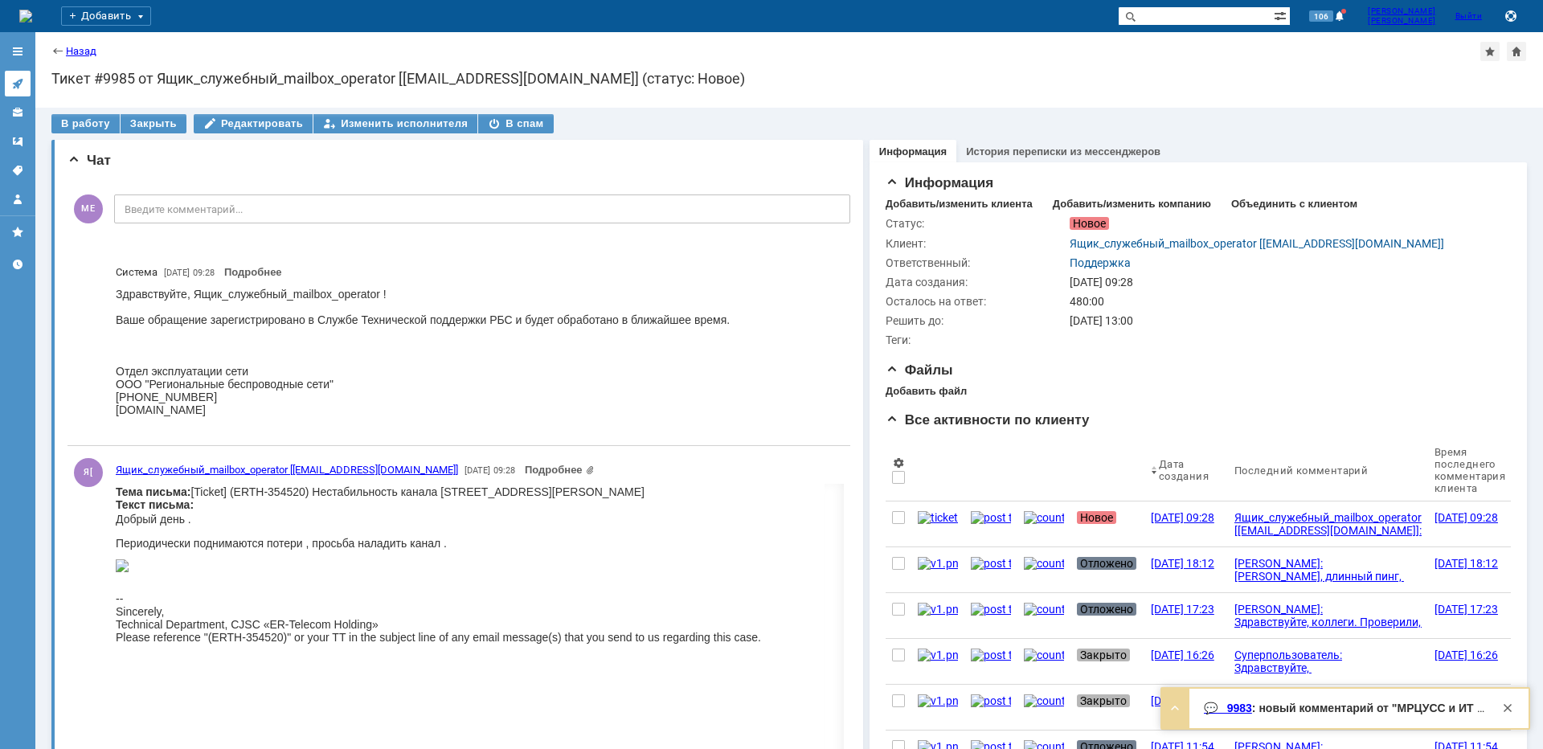
click at [16, 77] on icon at bounding box center [17, 83] width 13 height 13
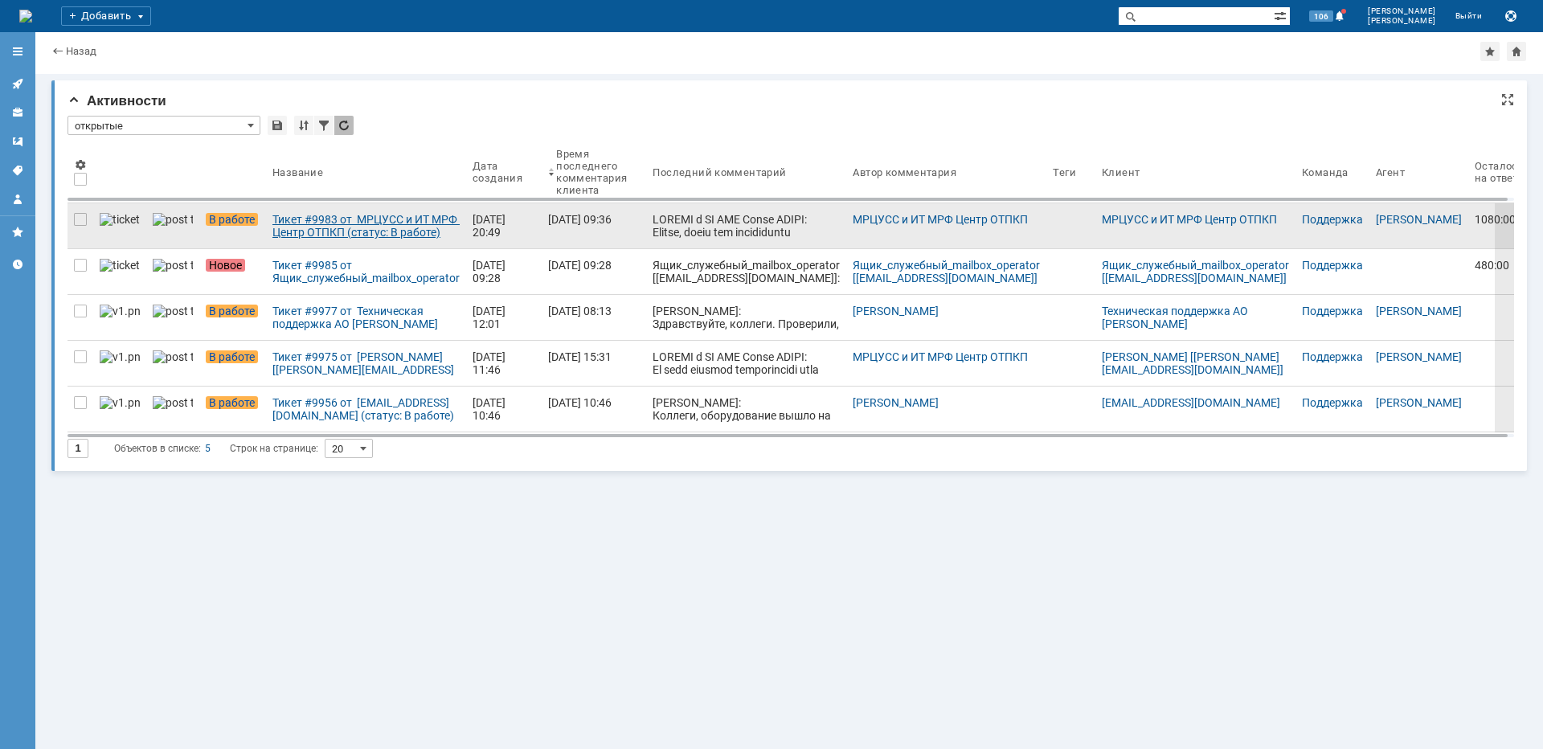
click at [303, 216] on div "Тикет #9983 от МРЦУСС и ИТ МРФ Центр ОТПКП (статус: В работе)" at bounding box center [365, 226] width 187 height 26
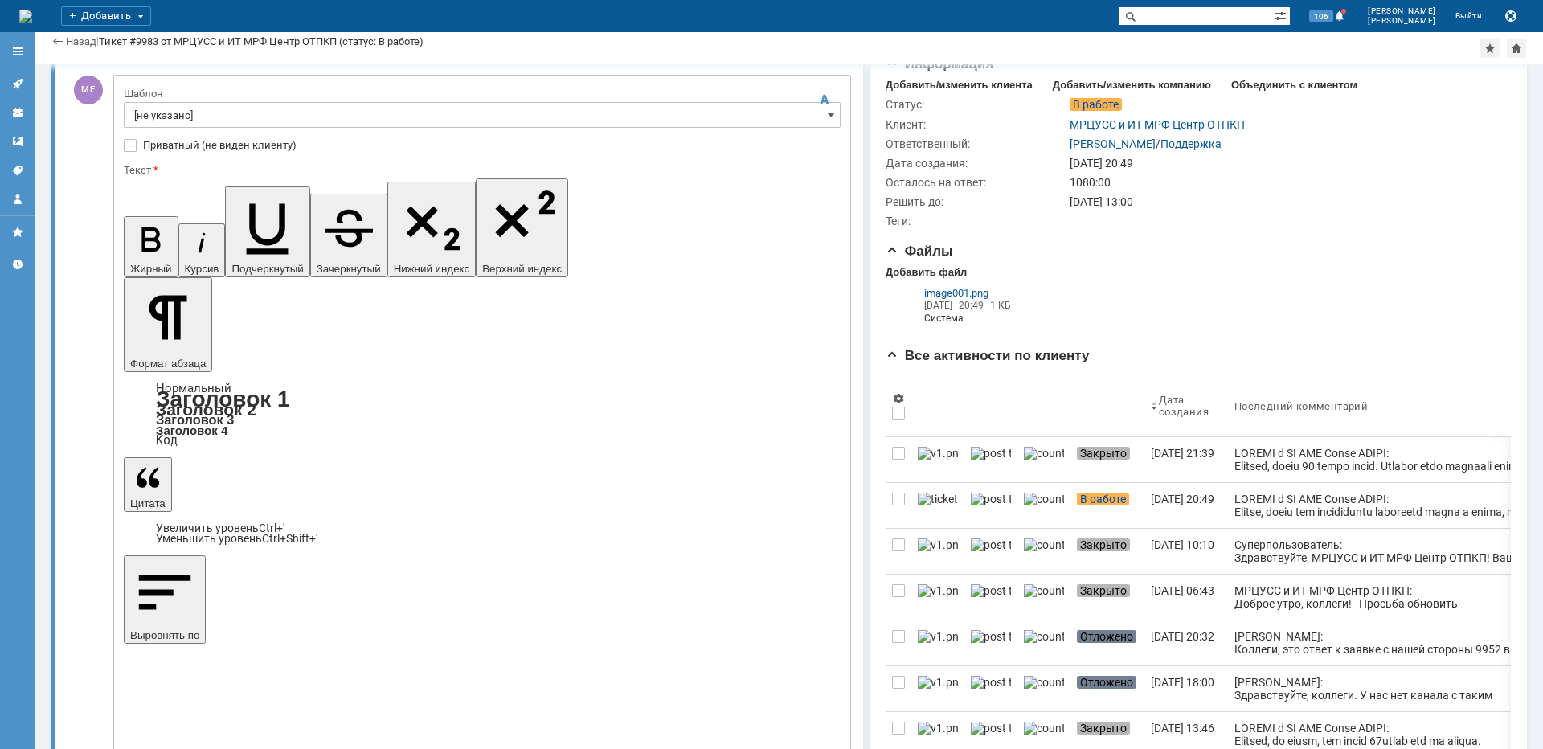
scroll to position [321, 0]
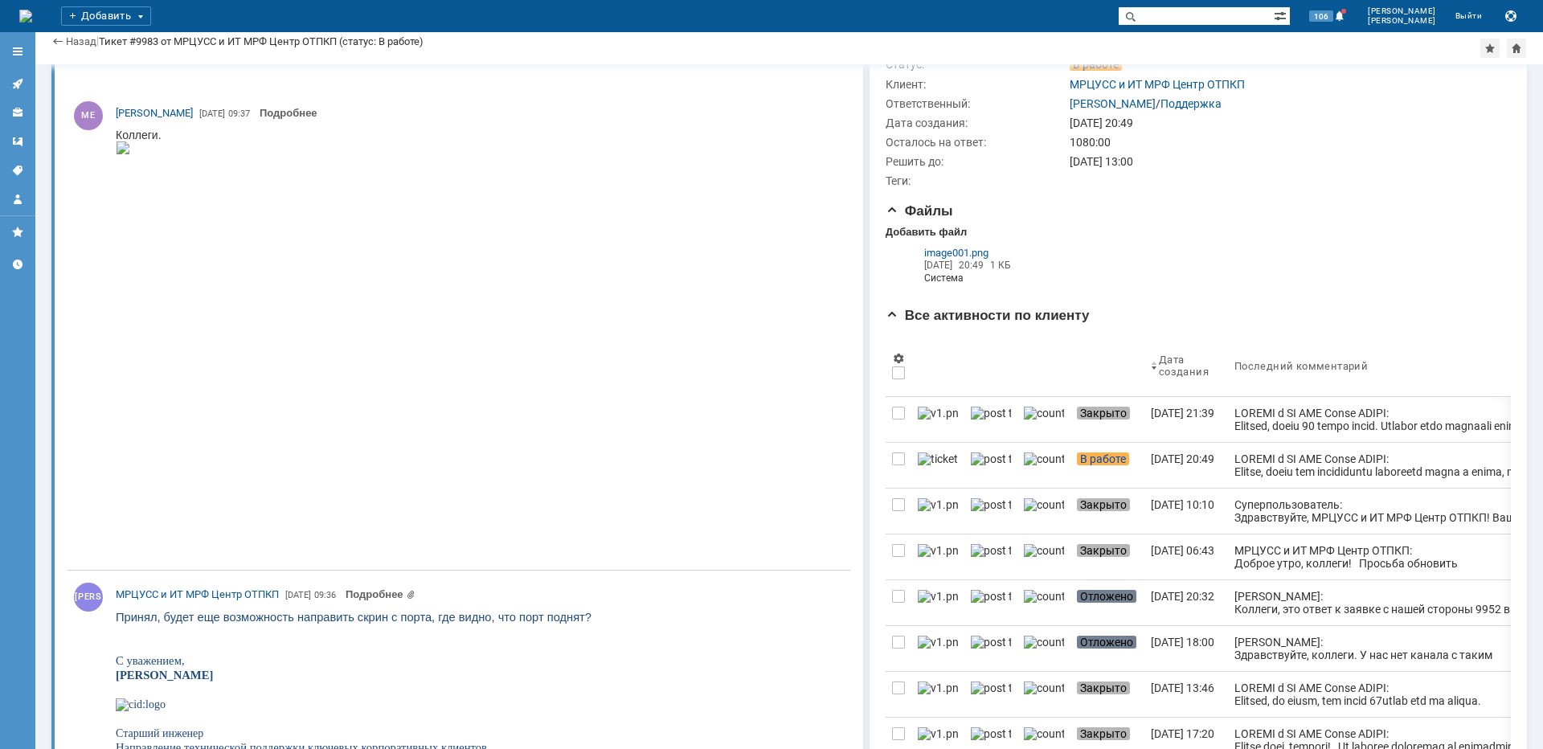
scroll to position [80, 0]
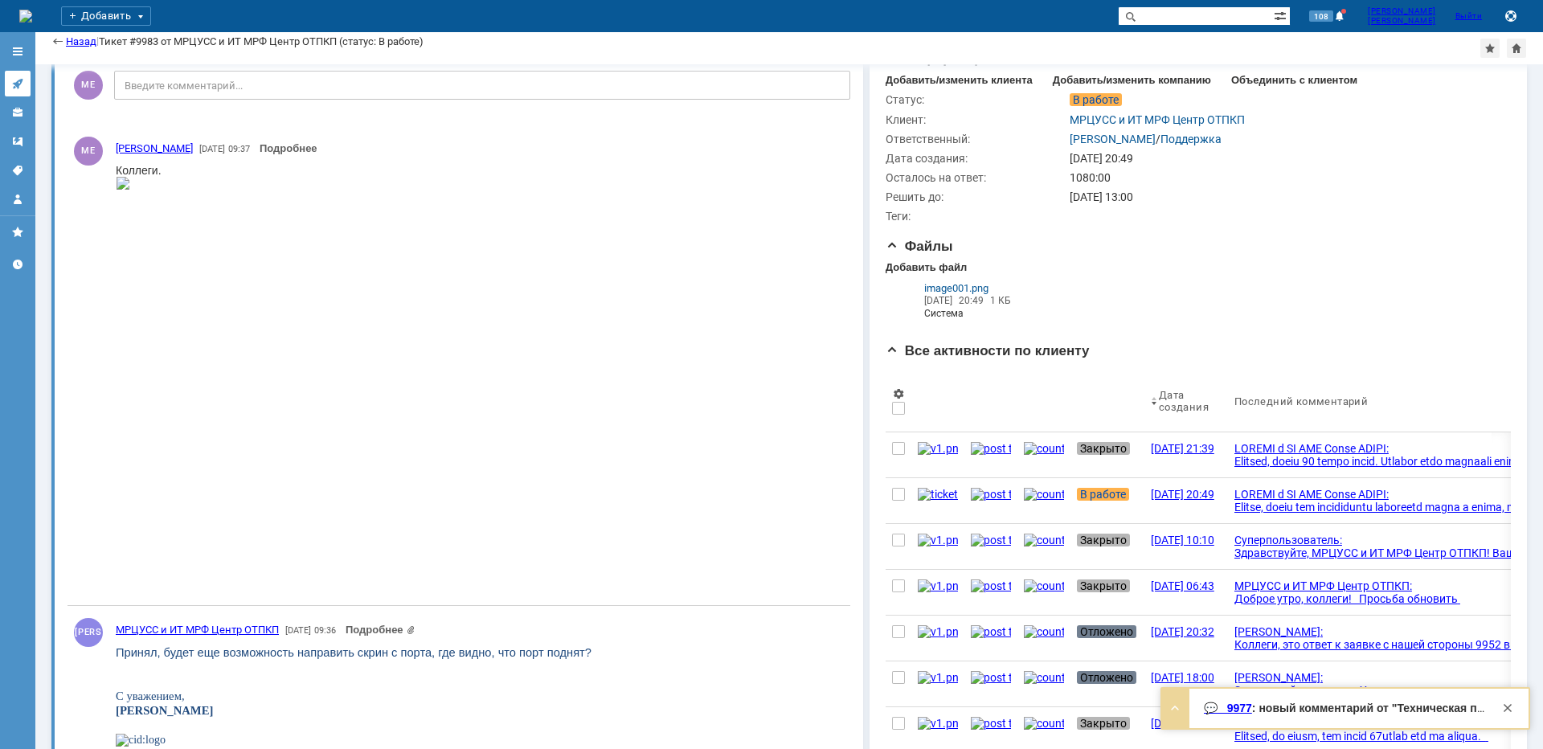
click at [16, 76] on link at bounding box center [18, 84] width 26 height 26
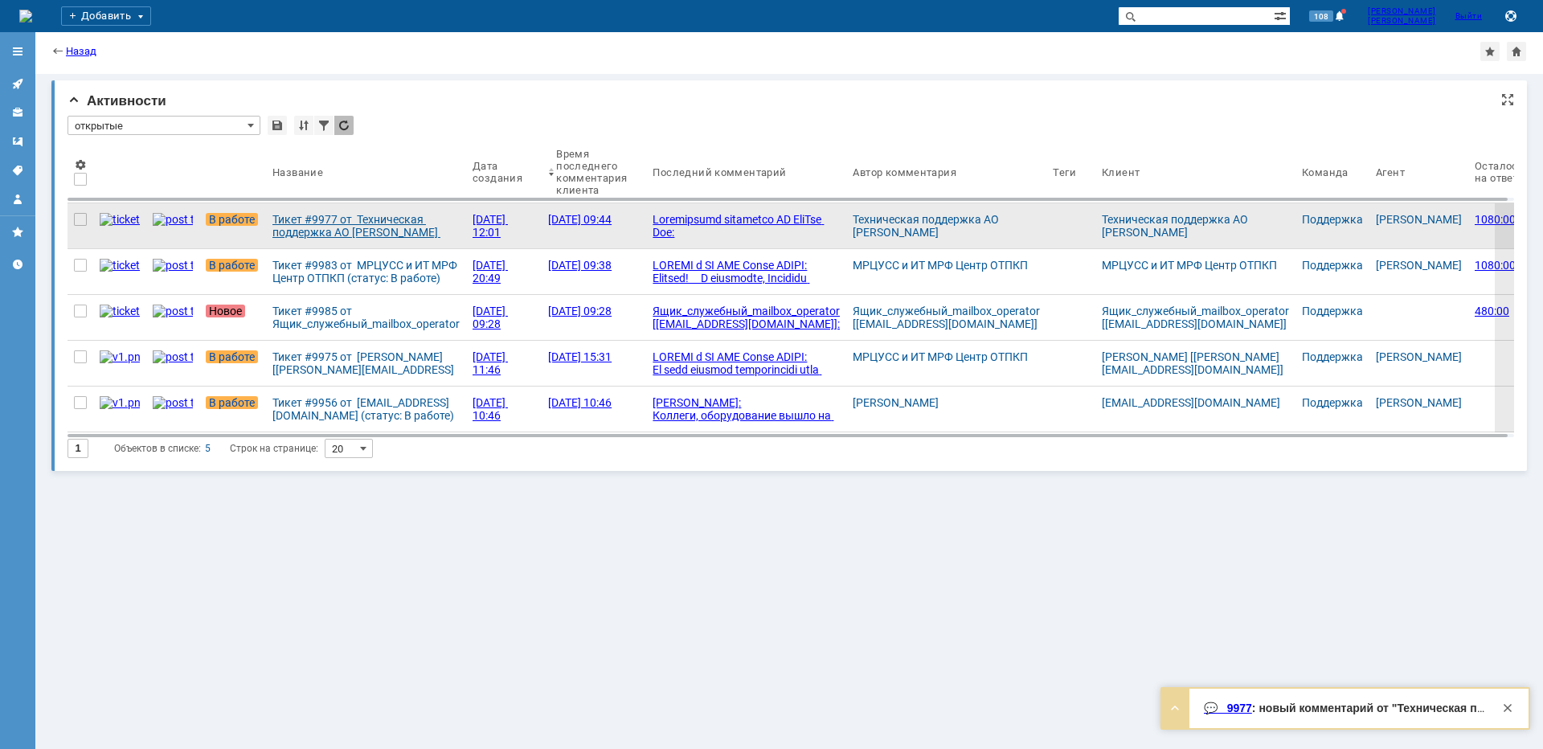
click at [322, 231] on div "Тикет #9977 от Техническая поддержка АО НэтУан Рус (статус: В работе)" at bounding box center [365, 226] width 187 height 26
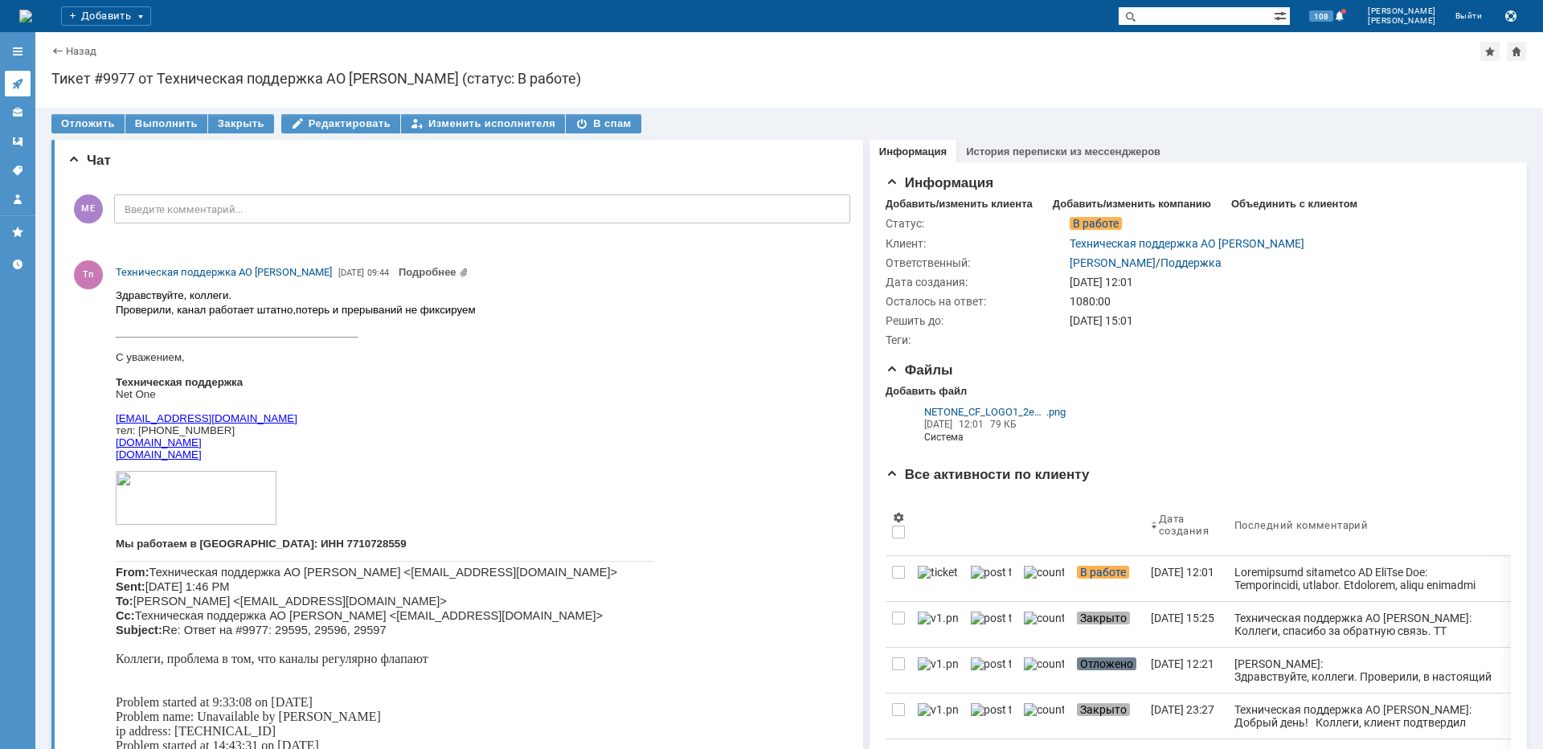
click at [15, 79] on icon at bounding box center [17, 83] width 13 height 13
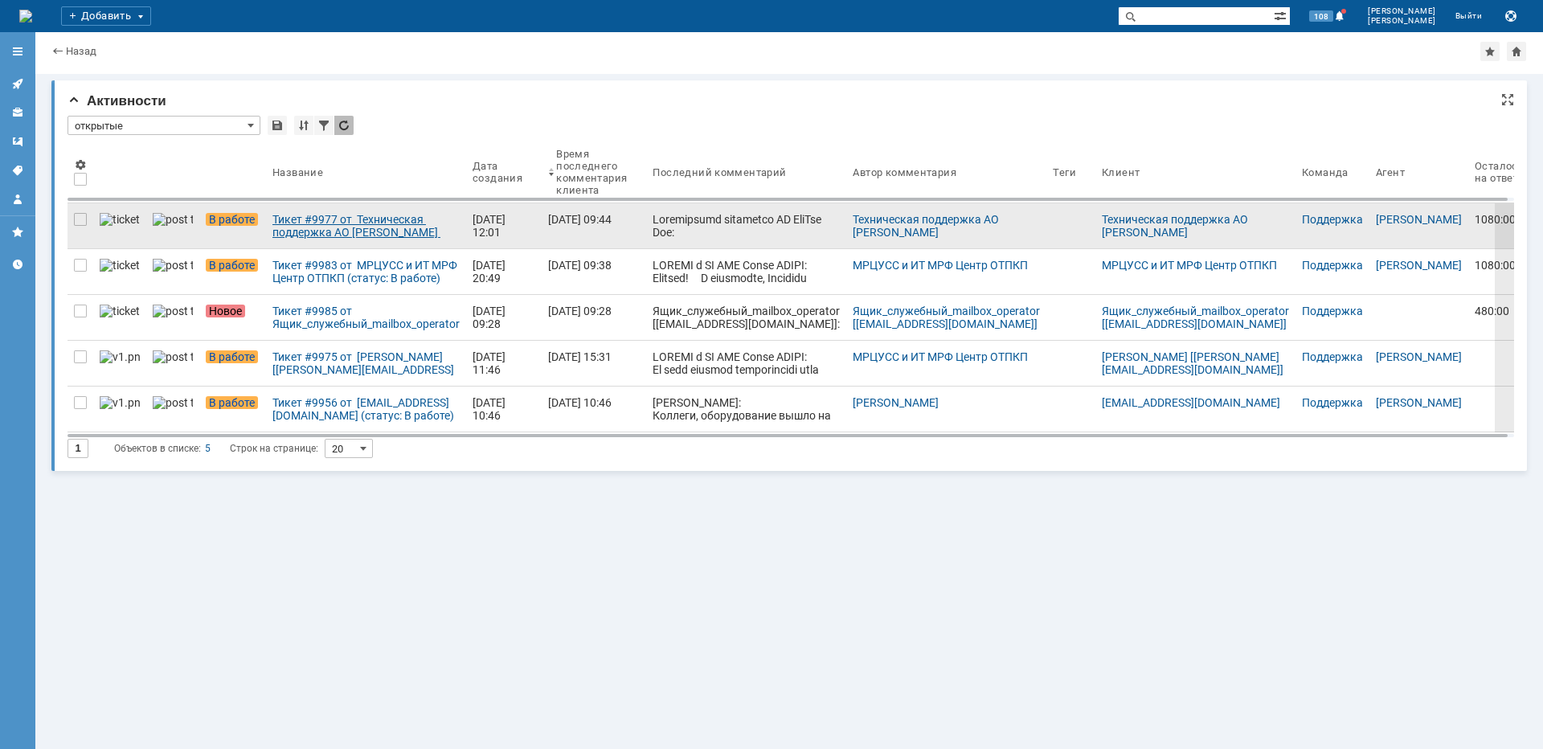
click at [311, 242] on link "Тикет #9977 от Техническая поддержка АО НэтУан Рус (статус: В работе)" at bounding box center [366, 225] width 200 height 45
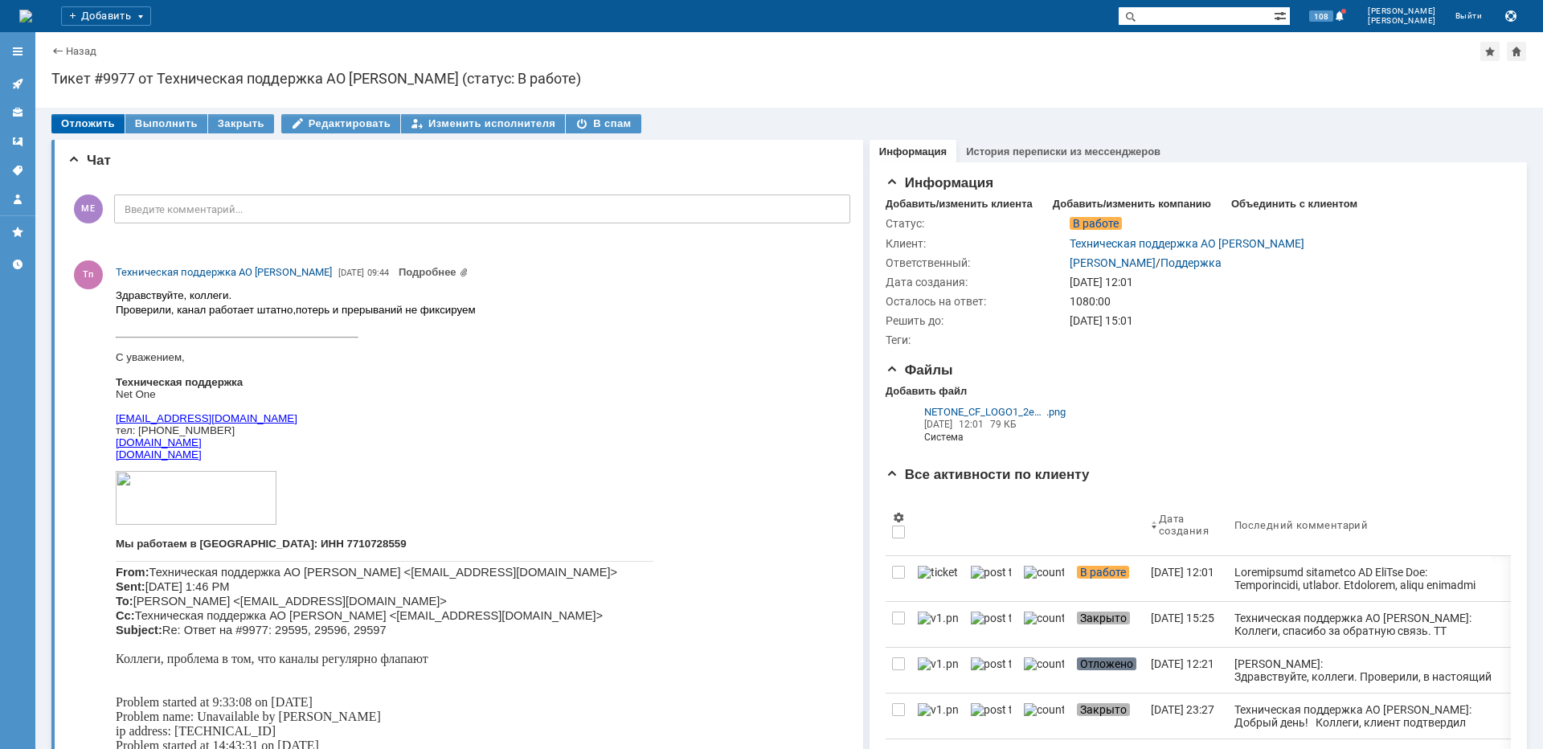
click at [84, 125] on div "Отложить" at bounding box center [87, 123] width 73 height 19
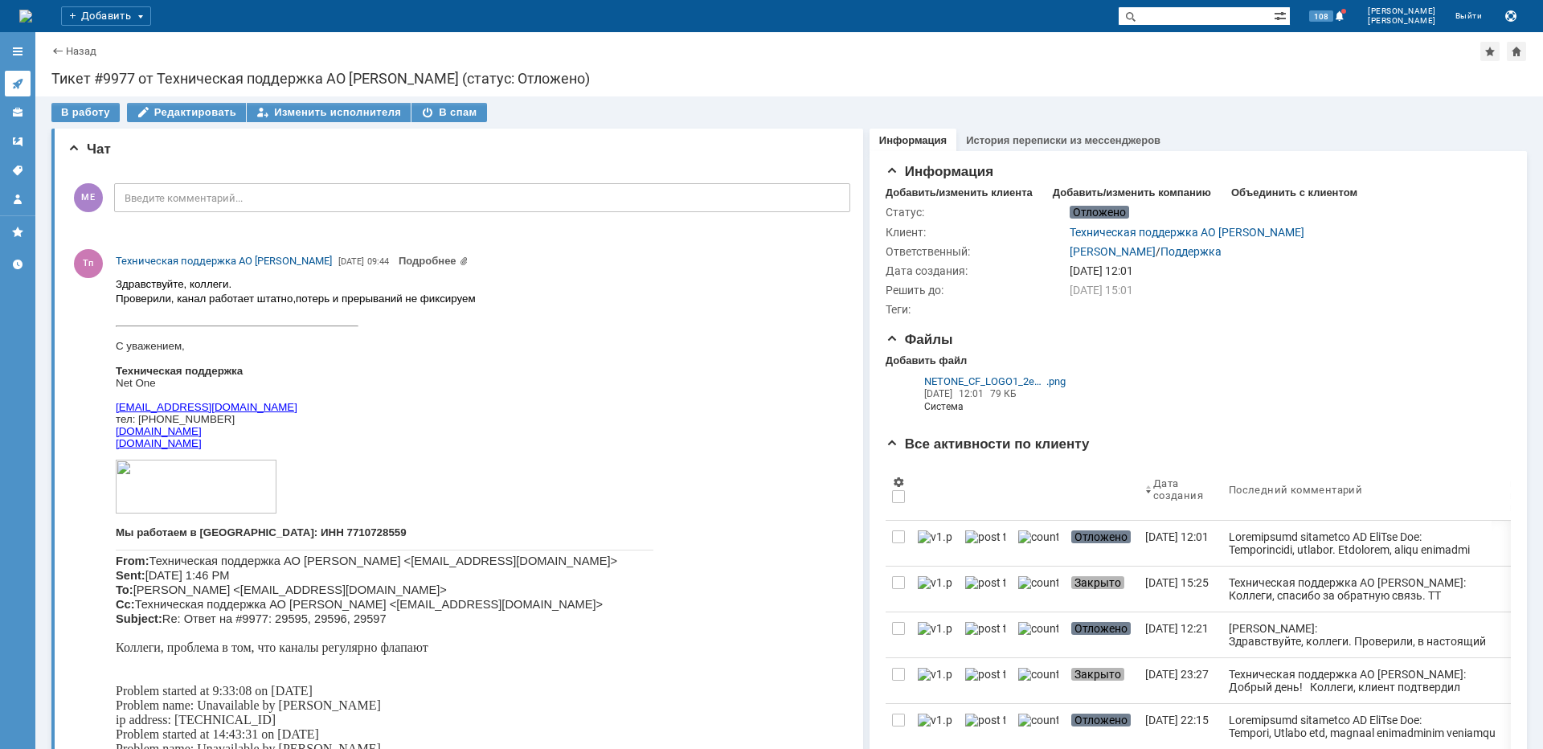
click at [25, 83] on link at bounding box center [18, 84] width 26 height 26
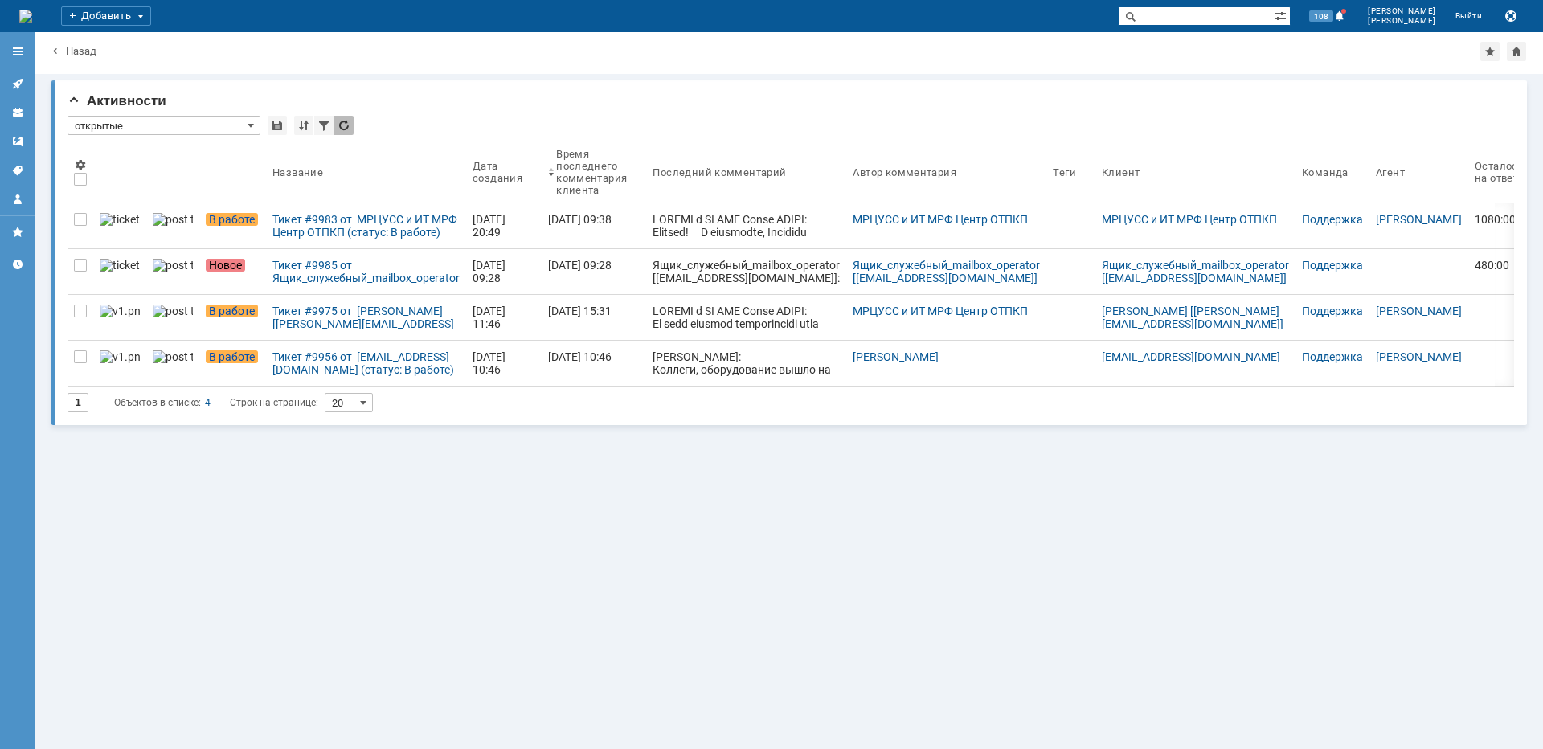
click at [337, 228] on div "Тикет #9983 от МРЦУСС и ИТ МРФ Центр ОТПКП (статус: В работе)" at bounding box center [365, 226] width 187 height 26
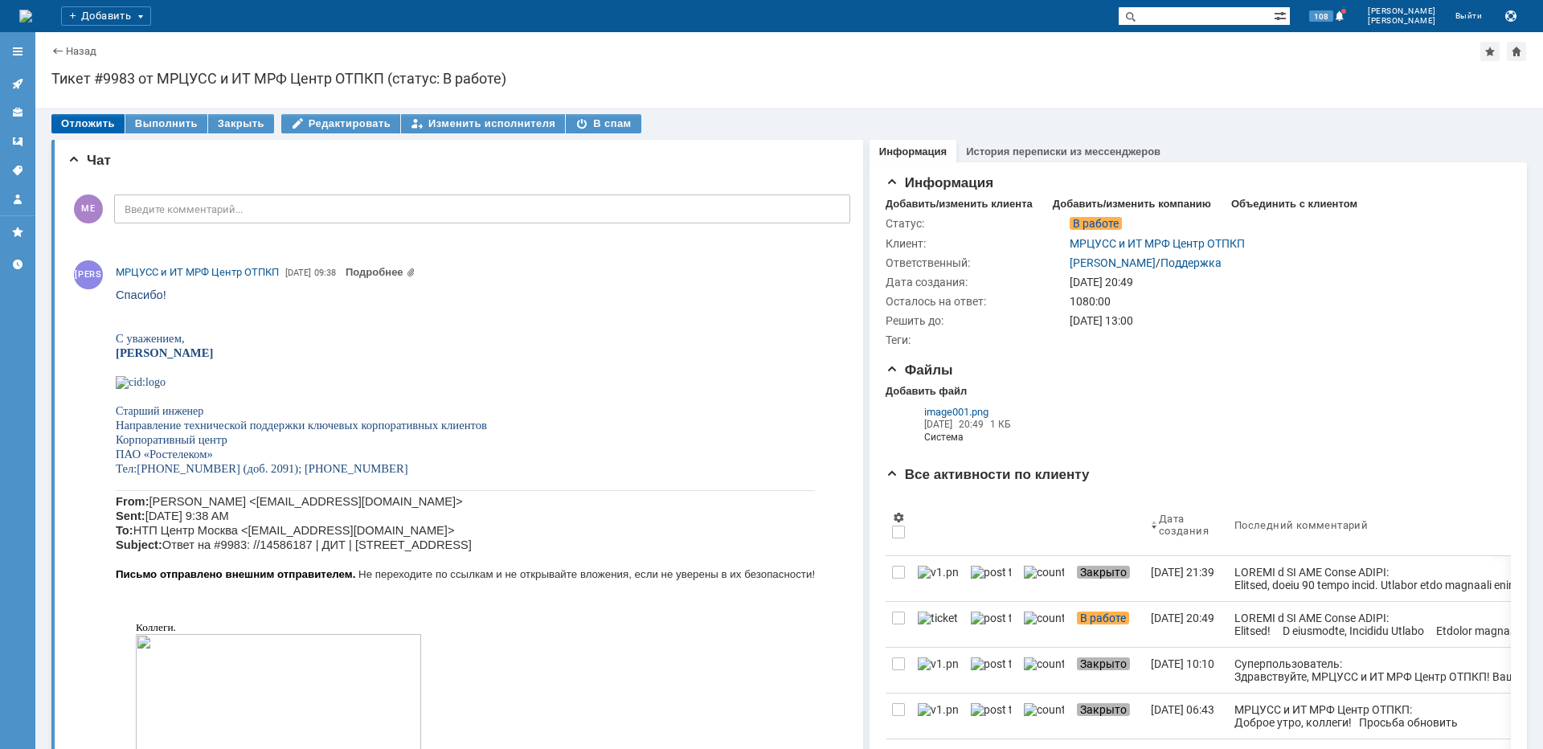
click at [95, 121] on div "Отложить" at bounding box center [87, 123] width 73 height 19
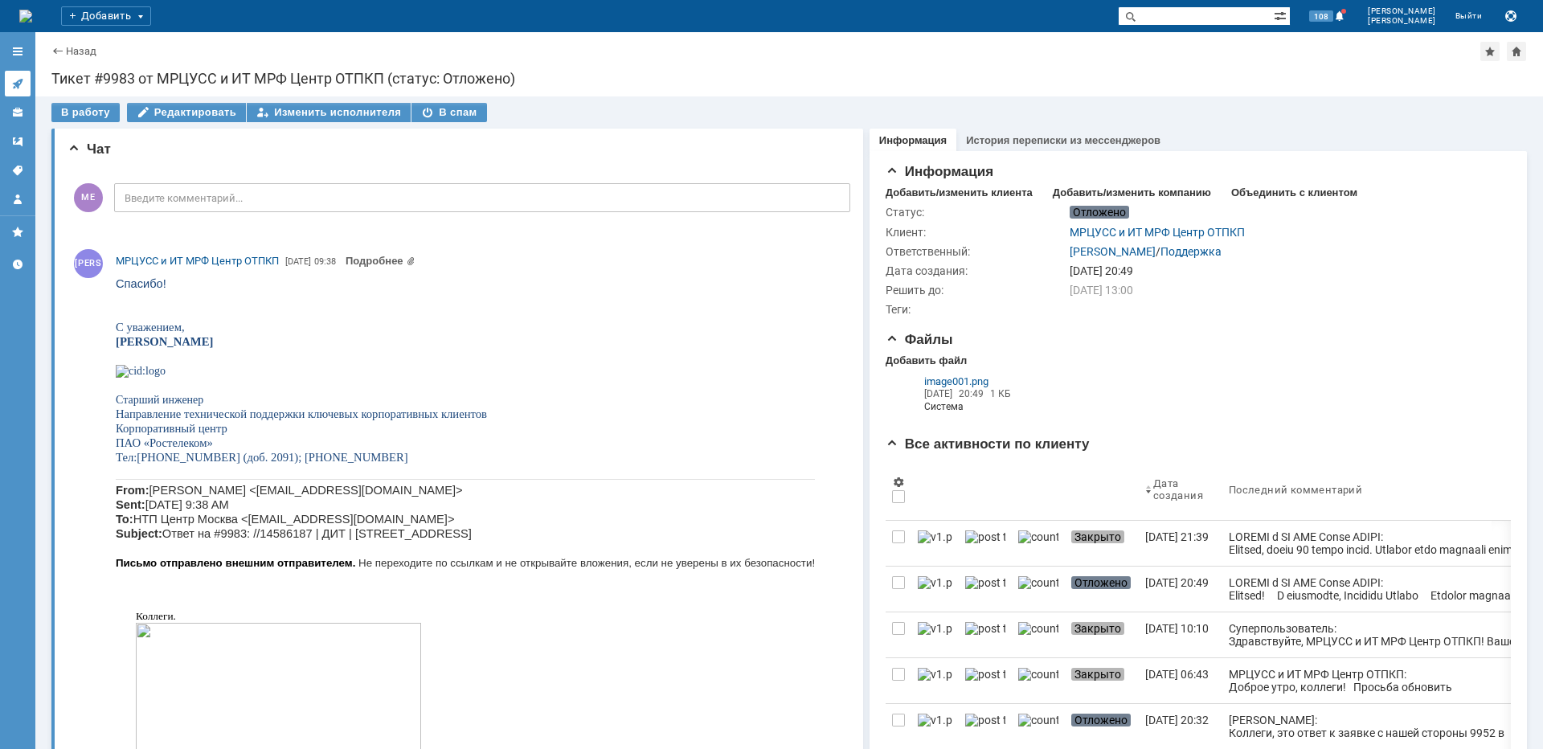
click at [10, 78] on link at bounding box center [18, 84] width 26 height 26
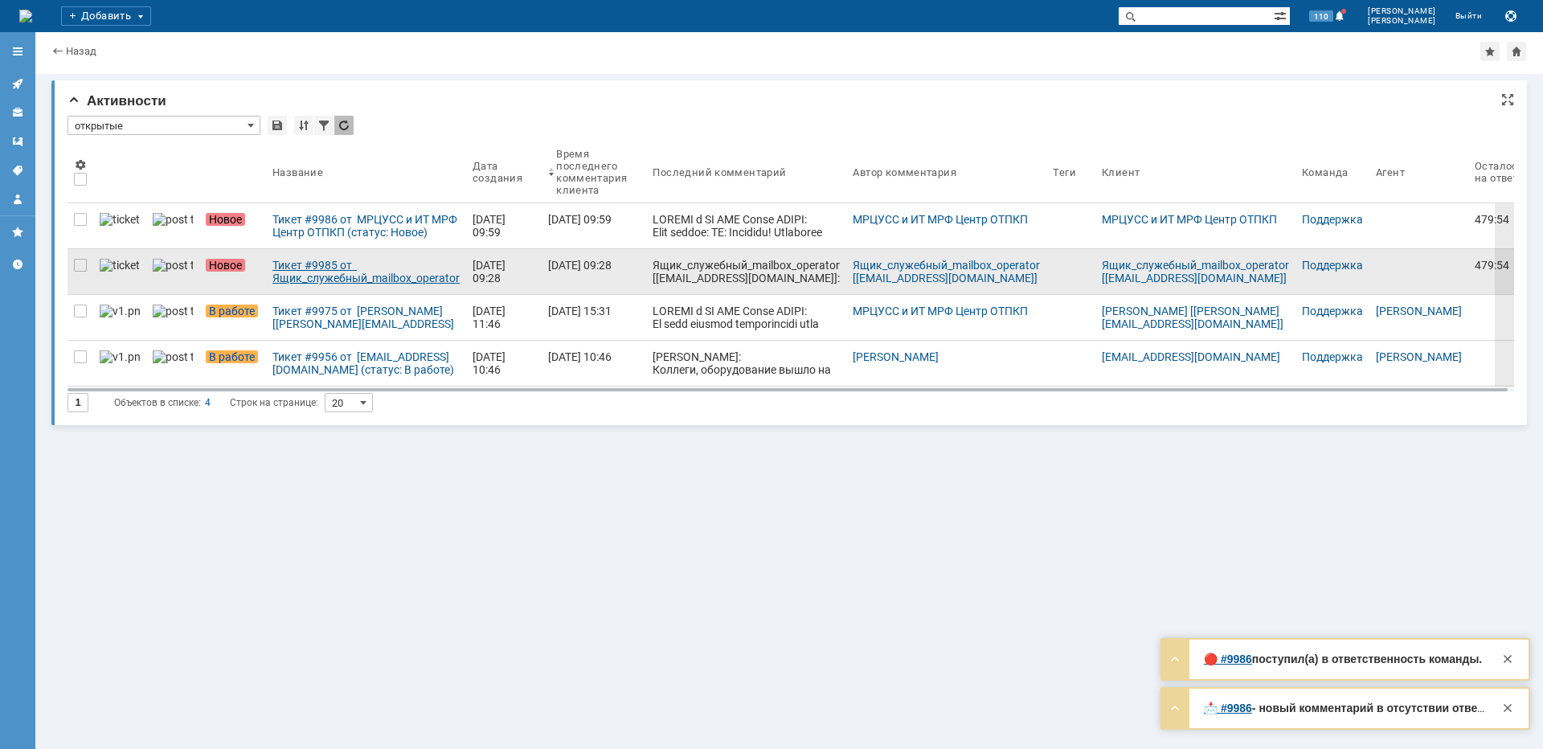
click at [304, 268] on div "Тикет #9985 от Ящик_служебный_mailbox_operator [operator@ertelecom.ru] (статус:…" at bounding box center [365, 272] width 187 height 26
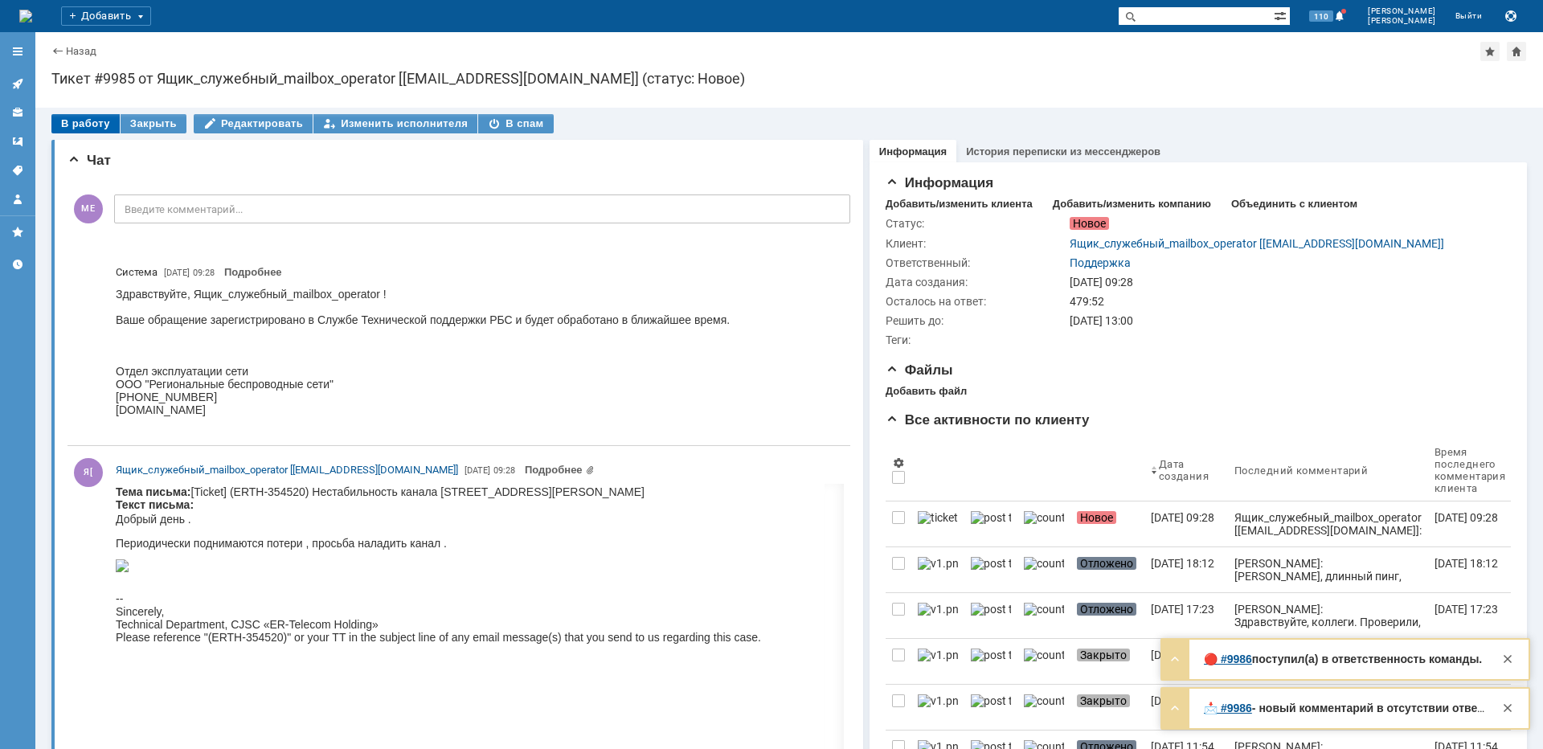
click at [59, 118] on div "В работу" at bounding box center [85, 123] width 68 height 19
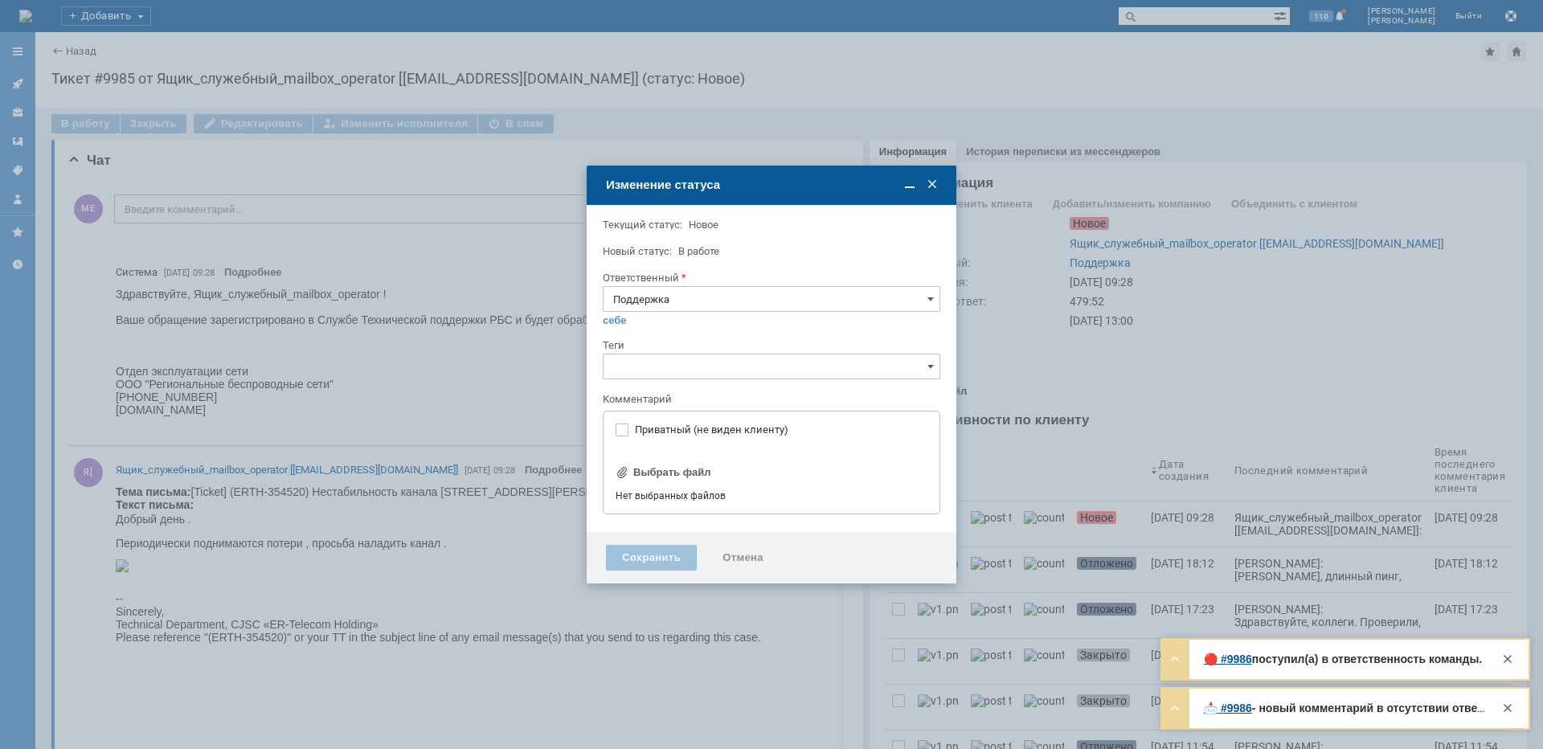
type input "[не указано]"
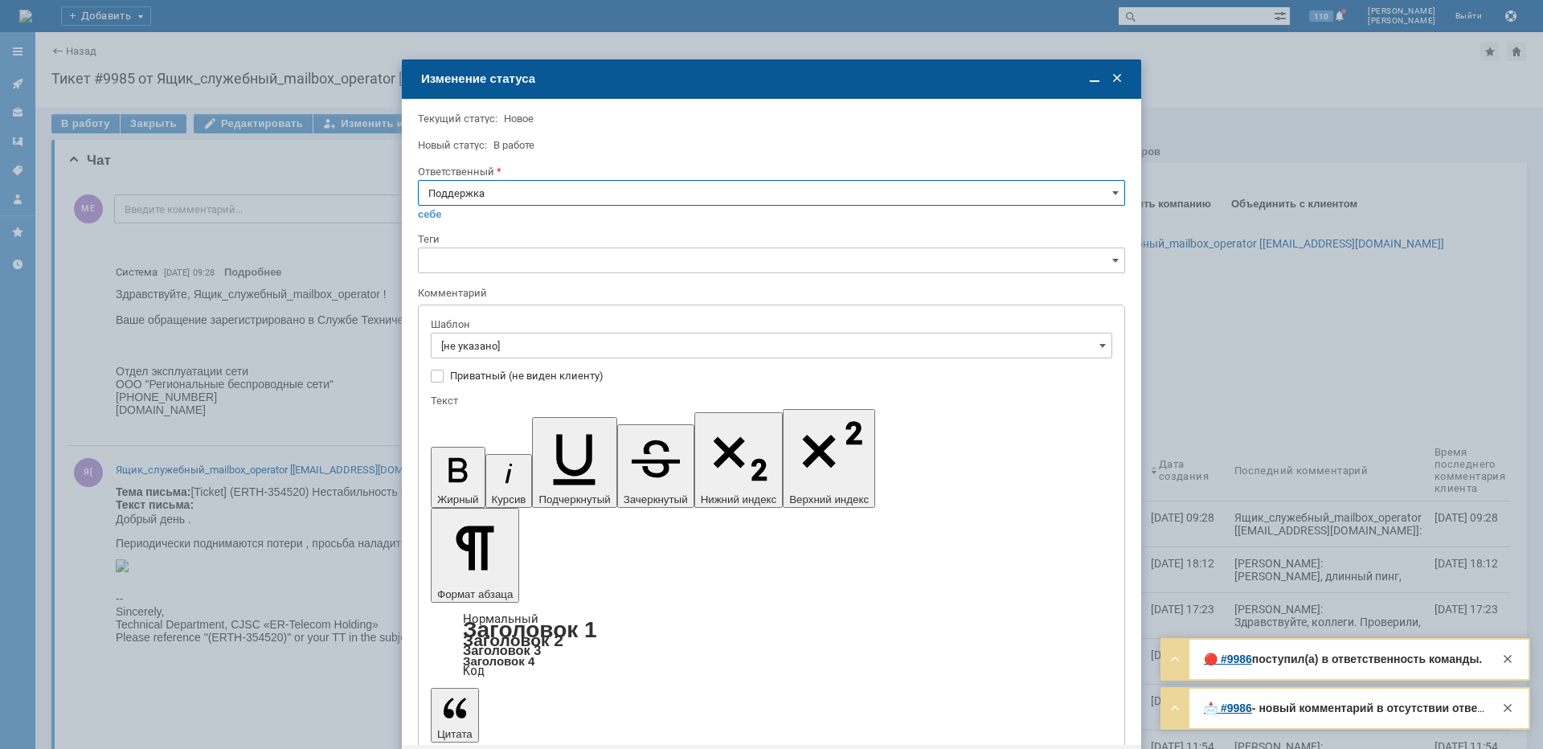
click at [440, 197] on input "Поддержка" at bounding box center [771, 193] width 707 height 26
click at [502, 354] on span "[PERSON_NAME]" at bounding box center [771, 355] width 686 height 13
type input "[PERSON_NAME]"
click at [502, 352] on input "[не указано]" at bounding box center [771, 346] width 681 height 26
type input "[PERSON_NAME]"
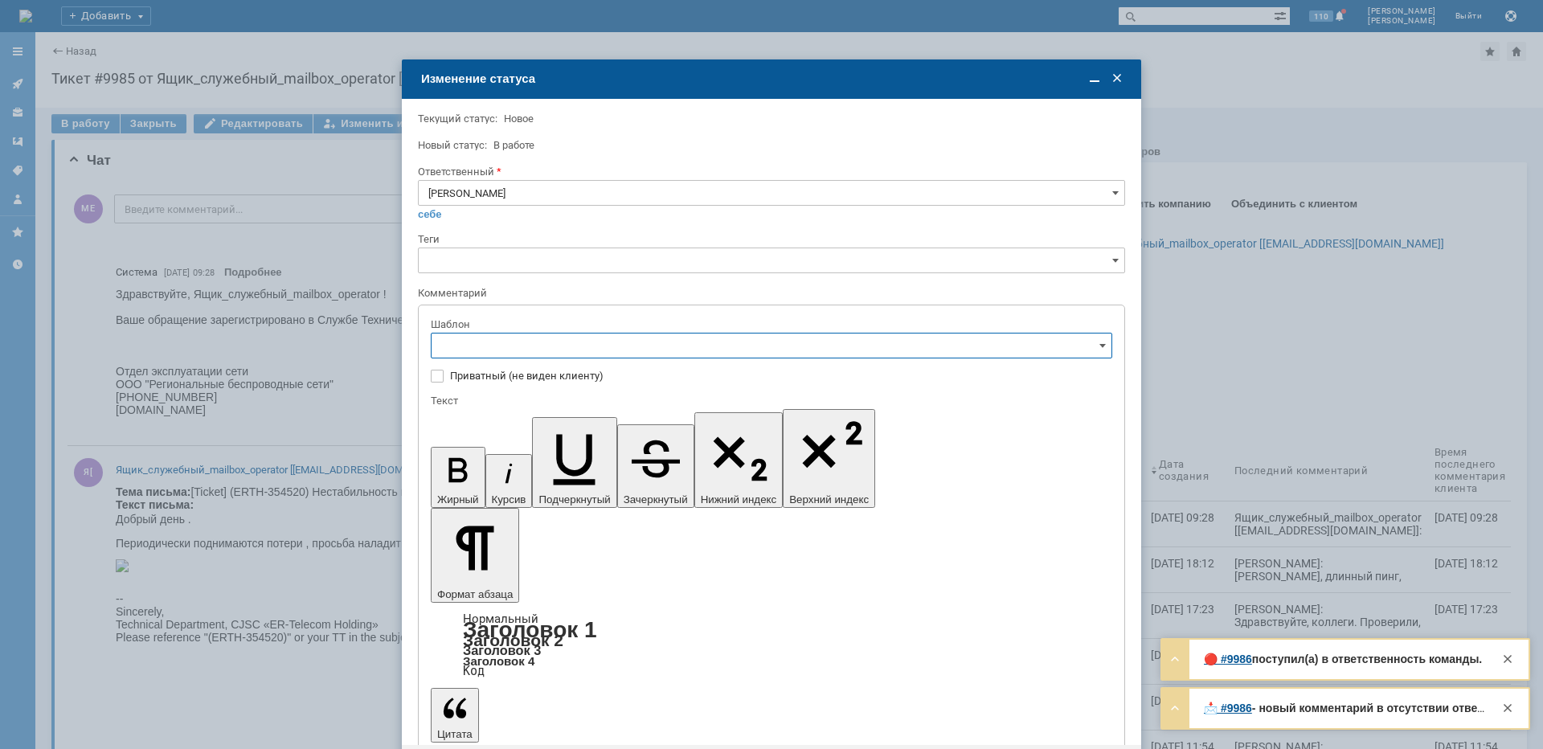
scroll to position [161, 0]
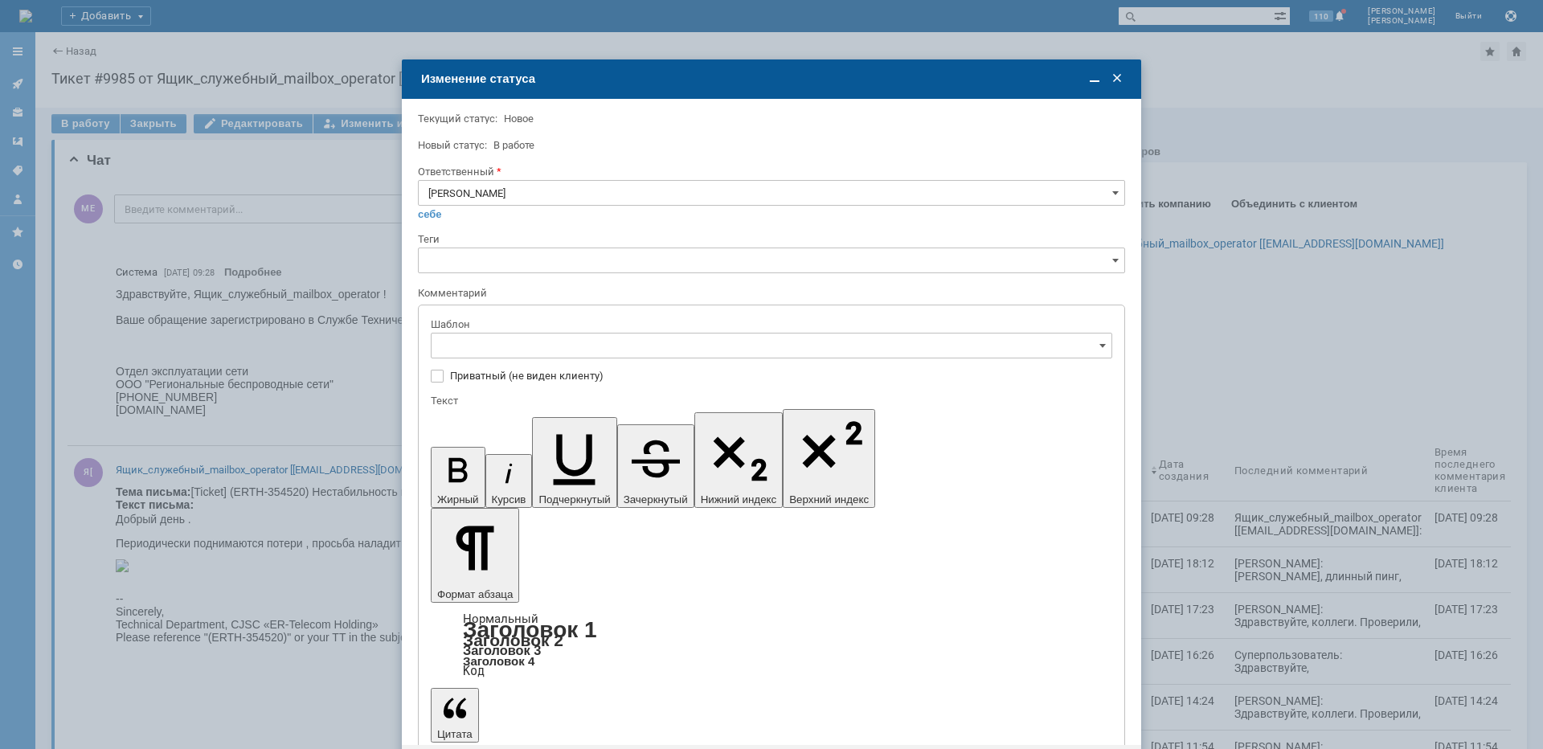
click at [571, 526] on div "[операторы] штатно потерь нет" at bounding box center [771, 533] width 680 height 26
type input "[операторы] штатно потерь нет"
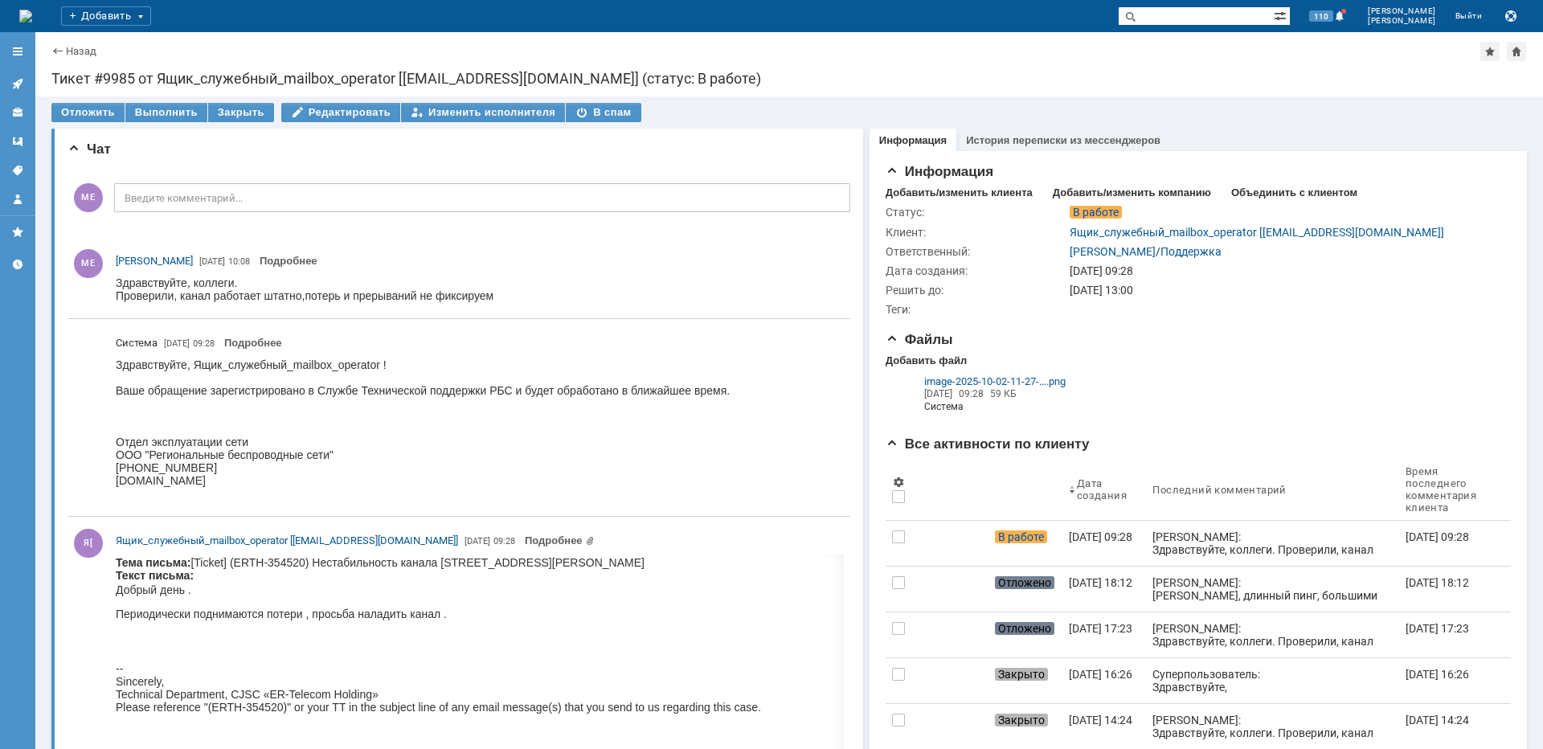
scroll to position [0, 0]
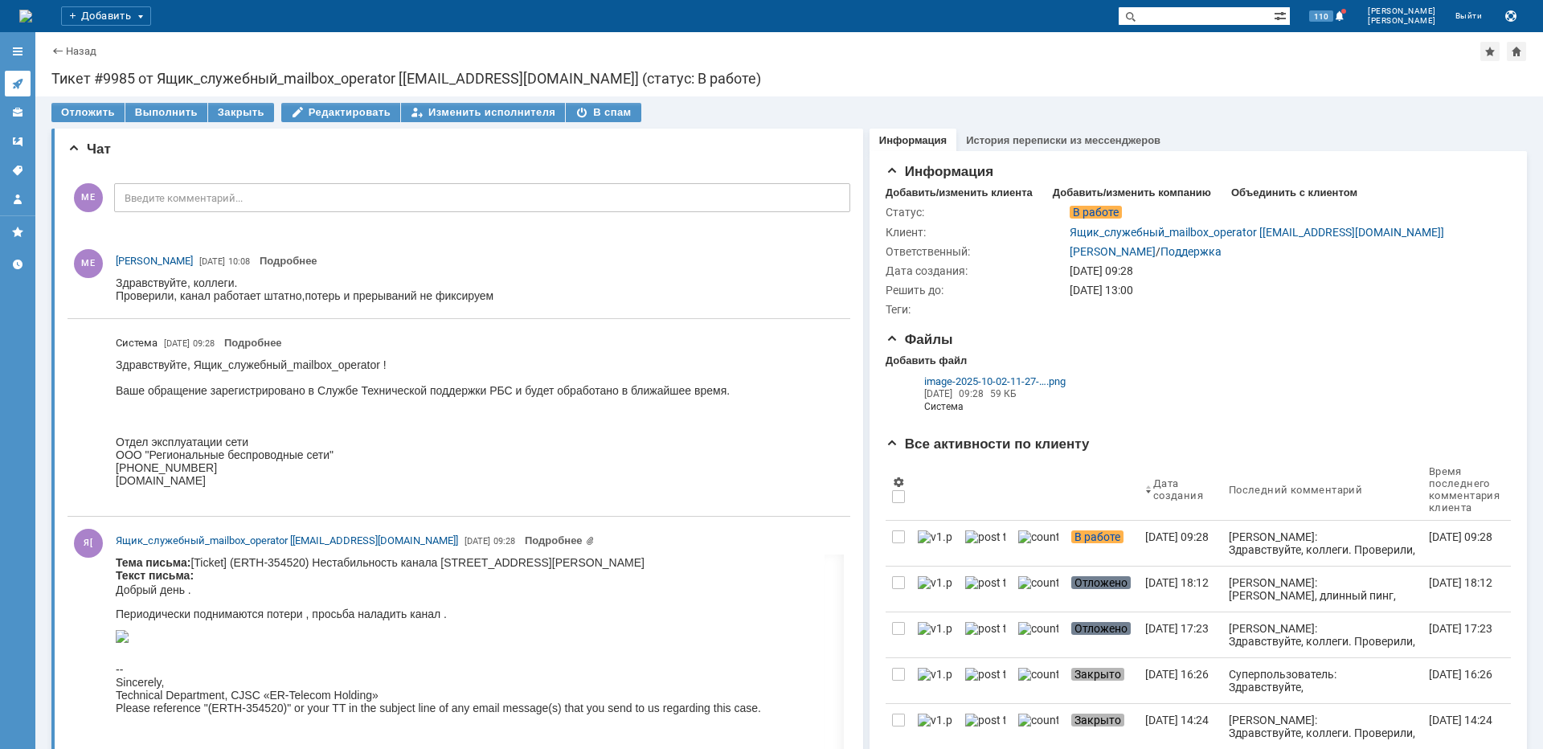
click at [21, 80] on icon at bounding box center [17, 84] width 10 height 10
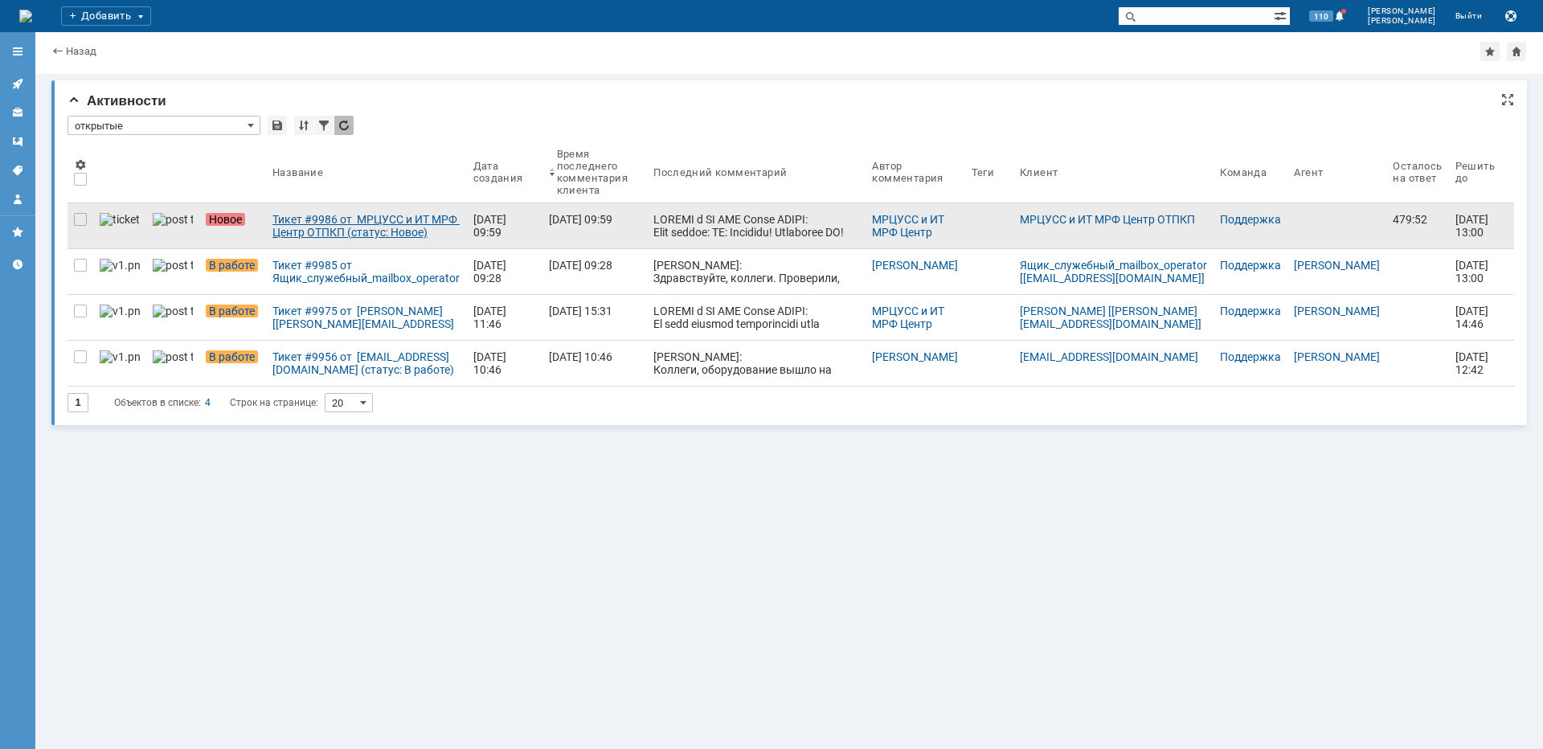
click at [286, 231] on div "Тикет #9986 от МРЦУСС и ИТ МРФ Центр ОТПКП (статус: Новое)" at bounding box center [366, 226] width 188 height 26
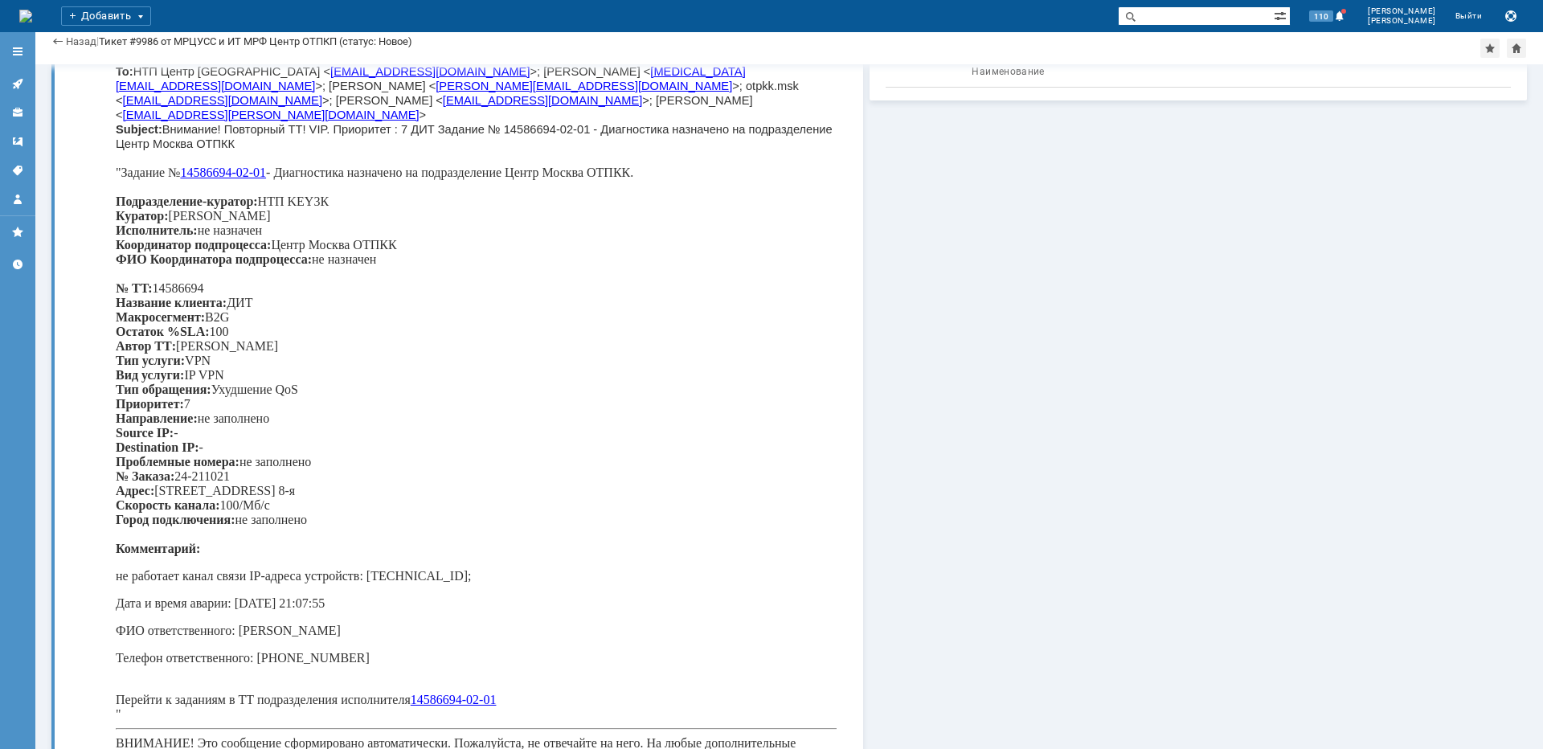
scroll to position [1527, 0]
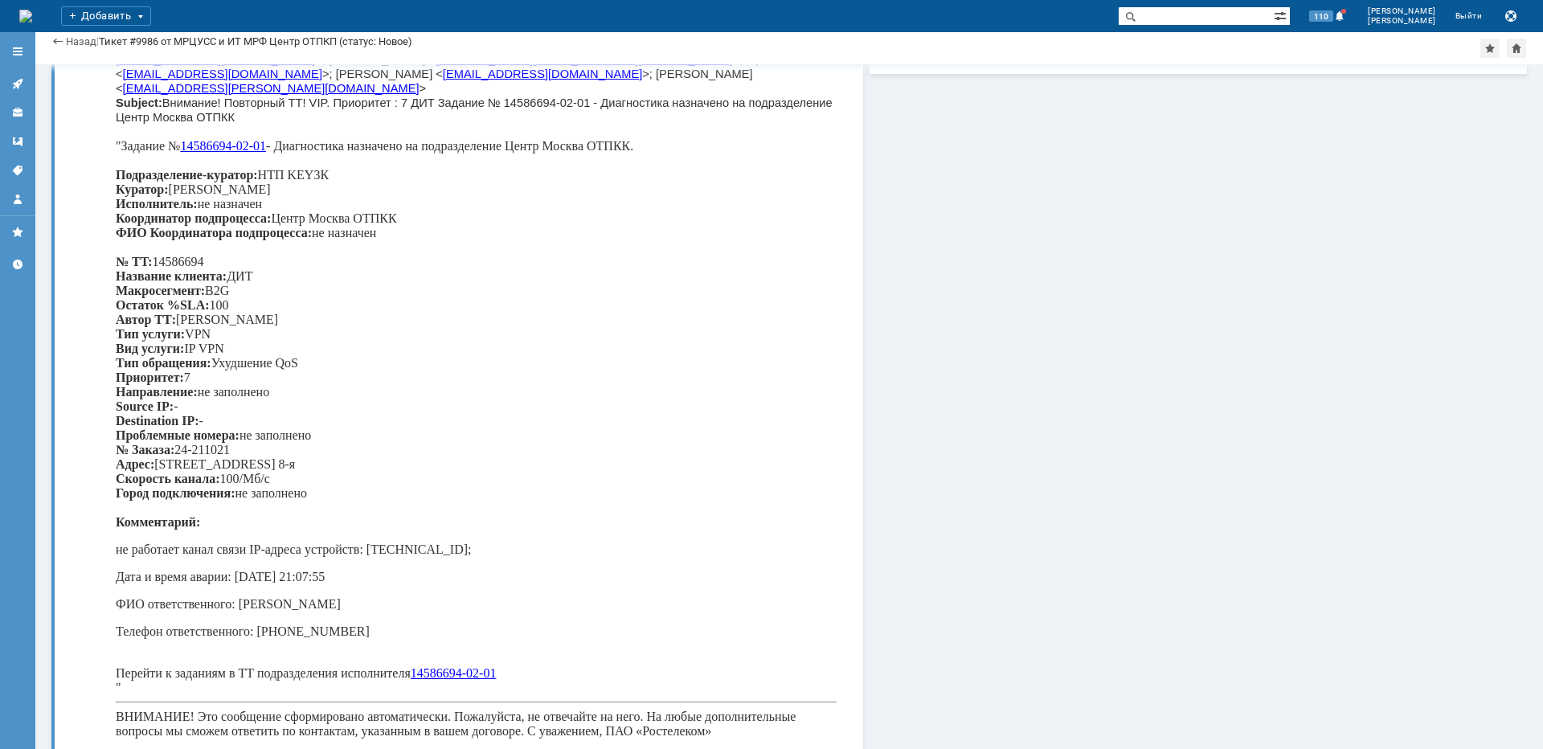
click at [572, 516] on p ""Задание № 14586694-02-01 - Диагностика назначено на подразделение Центр Москва…" at bounding box center [476, 334] width 721 height 391
click at [572, 515] on p ""Задание № 14586694-02-01 - Диагностика назначено на подразделение Центр Москва…" at bounding box center [476, 334] width 721 height 391
copy p "Горы"
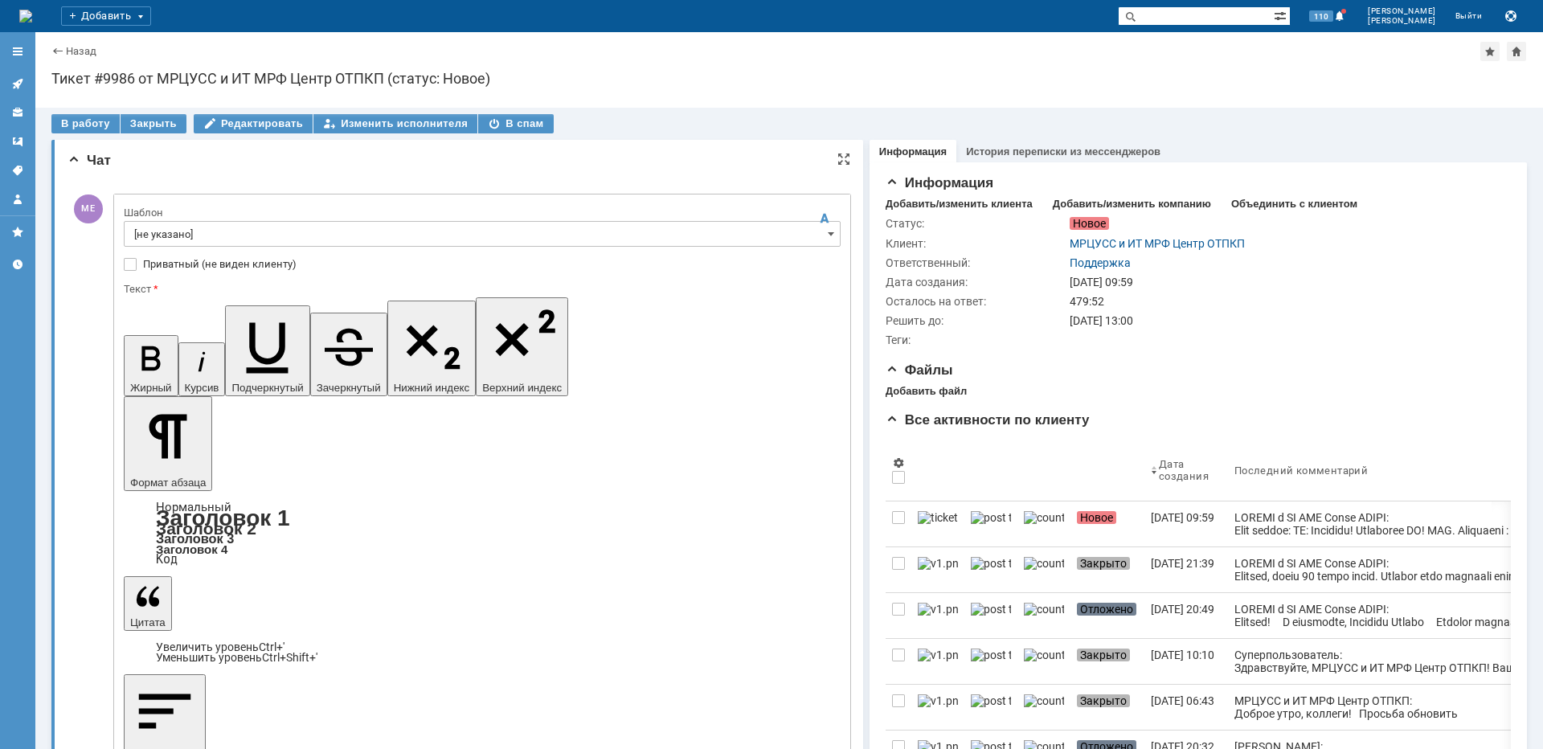
scroll to position [0, 0]
click at [186, 236] on input "[не указано]" at bounding box center [482, 234] width 717 height 26
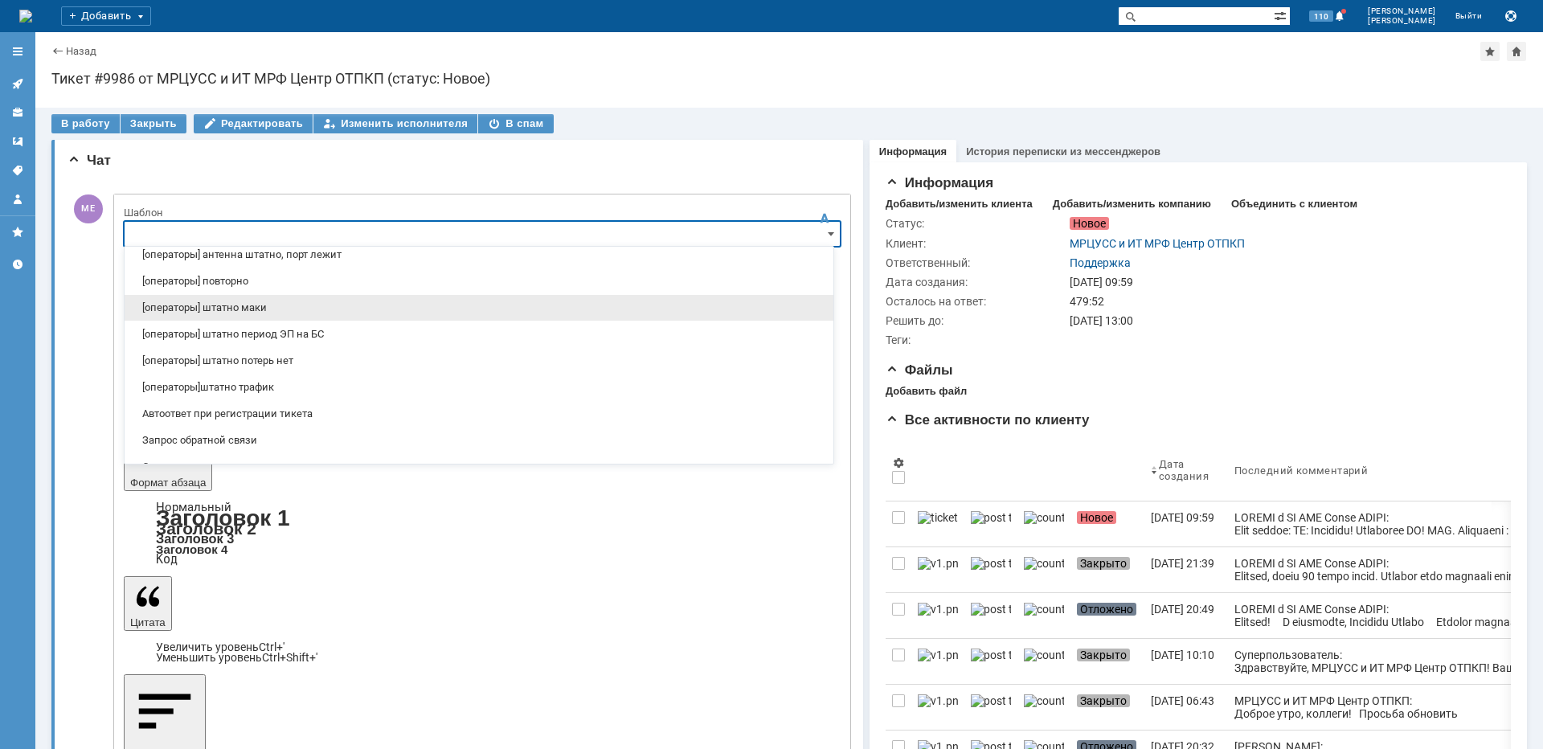
scroll to position [241, 0]
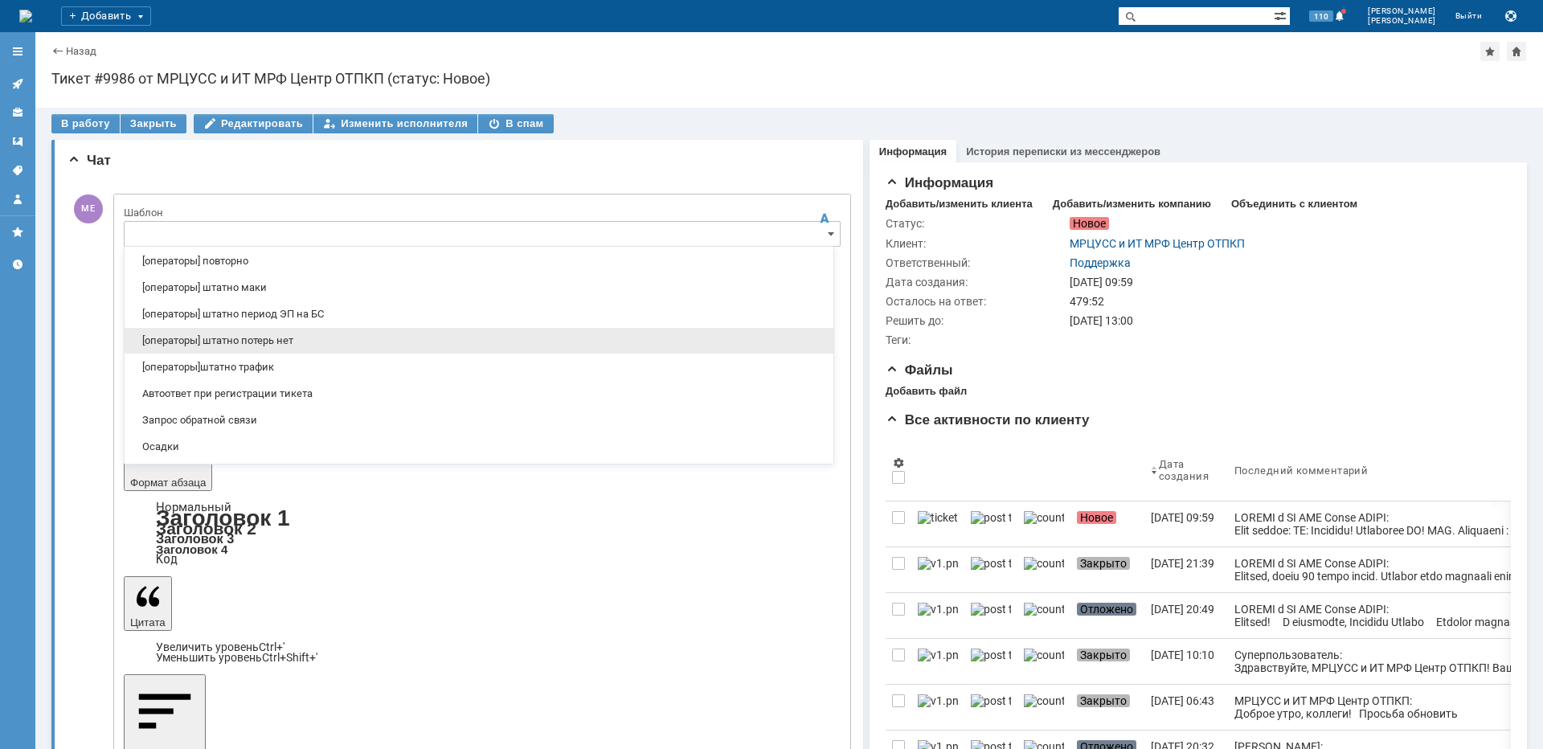
click at [284, 334] on span "[операторы] штатно потерь нет" at bounding box center [478, 340] width 689 height 13
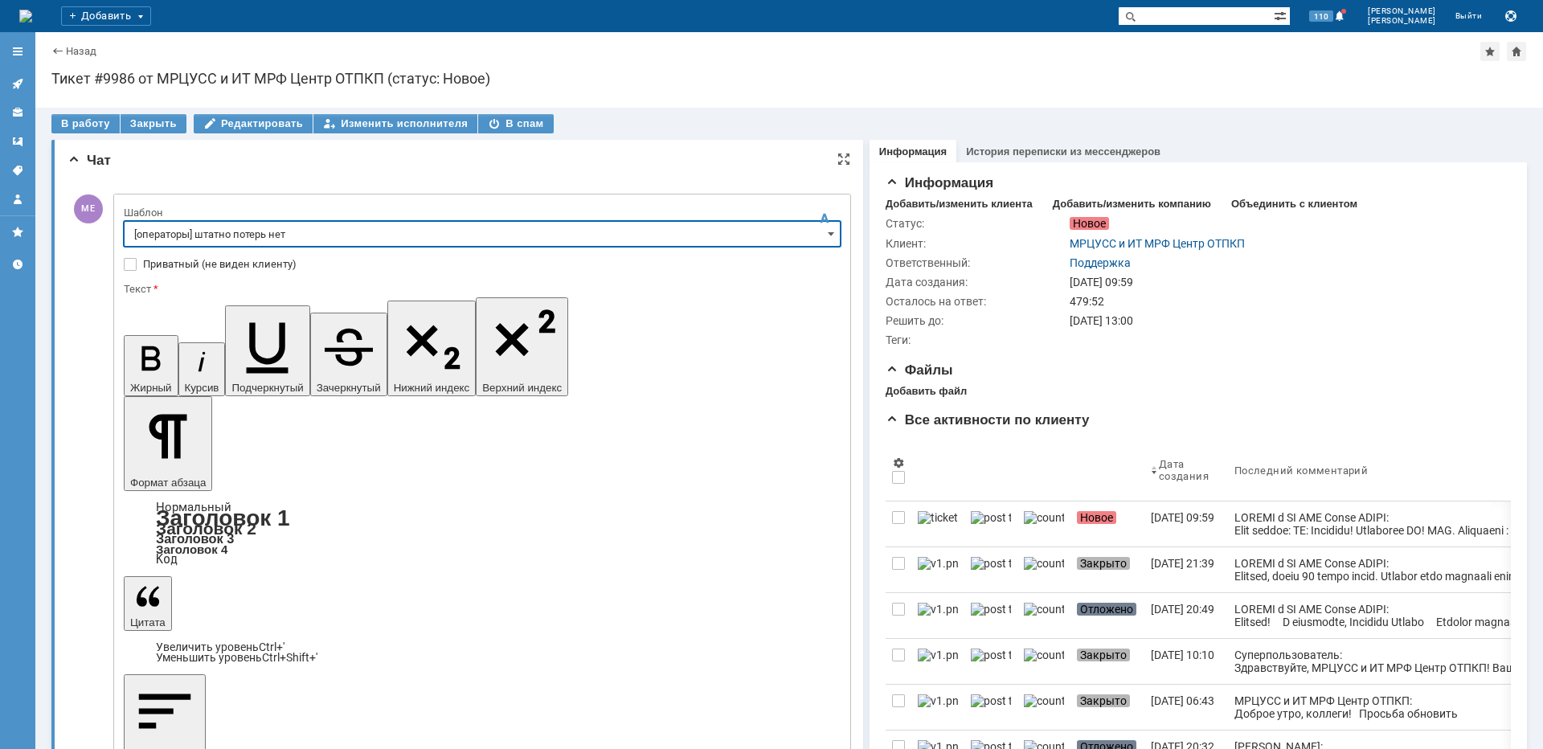
type input "[операторы] штатно потерь нет"
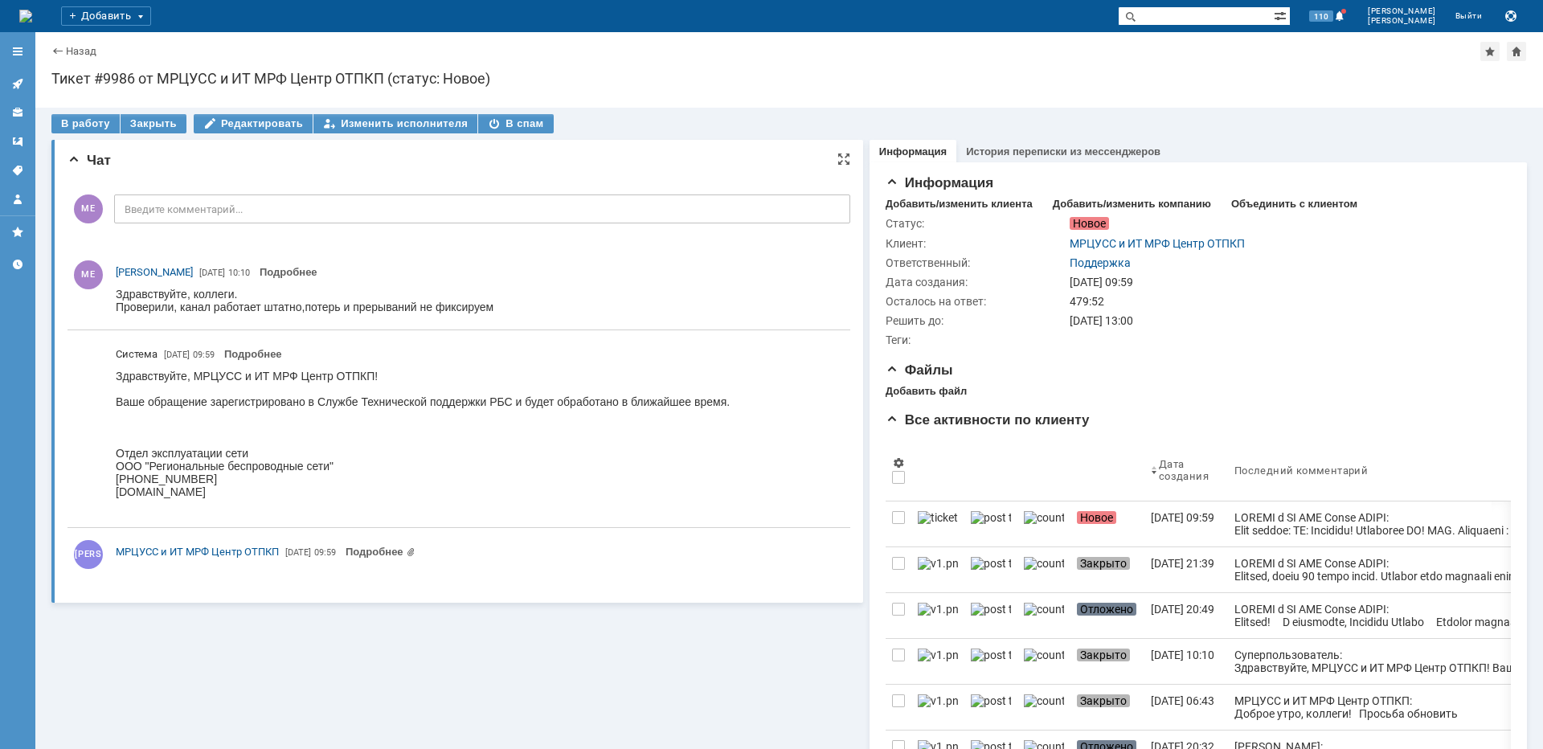
scroll to position [0, 0]
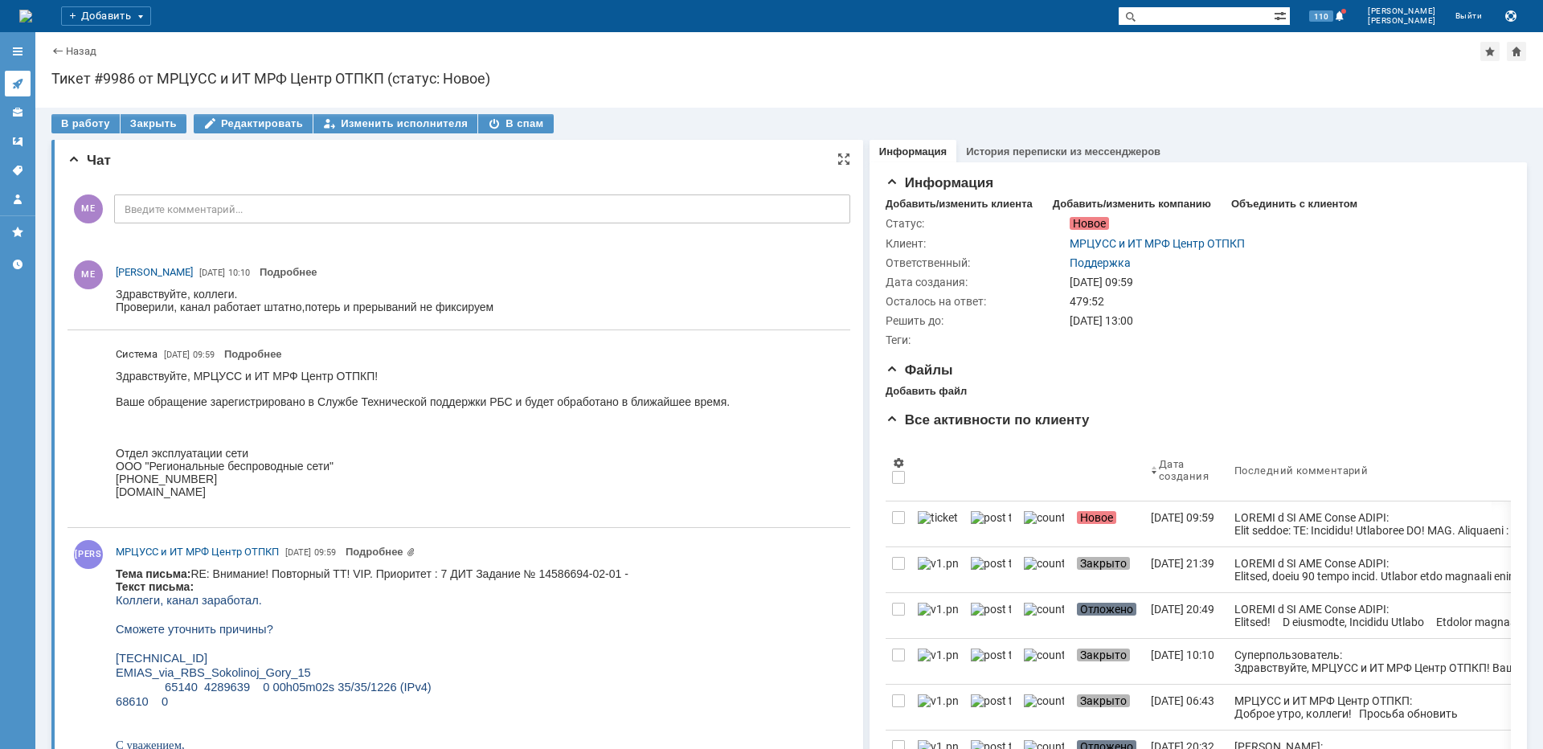
click at [12, 78] on icon at bounding box center [17, 83] width 13 height 13
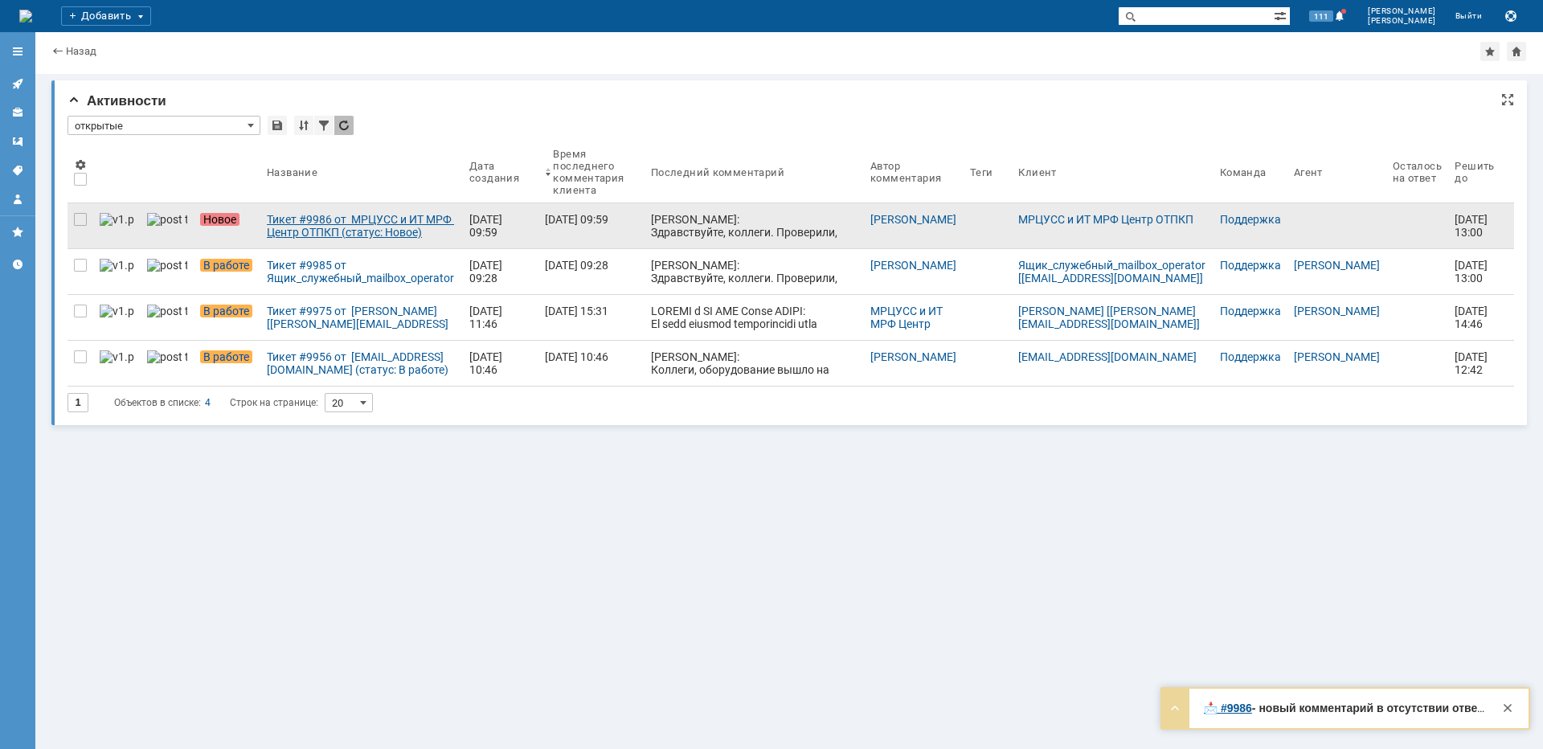
click at [292, 222] on div "Тикет #9986 от МРЦУСС и ИТ МРФ Центр ОТПКП (статус: Новое)" at bounding box center [362, 226] width 190 height 26
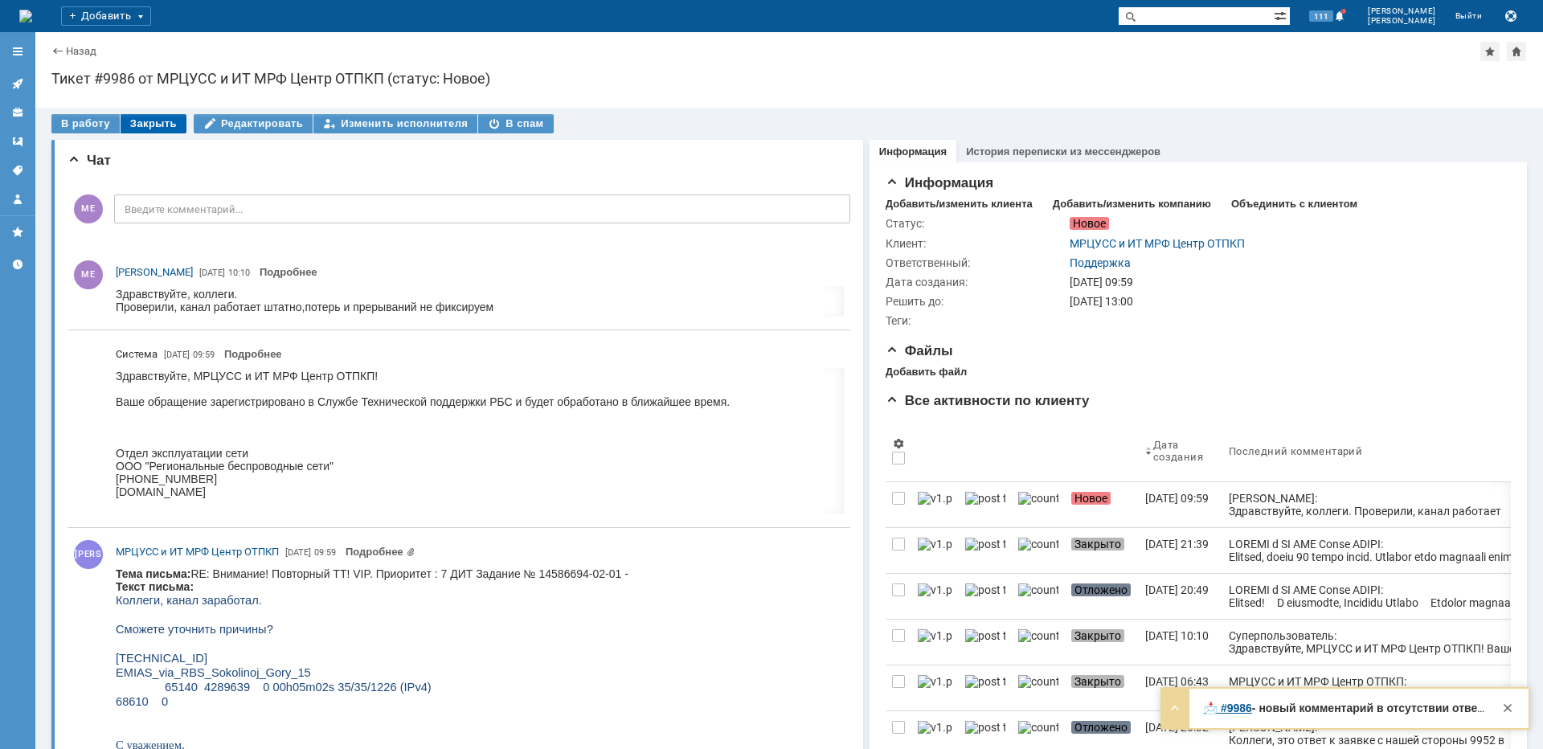
click at [124, 121] on div "Закрыть" at bounding box center [154, 123] width 66 height 19
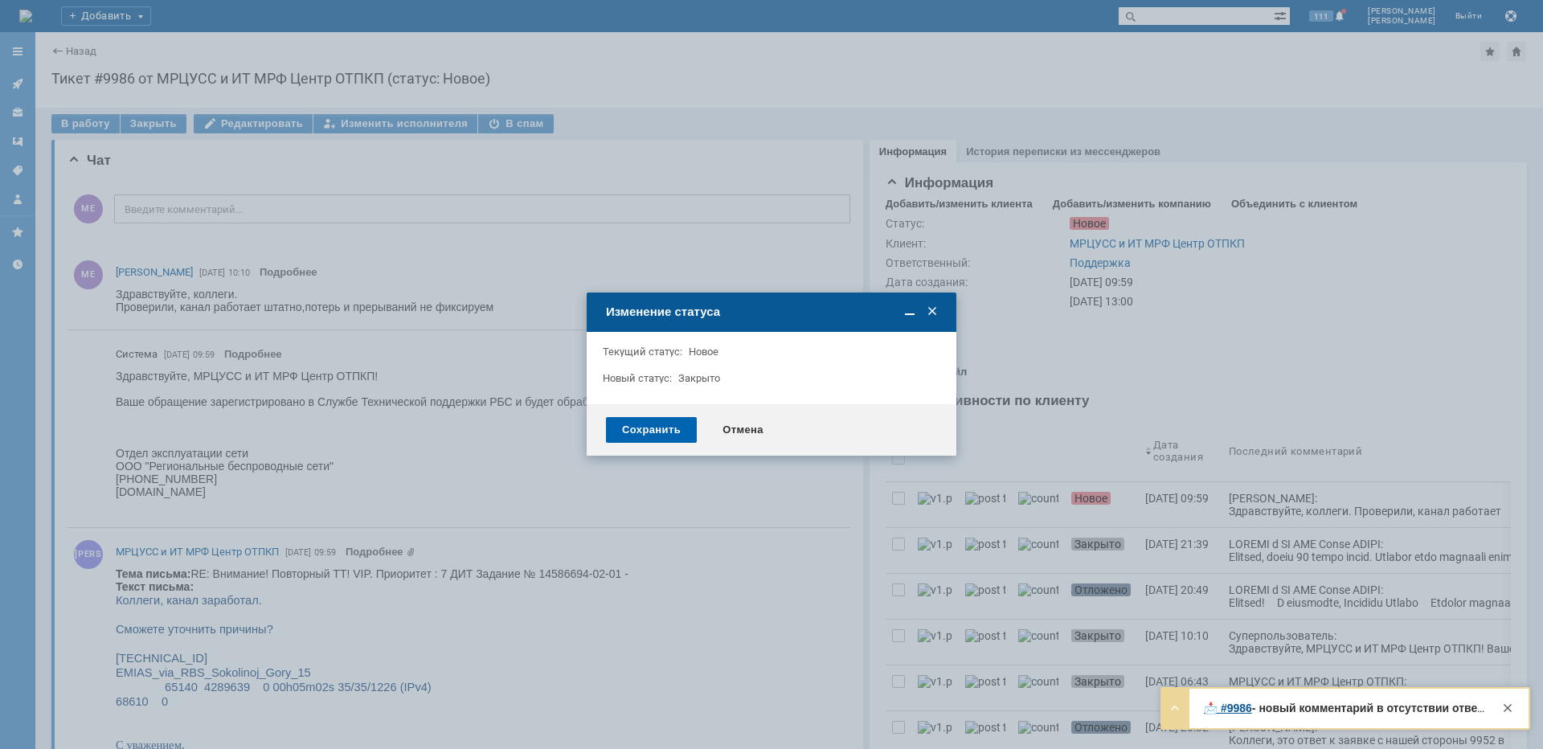
click at [645, 427] on div "Сохранить" at bounding box center [651, 430] width 91 height 26
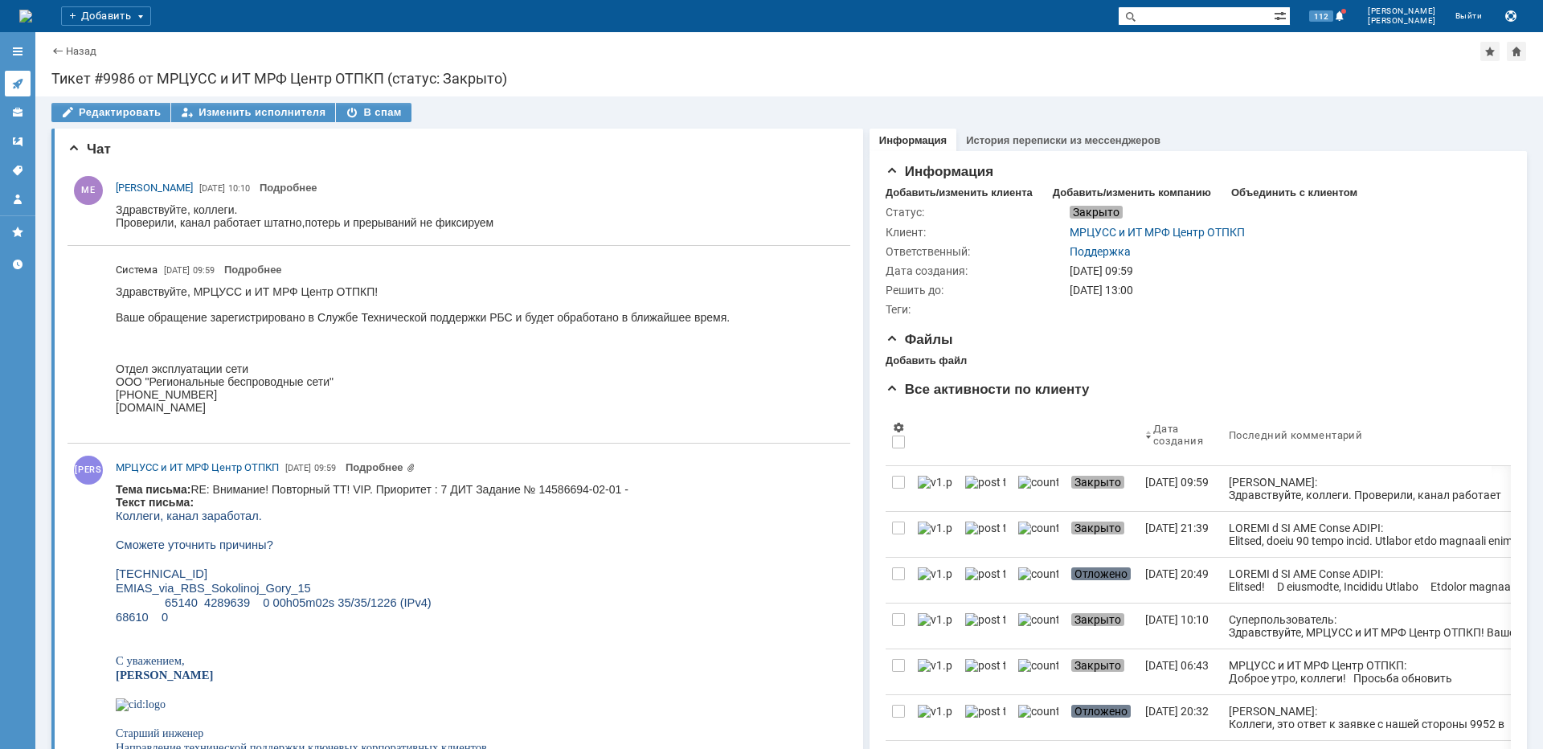
click at [15, 77] on icon at bounding box center [17, 83] width 13 height 13
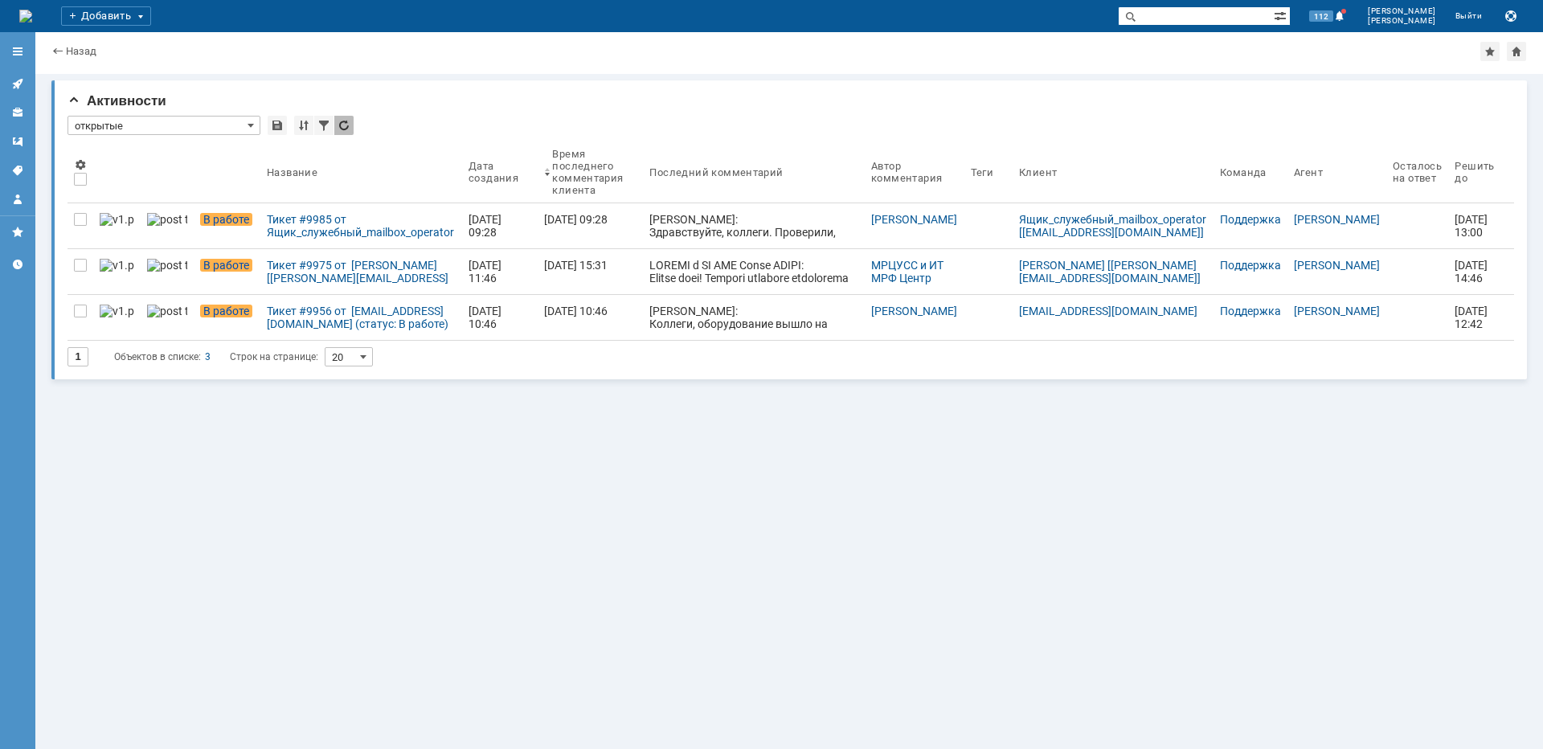
click at [734, 396] on div "Активности * открытые Результаты поиска: 1 Объектов в списке: 3 Строк на страни…" at bounding box center [788, 411] width 1507 height 675
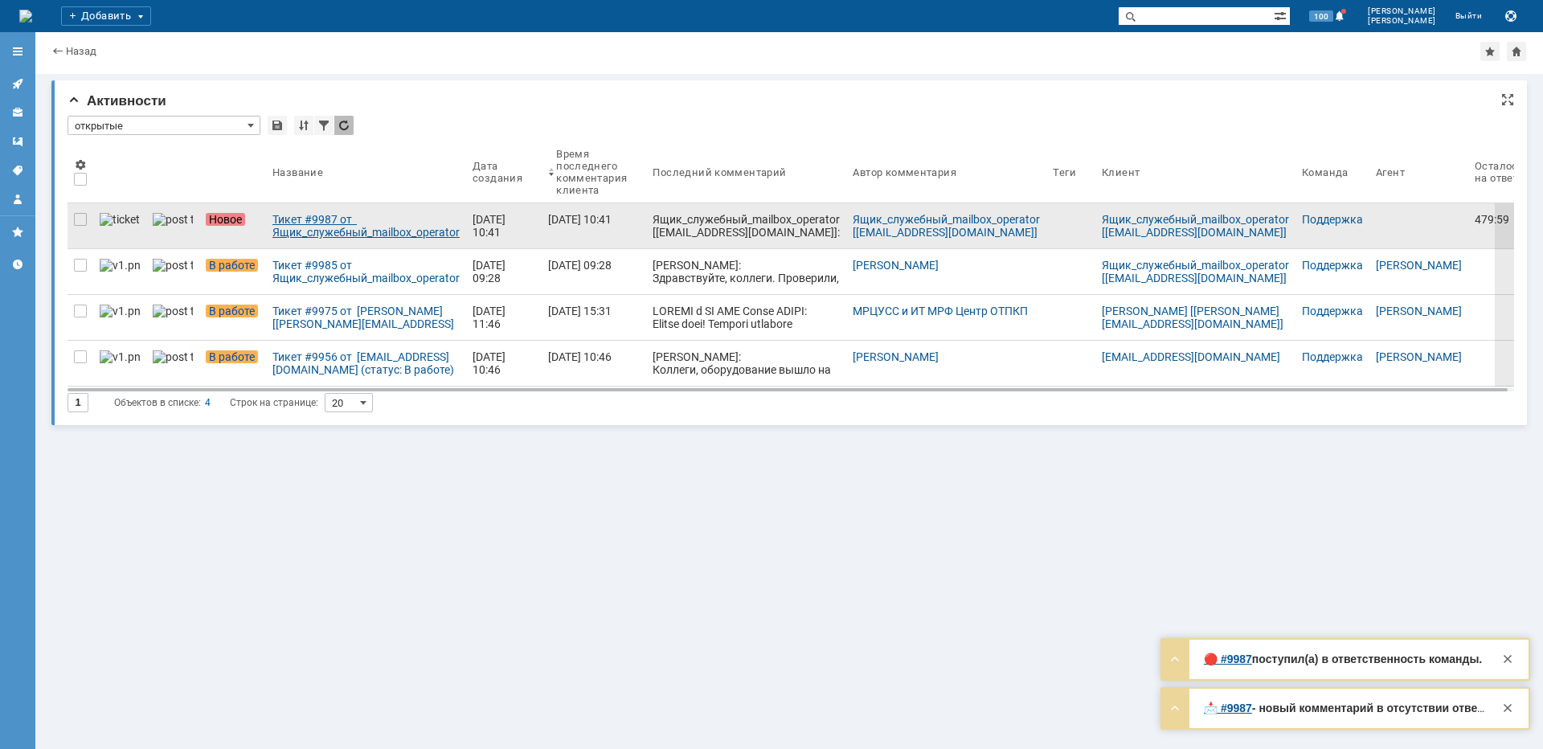
click at [348, 233] on div "Тикет #9987 от Ящик_служебный_mailbox_operator [operator@ertelecom.ru] (статус:…" at bounding box center [365, 226] width 187 height 26
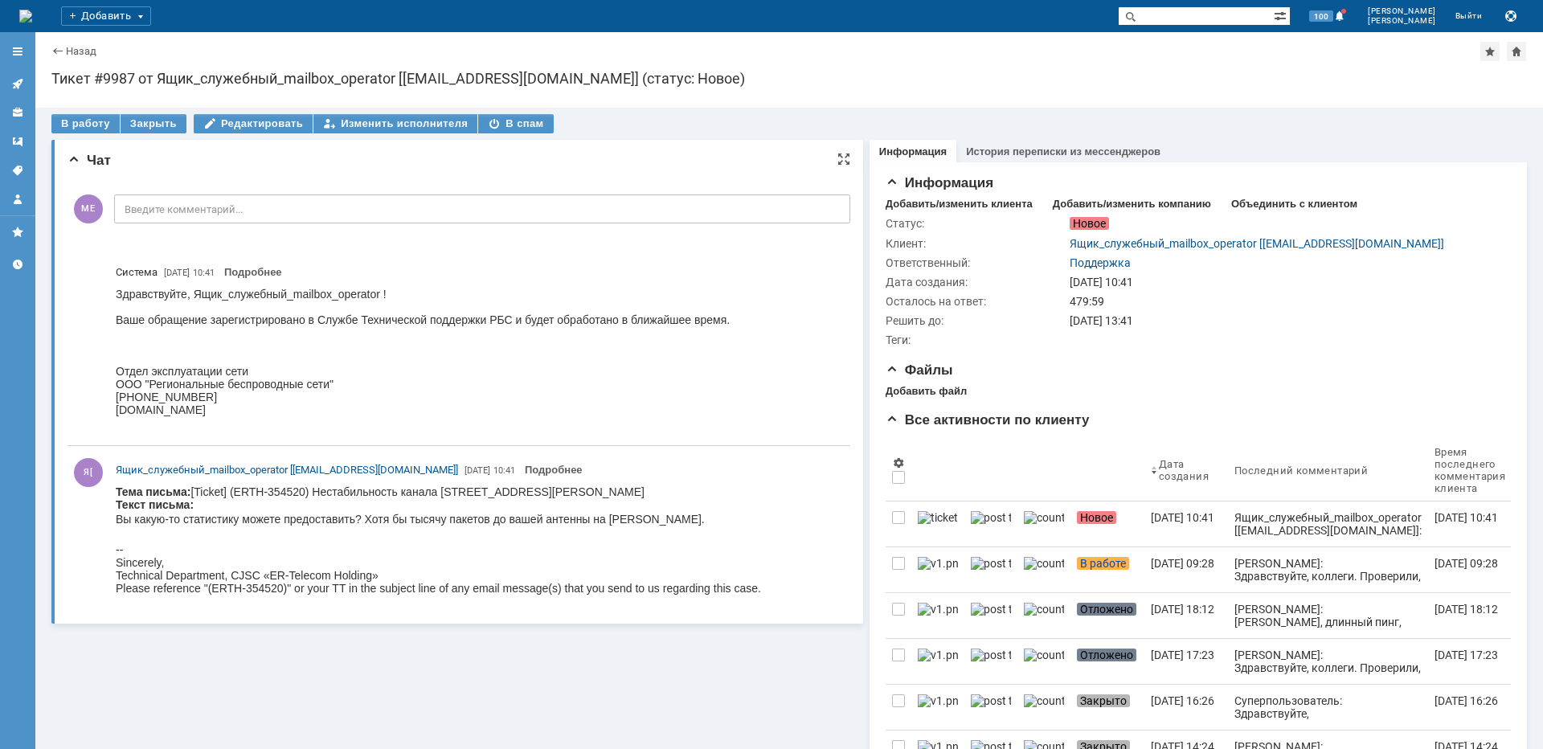
click at [622, 518] on p "Вы какую-то статистику можете предоставить? Хотя бы тысячу пакетов до вашей ант…" at bounding box center [438, 519] width 645 height 16
click at [677, 341] on div "Здравствуйте, Ящик_служебный_mailbox_operator ! Ваше обращение зарегистрировано…" at bounding box center [423, 358] width 614 height 141
click at [11, 79] on icon at bounding box center [17, 83] width 13 height 13
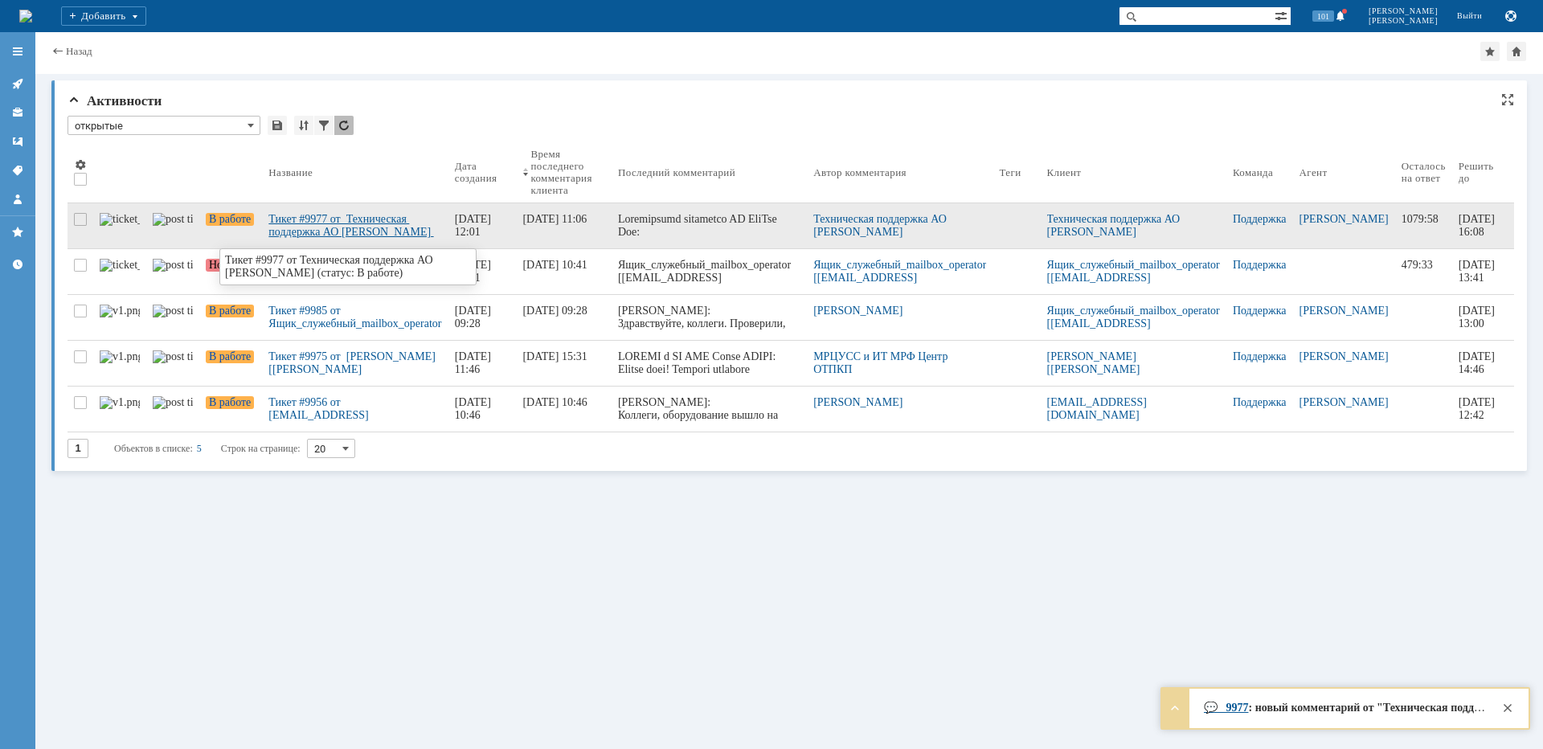
click at [317, 229] on div "Тикет #9977 от Техническая поддержка АО НэтУан Рус (статус: В работе)" at bounding box center [354, 226] width 173 height 26
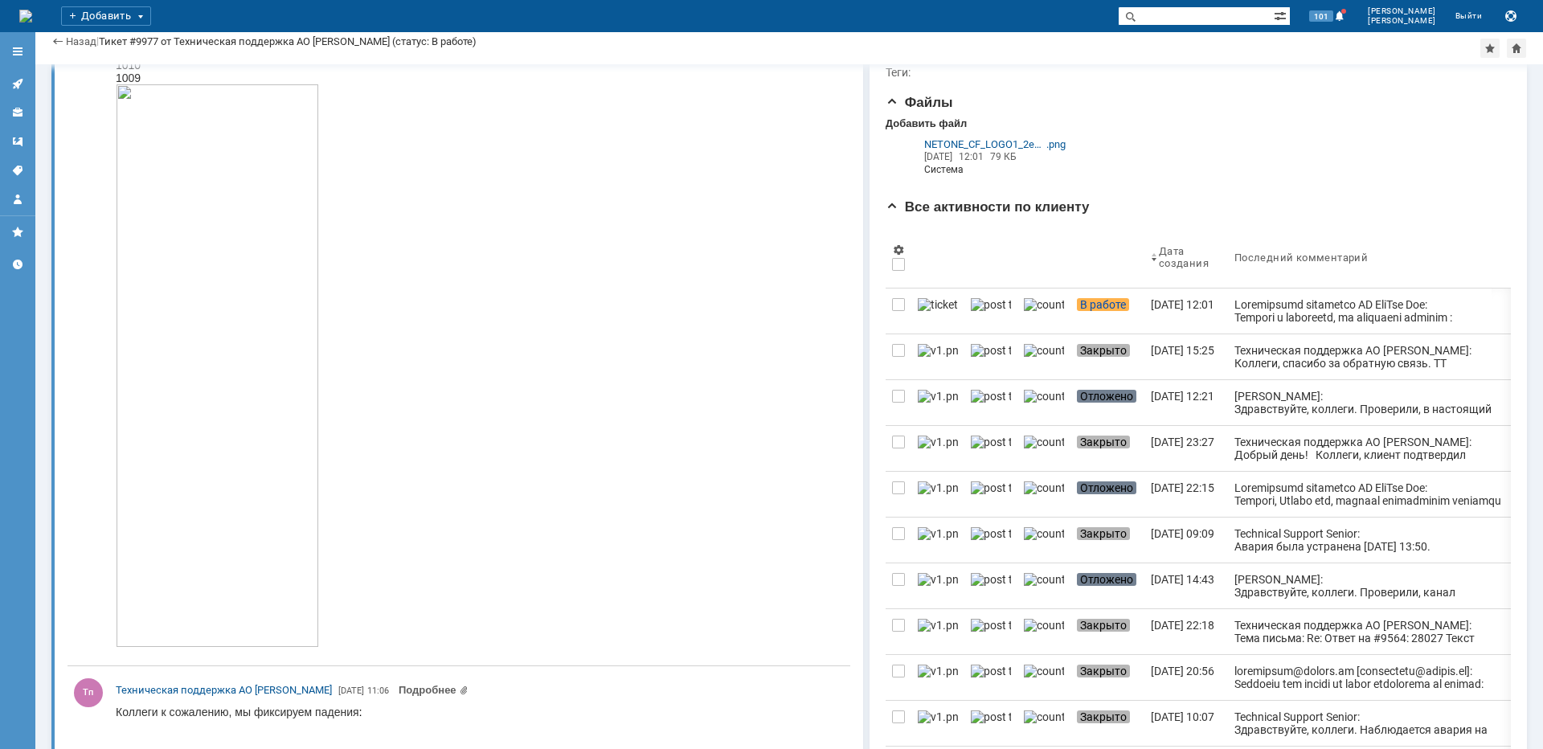
scroll to position [161, 0]
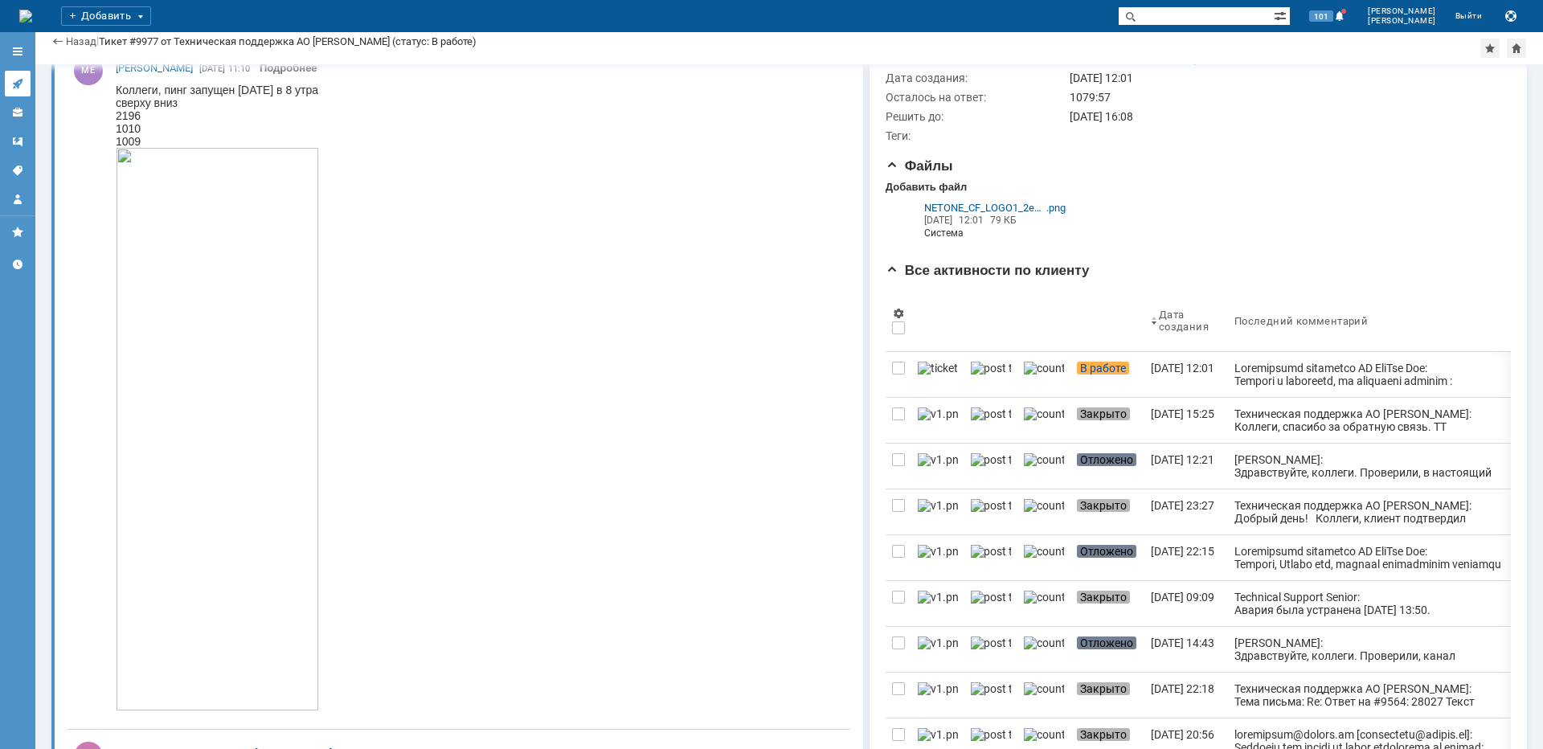
click at [18, 93] on link at bounding box center [18, 84] width 26 height 26
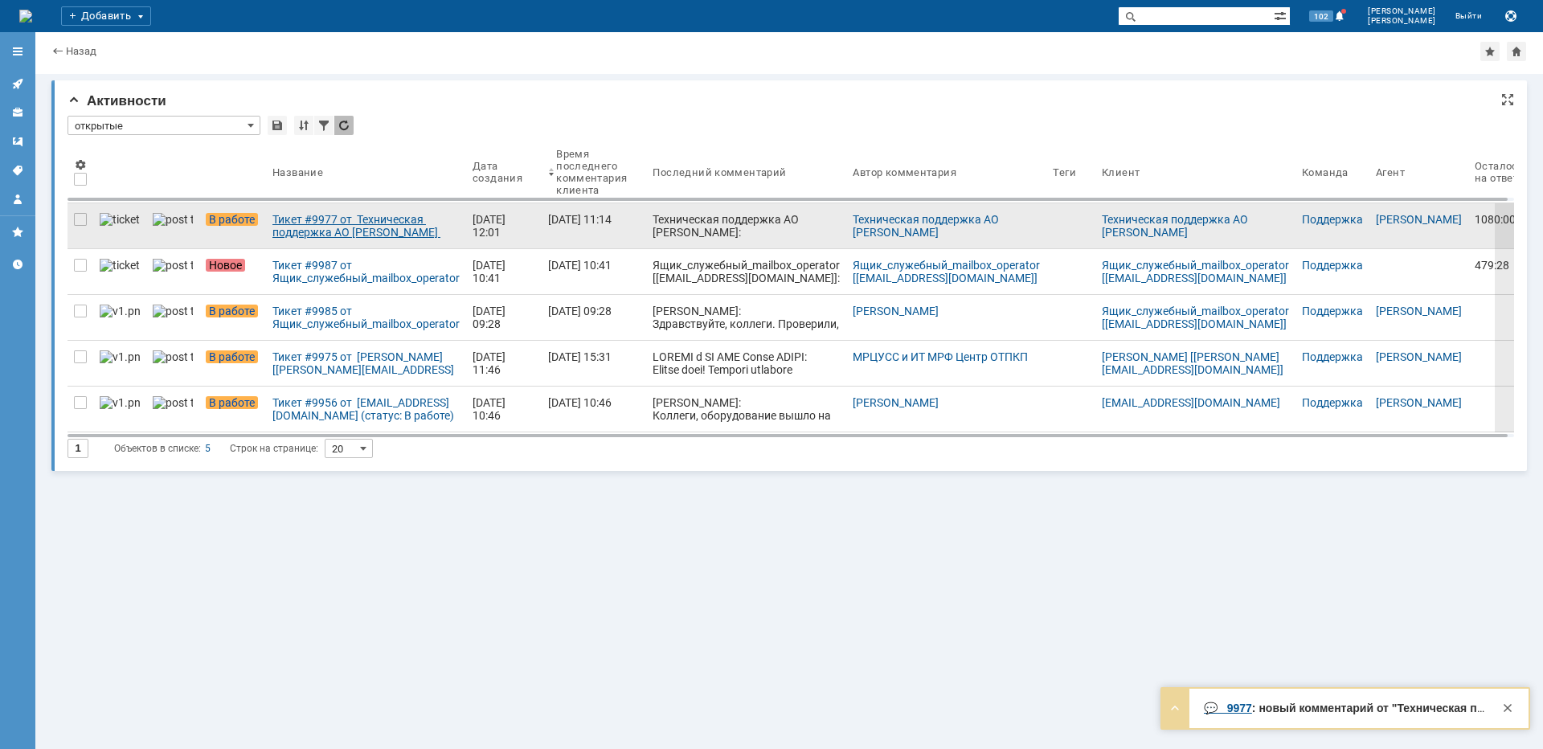
click at [330, 231] on div "Тикет #9977 от Техническая поддержка АО НэтУан Рус (статус: В работе)" at bounding box center [365, 226] width 187 height 26
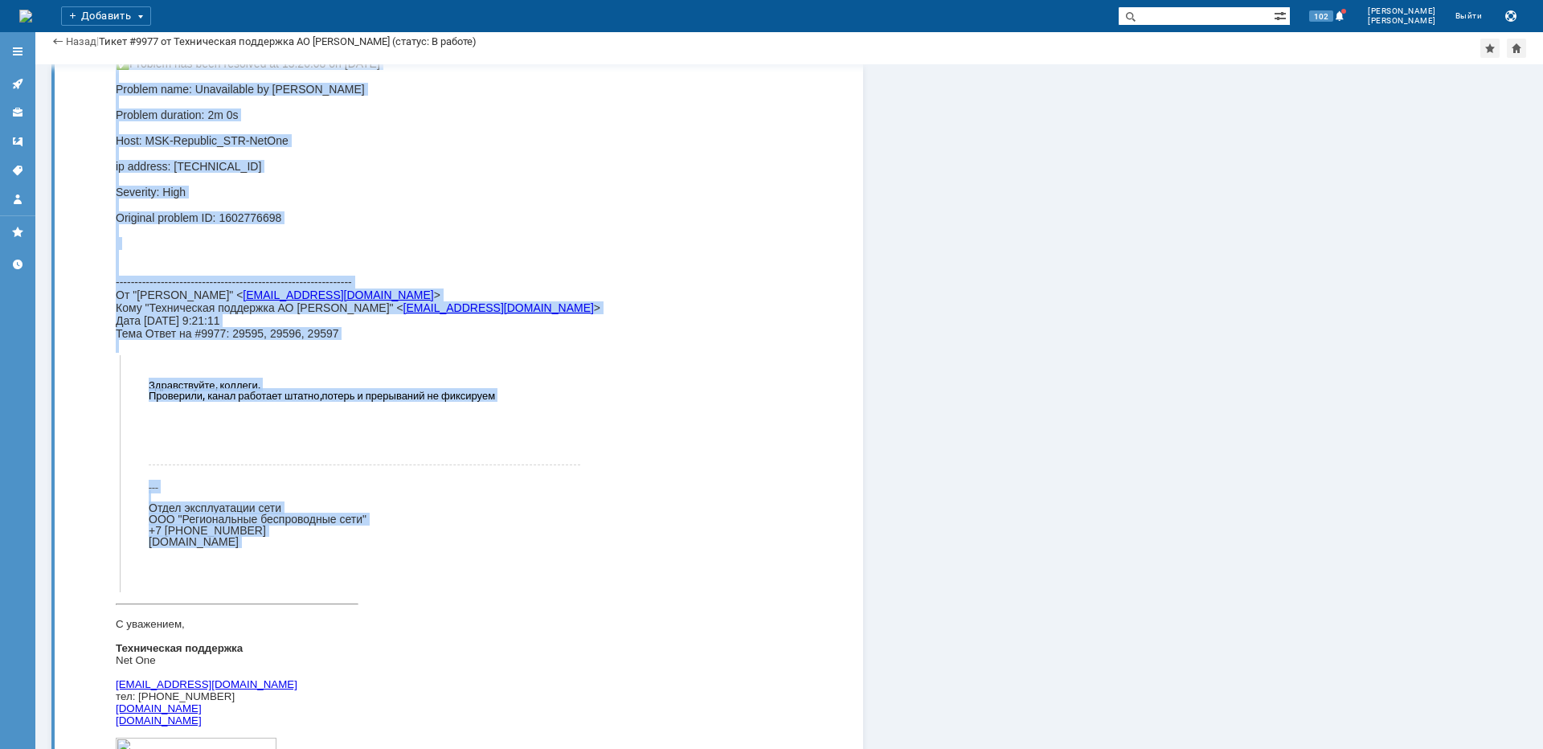
scroll to position [4178, 0]
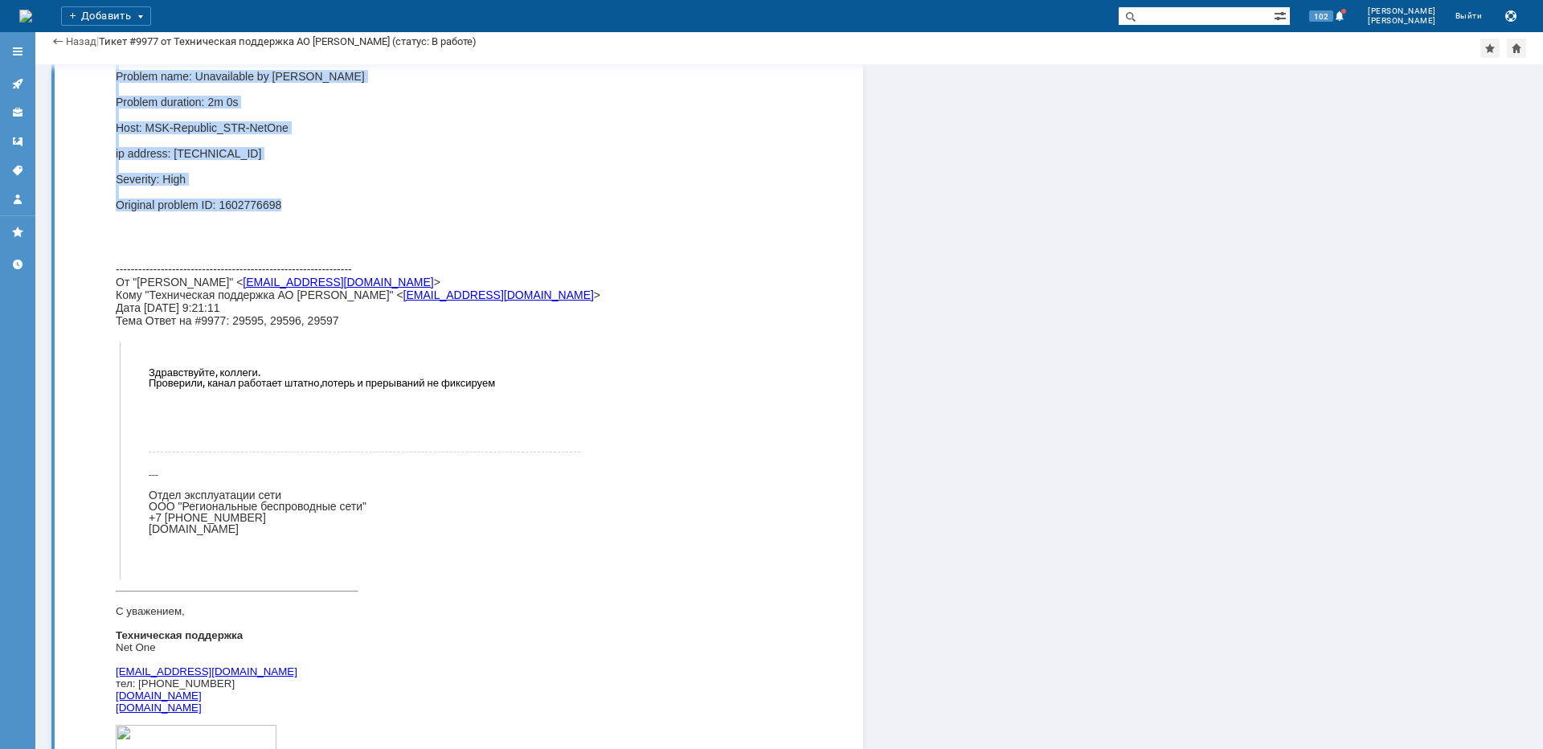
drag, startPoint x: 118, startPoint y: -1903, endPoint x: 301, endPoint y: 227, distance: 2137.9
copy body "StranaBot, [01.10.2025 9:33] Problem: Unavailable by ICMP ping ❗❗❗Problem start…"
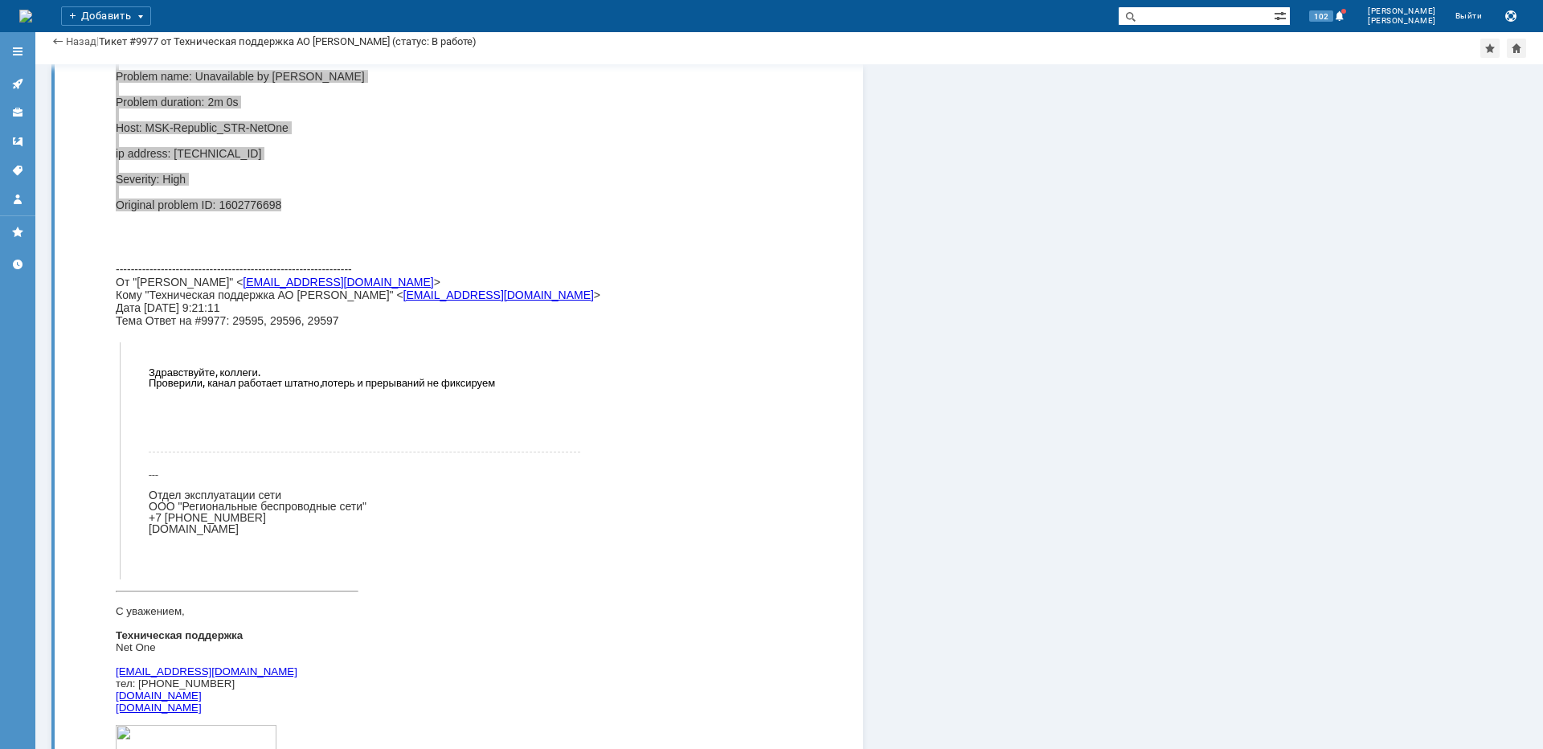
click at [14, 83] on icon at bounding box center [17, 84] width 10 height 10
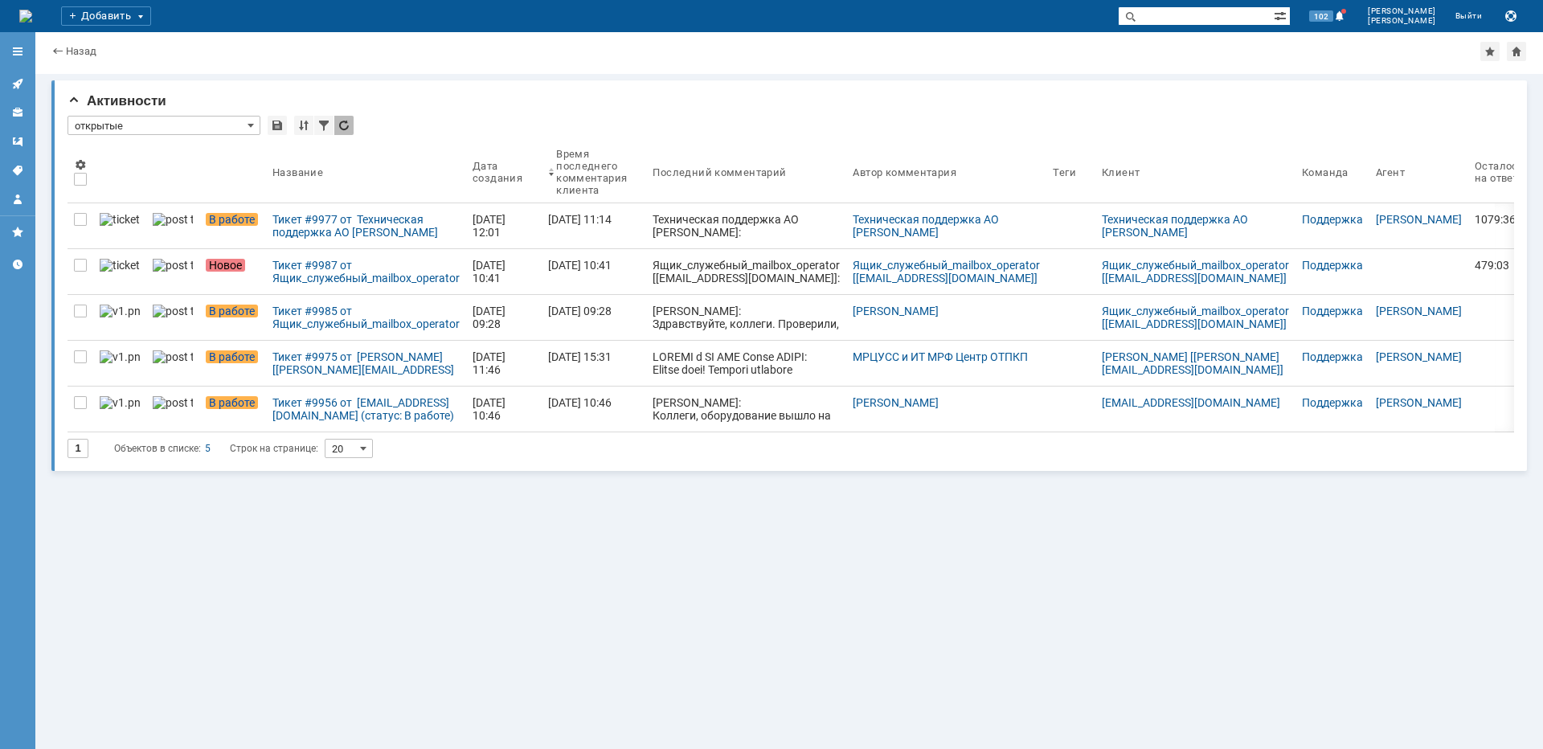
click at [1211, 14] on input "text" at bounding box center [1196, 15] width 156 height 19
type input "обновлений нет"
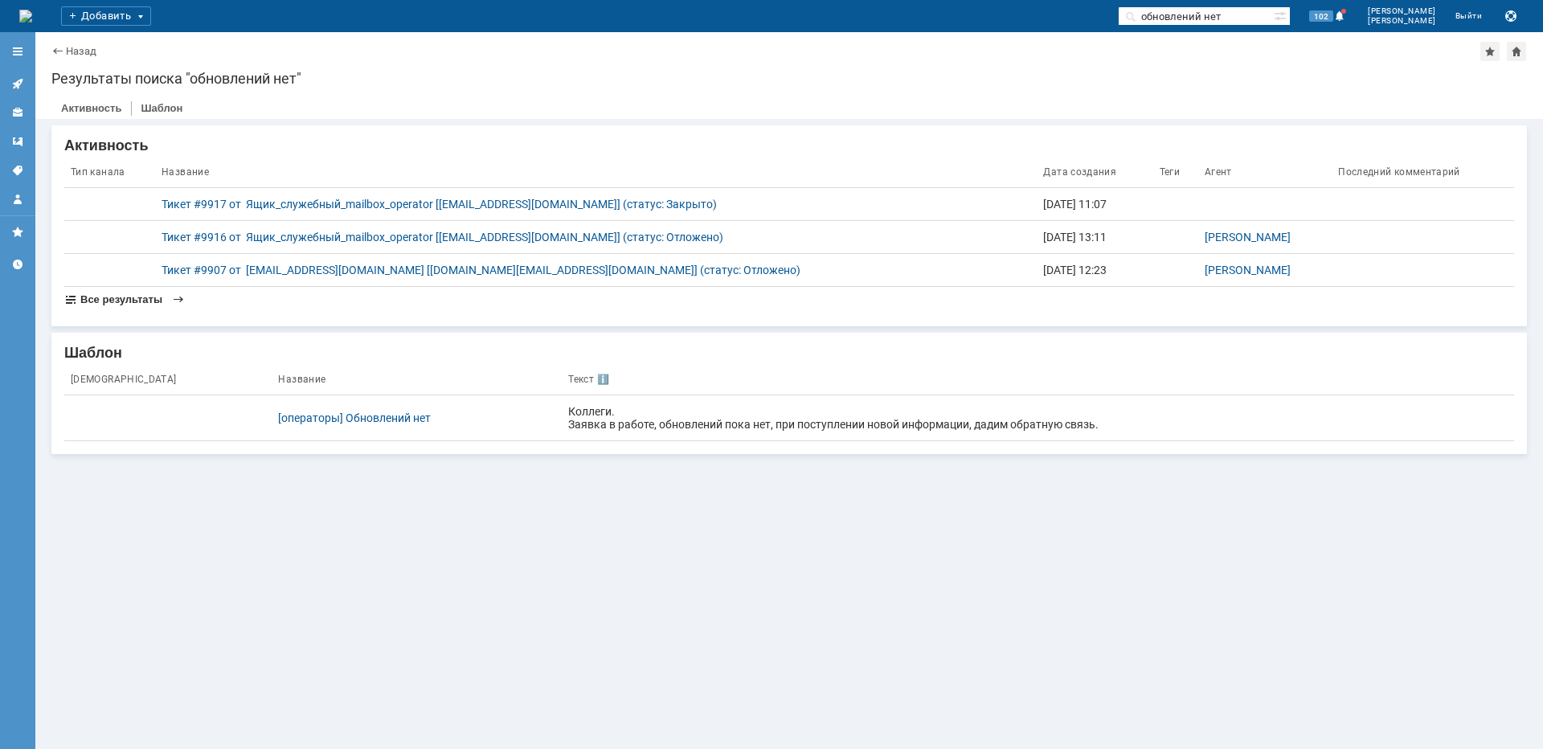
click at [139, 295] on span "Все результаты" at bounding box center [121, 299] width 82 height 12
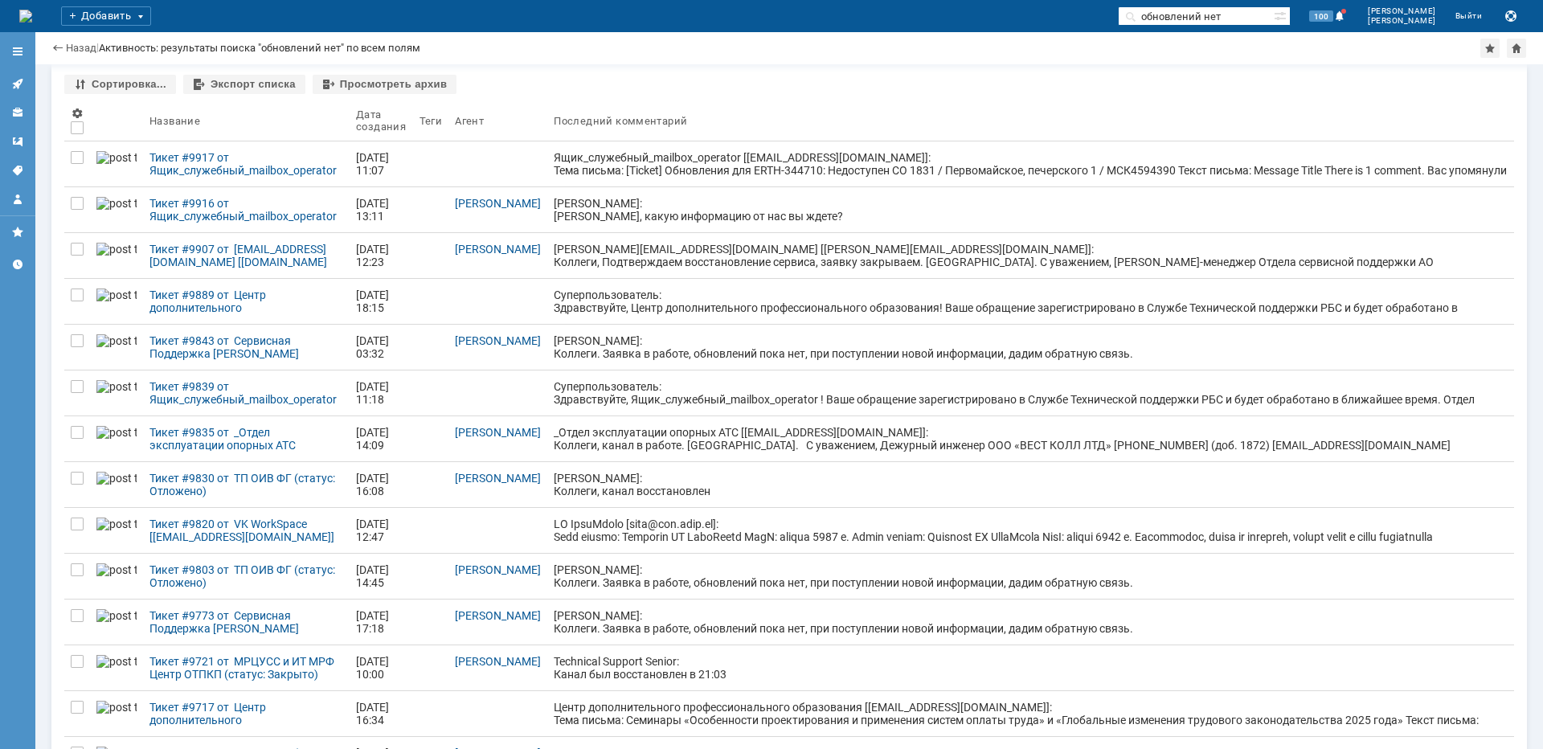
scroll to position [80, 0]
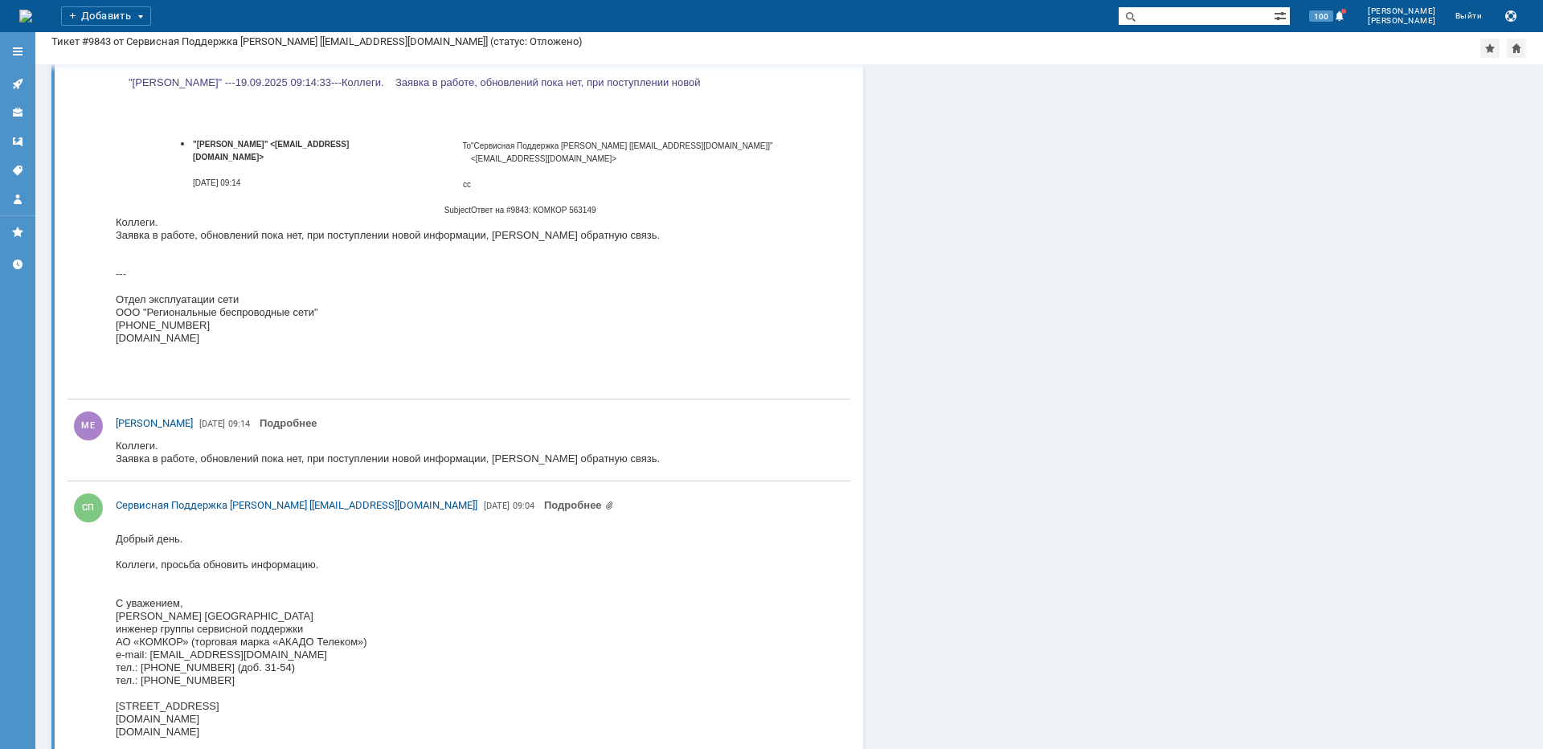
scroll to position [10562, 0]
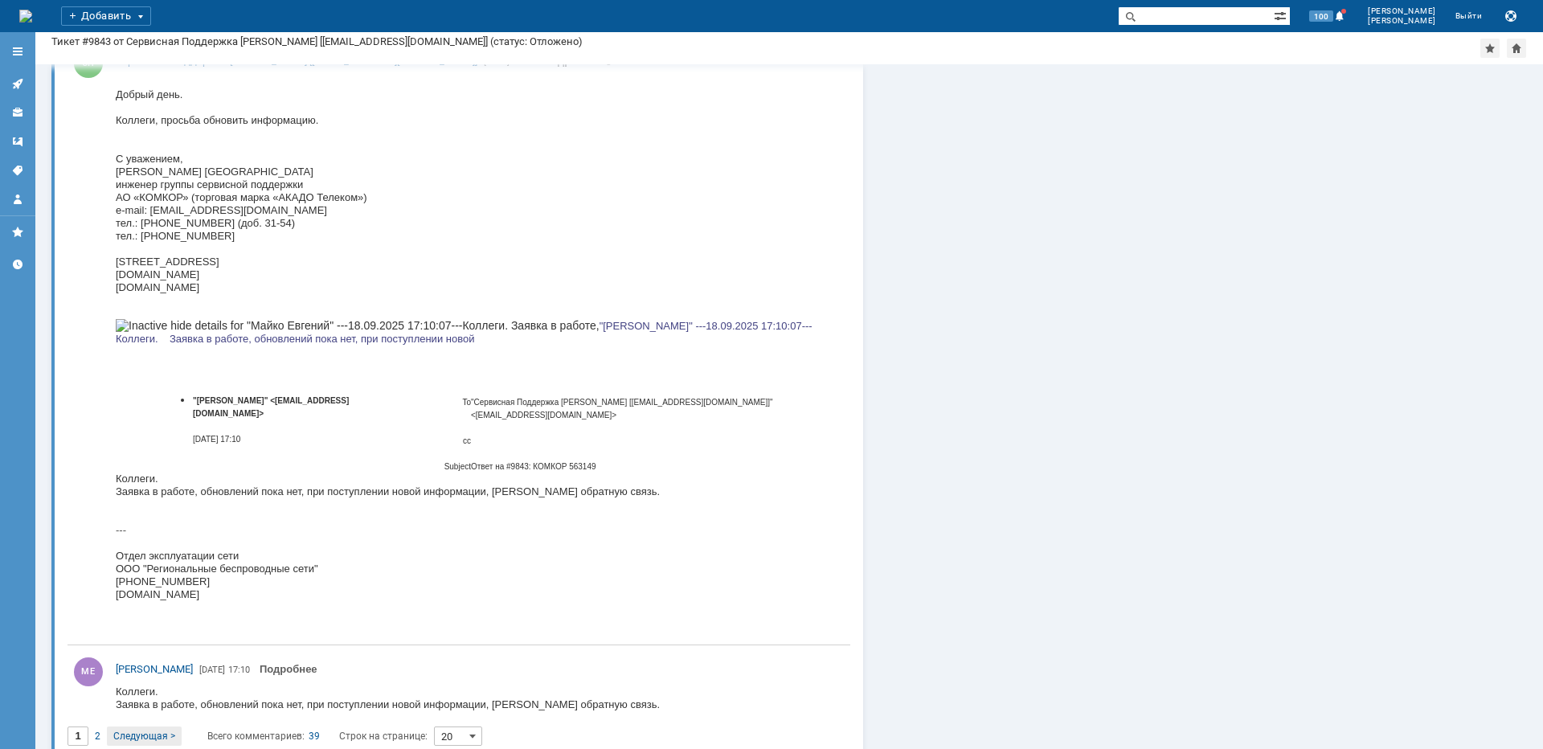
click at [129, 730] on span "Следующая >" at bounding box center [144, 735] width 62 height 11
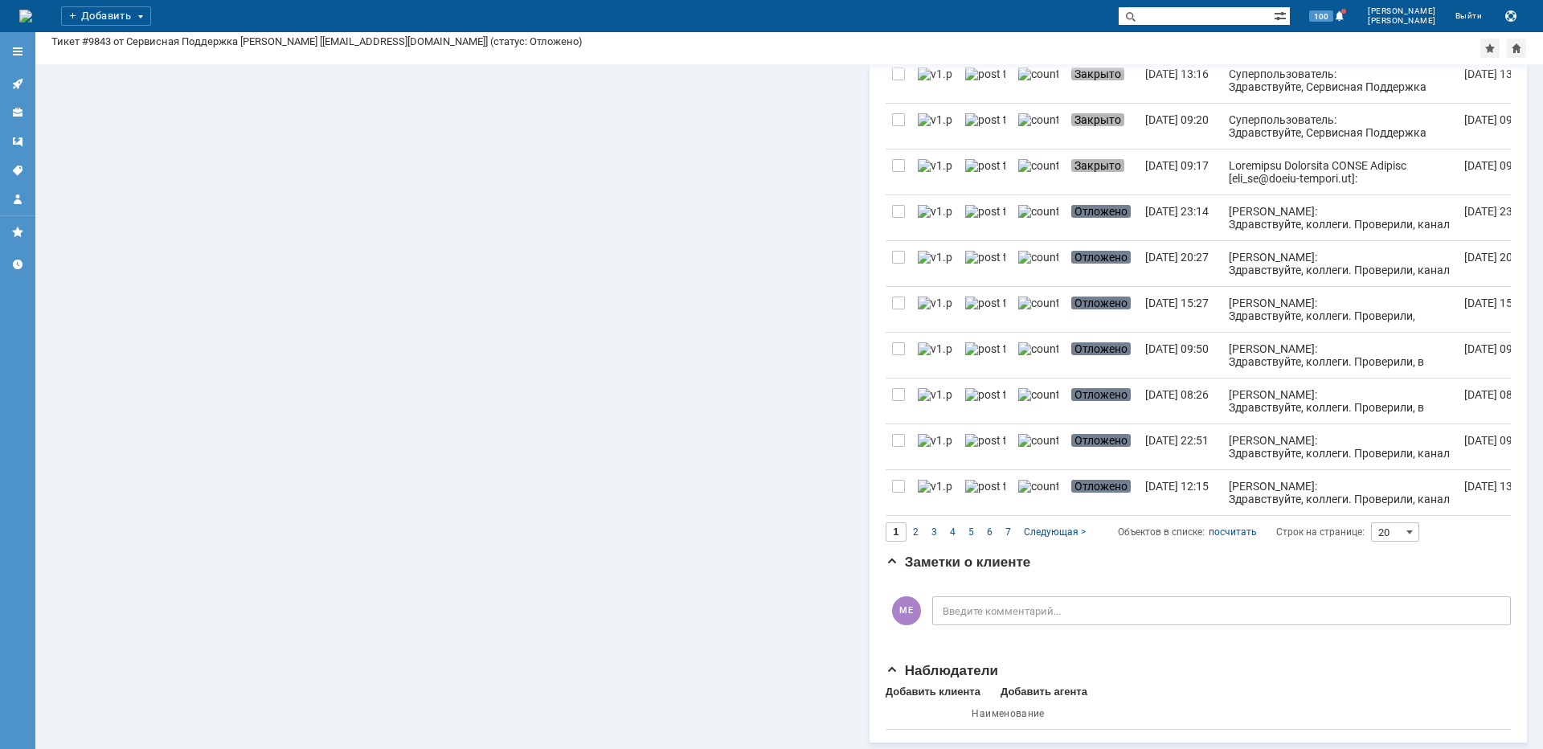
type input "2"
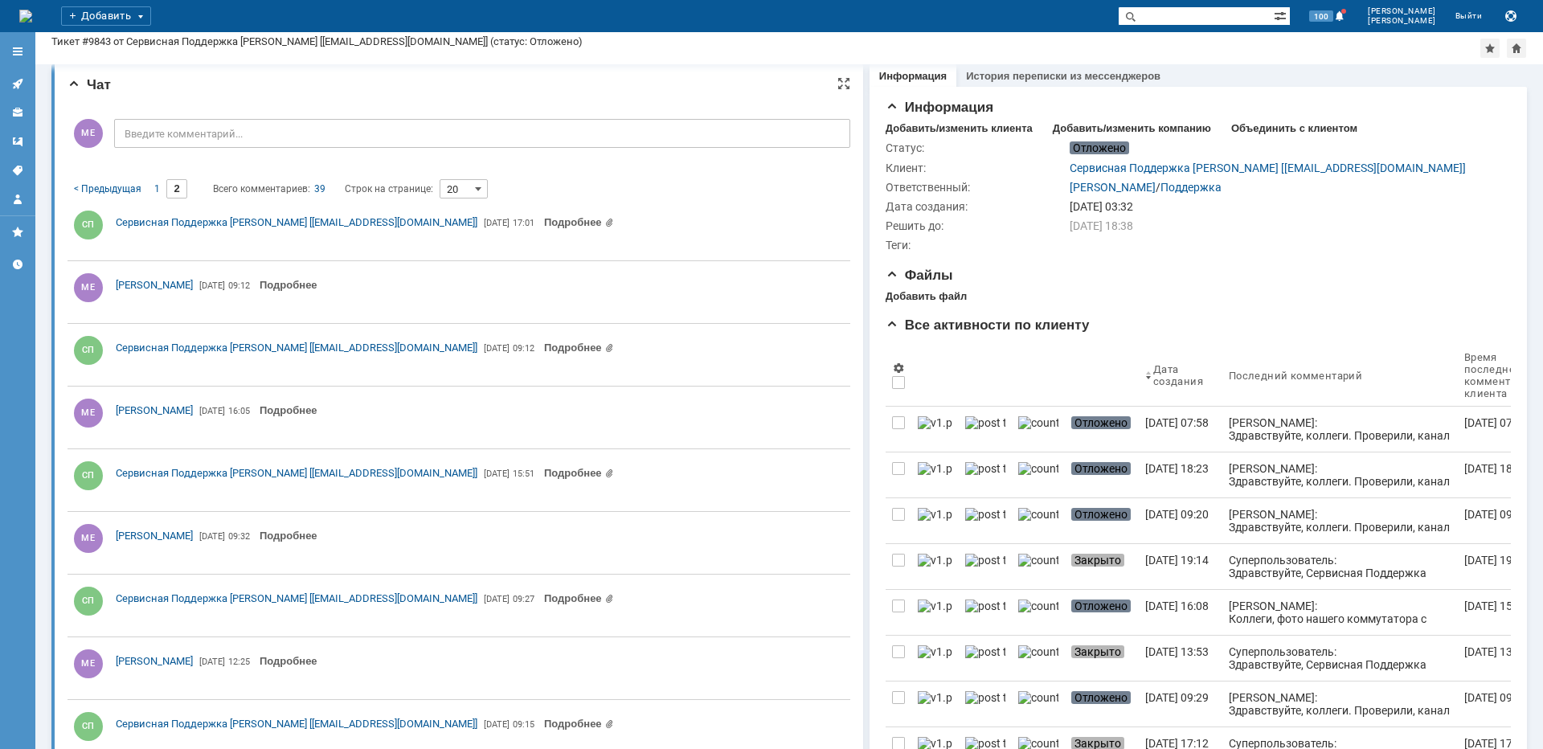
scroll to position [0, 0]
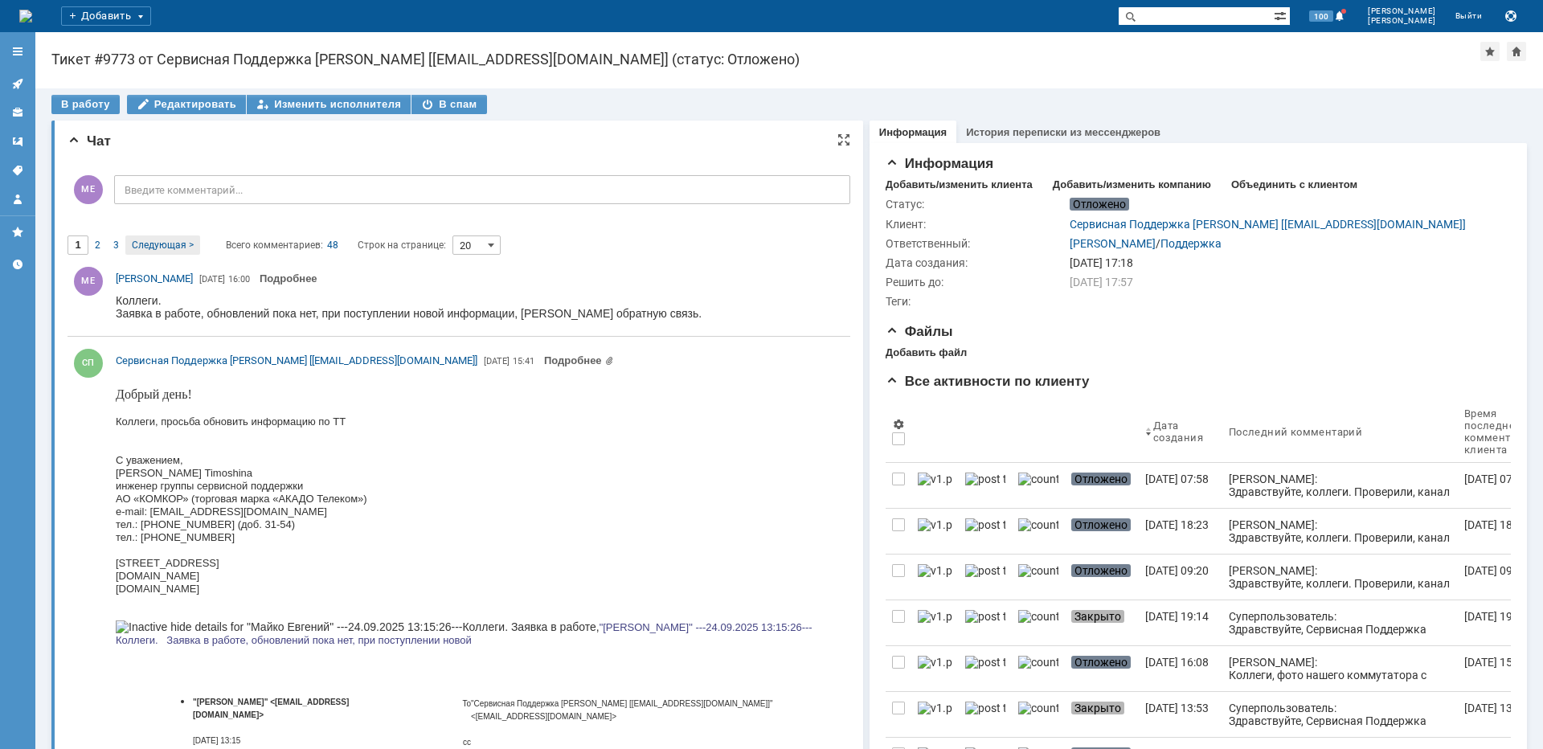
click at [170, 245] on span "Следующая >" at bounding box center [163, 244] width 62 height 11
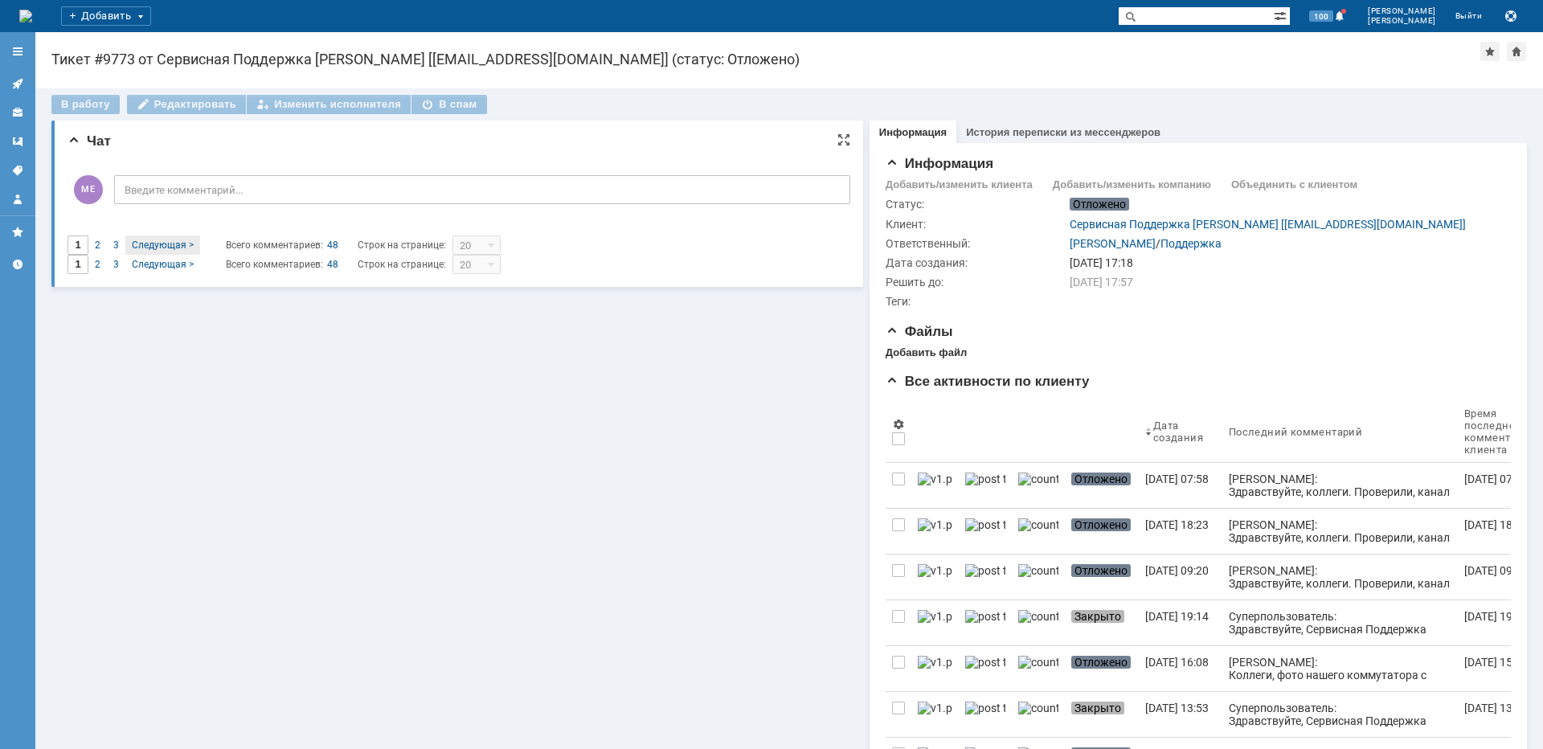
type input "2"
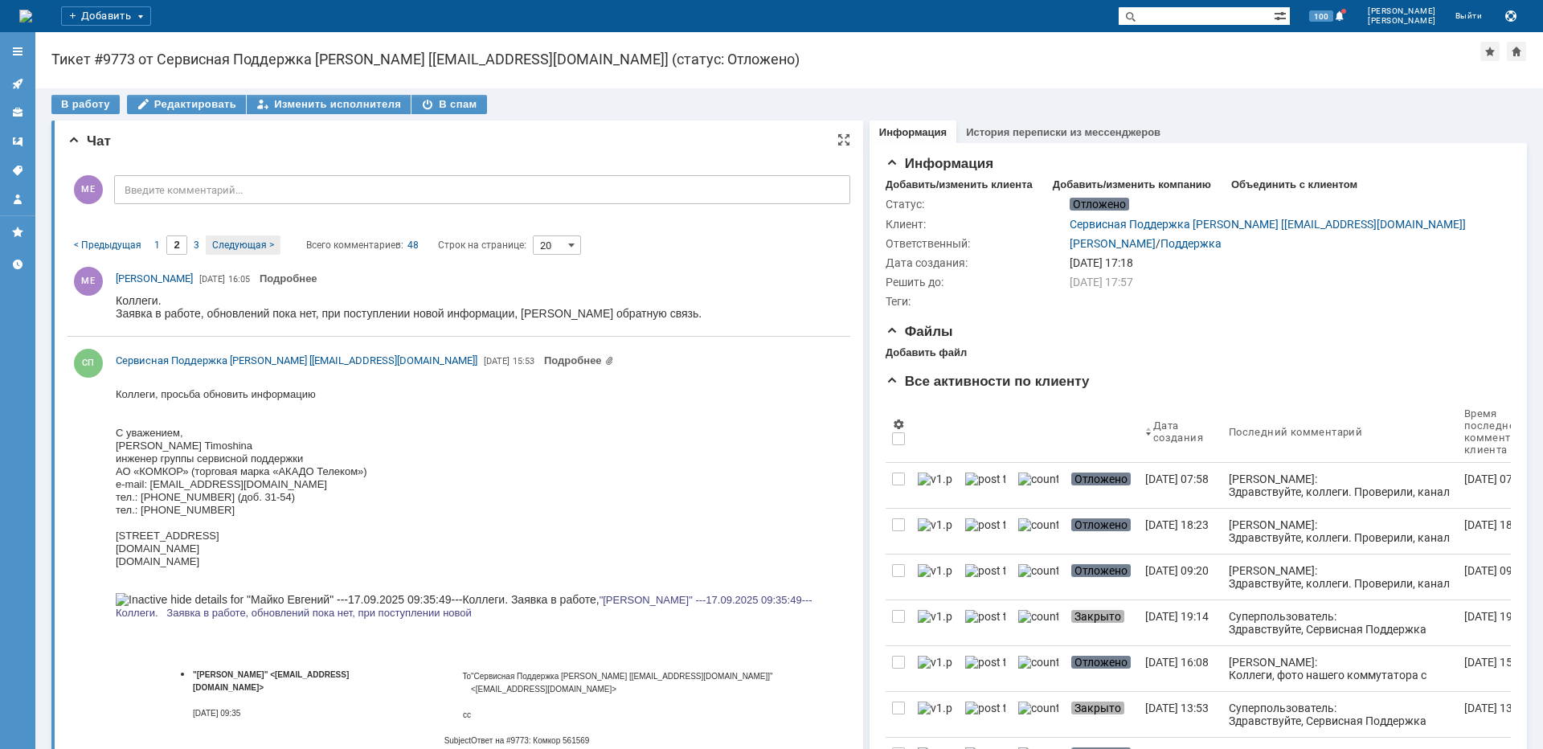
click at [267, 251] on div "Следующая >" at bounding box center [243, 244] width 75 height 19
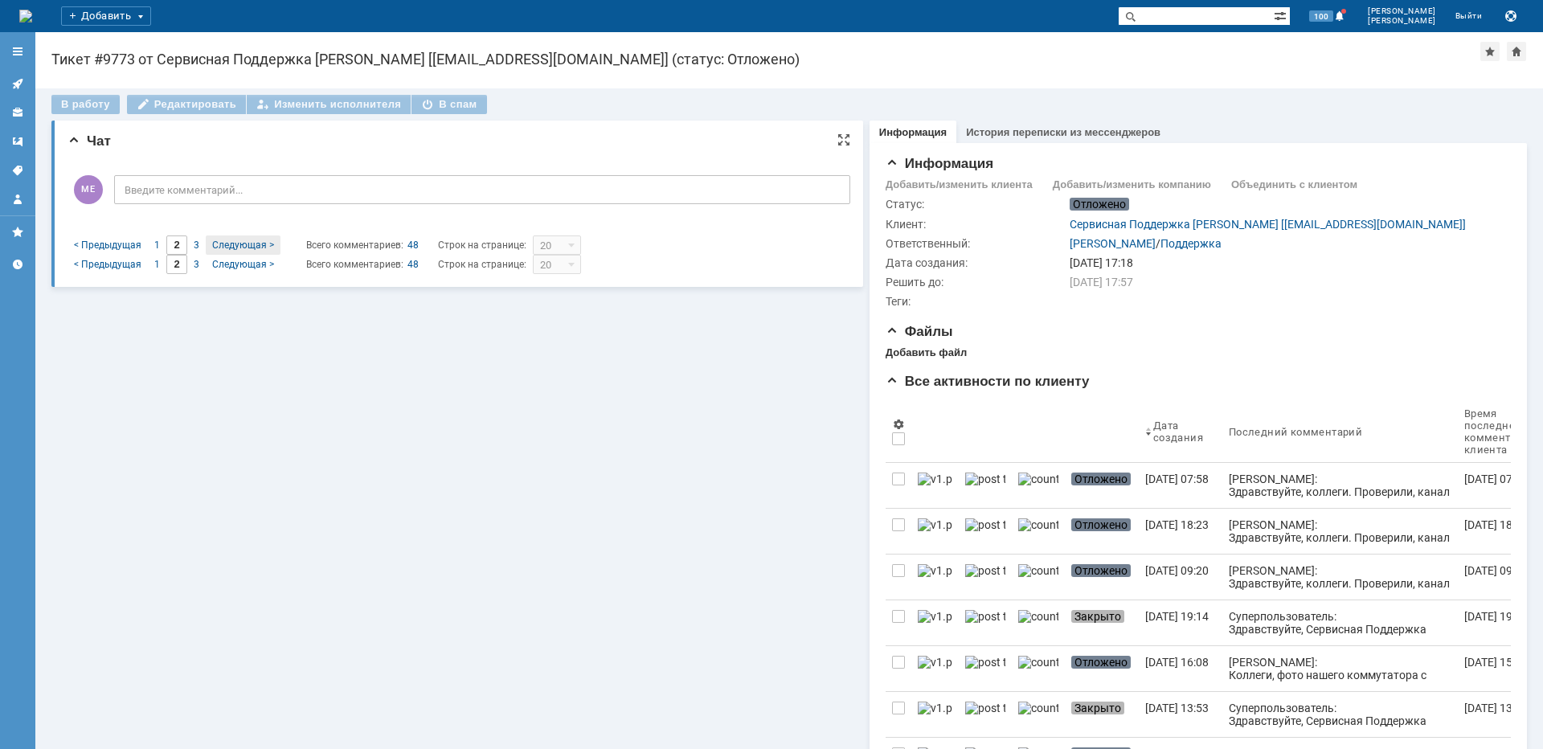
type input "3"
